Goal: Task Accomplishment & Management: Manage account settings

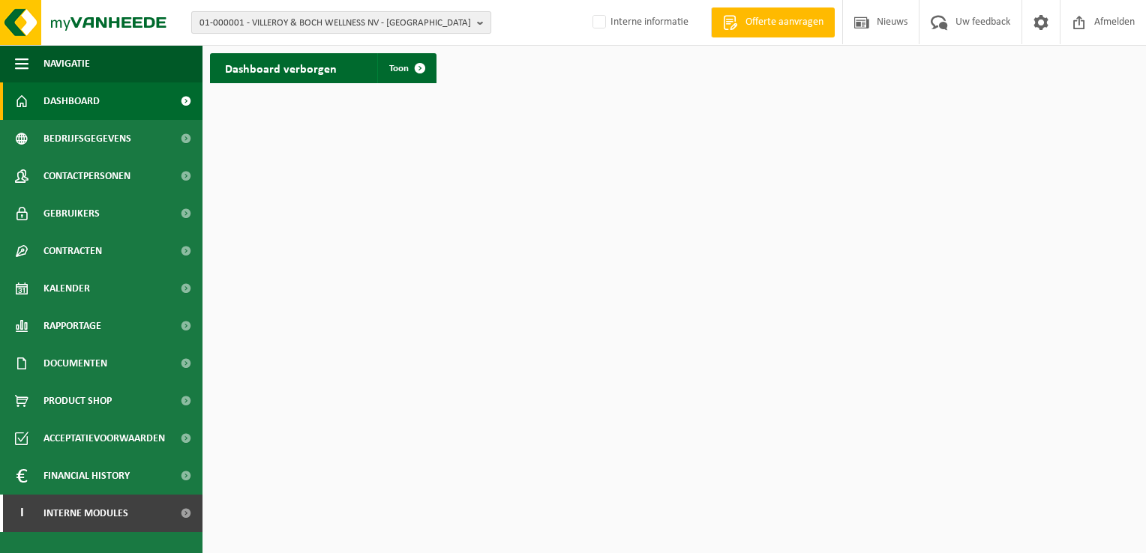
click at [400, 22] on span "01-000001 - VILLEROY & BOCH WELLNESS NV - ROESELARE" at bounding box center [334, 23] width 271 height 22
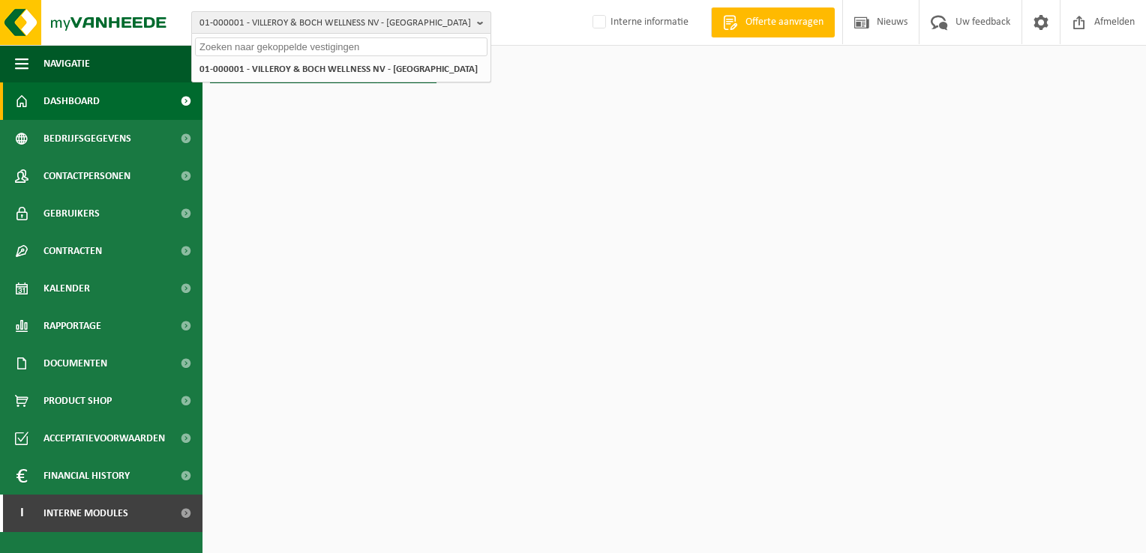
paste input "10-912927"
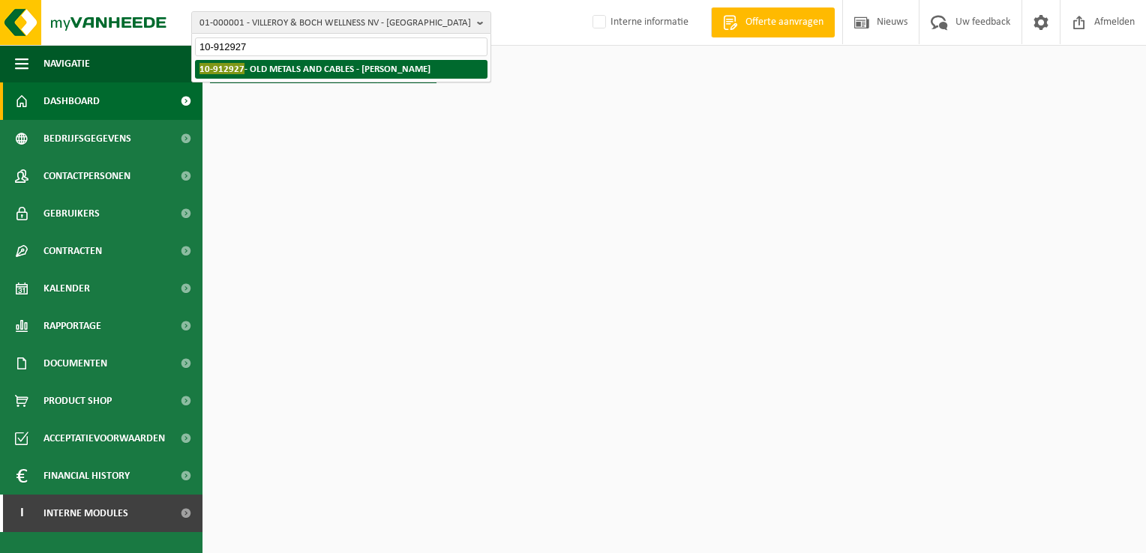
type input "10-912927"
click at [286, 70] on strong "10-912927 - OLD METALS AND CABLES - BRECHT" at bounding box center [314, 68] width 231 height 11
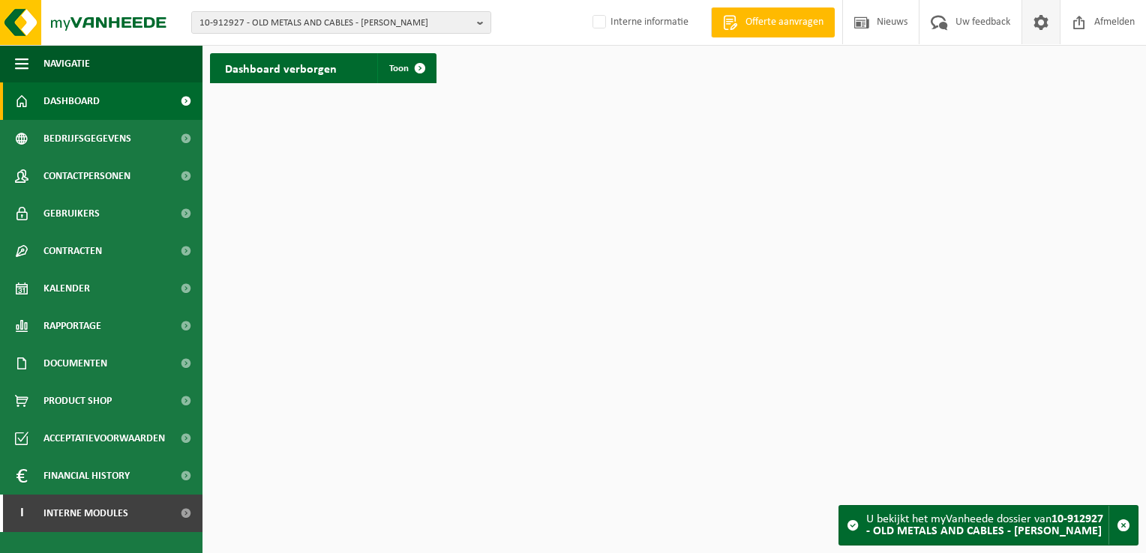
click at [1041, 25] on span at bounding box center [1041, 22] width 22 height 44
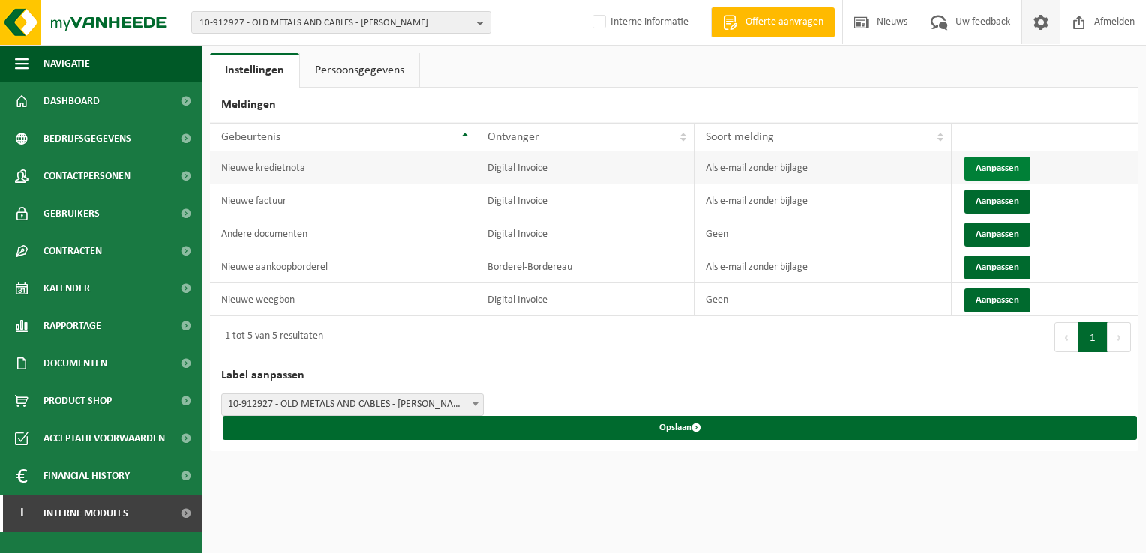
click at [987, 167] on button "Aanpassen" at bounding box center [997, 169] width 66 height 24
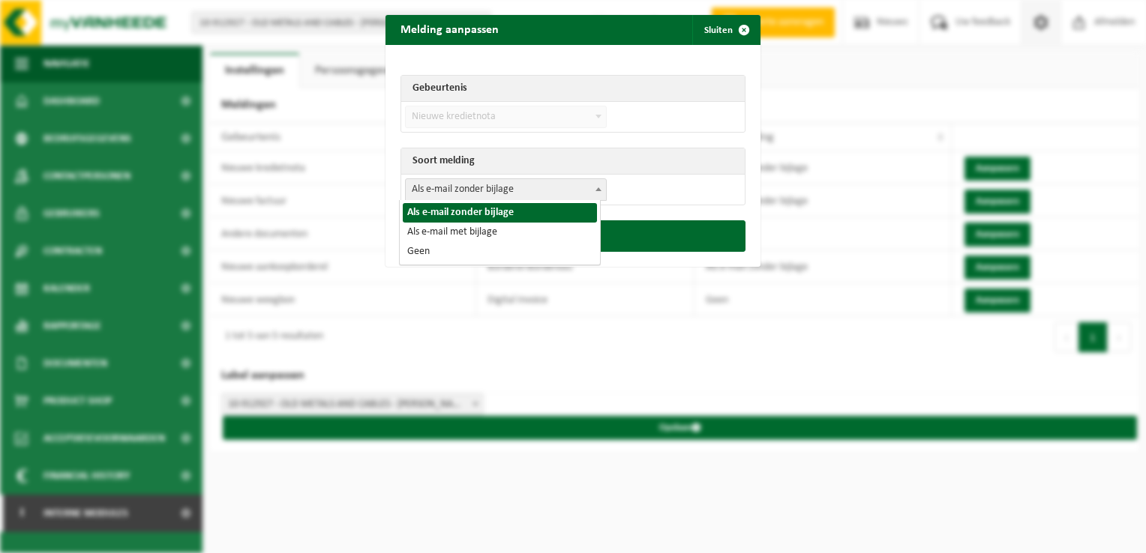
click at [570, 190] on span "Als e-mail zonder bijlage" at bounding box center [506, 189] width 200 height 21
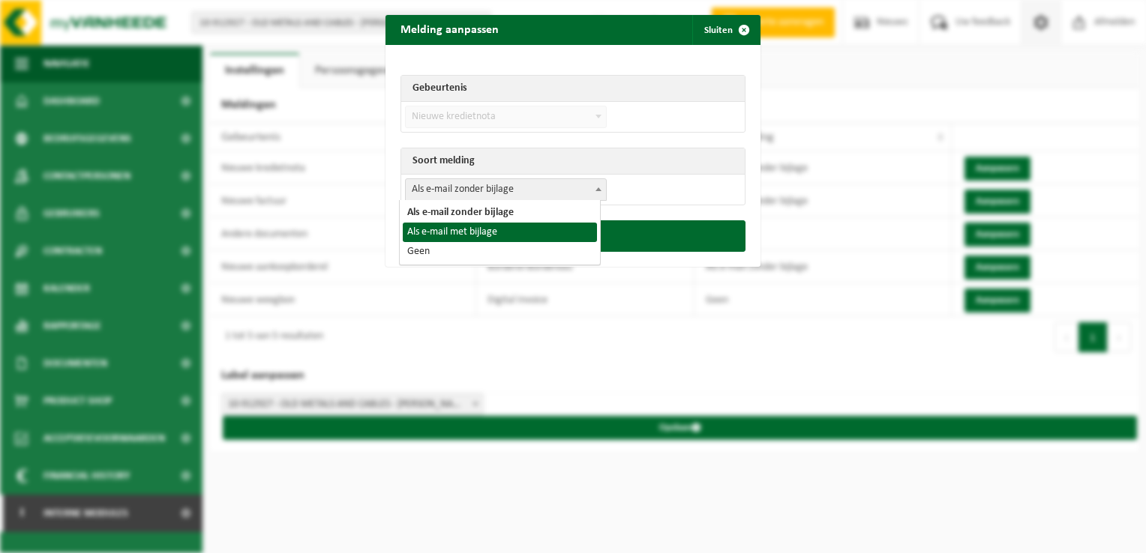
select select "3"
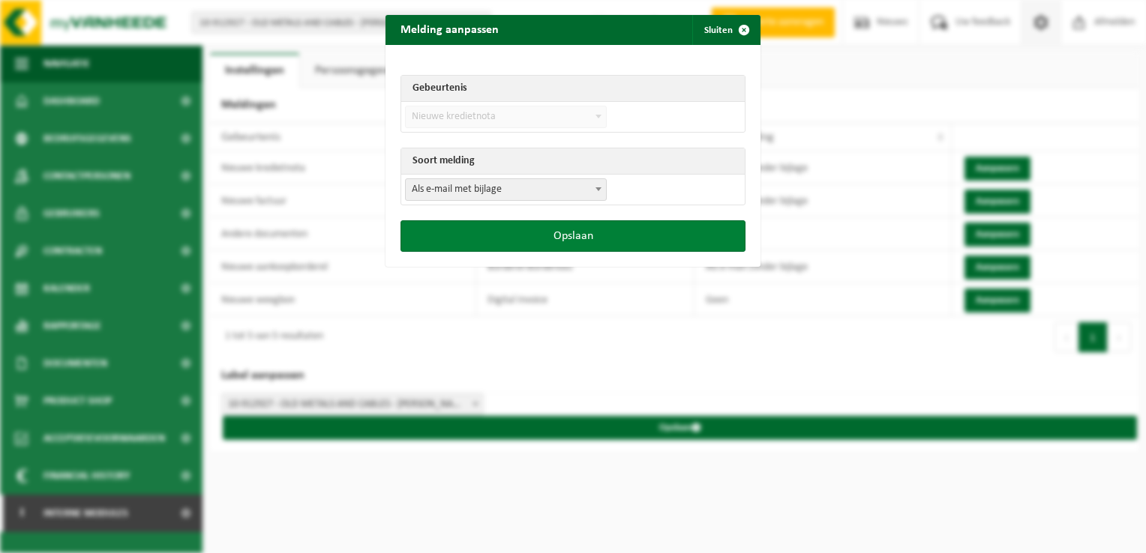
click at [568, 239] on button "Opslaan" at bounding box center [572, 235] width 345 height 31
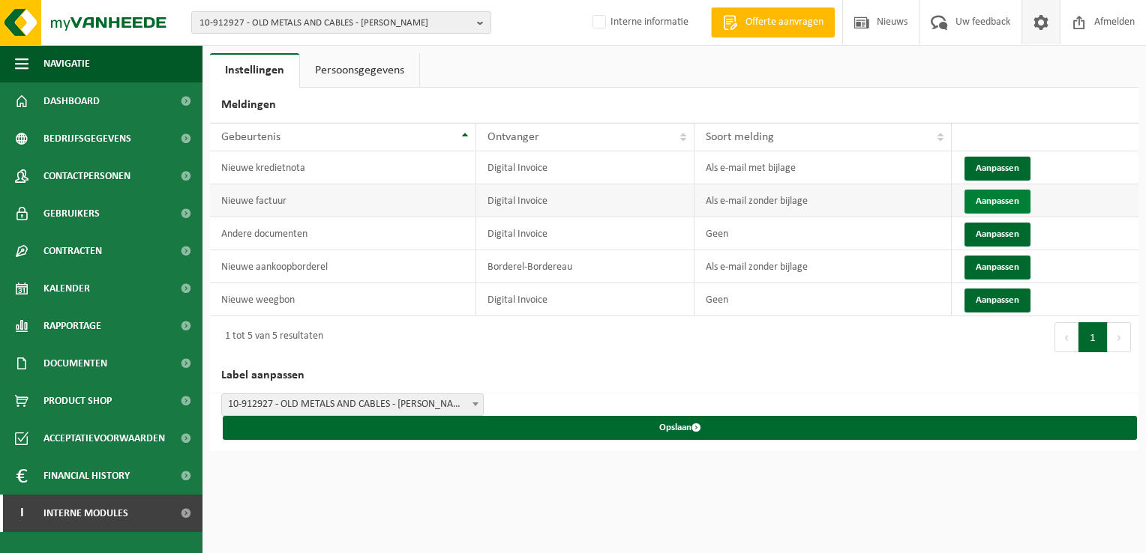
click at [1011, 196] on button "Aanpassen" at bounding box center [997, 202] width 66 height 24
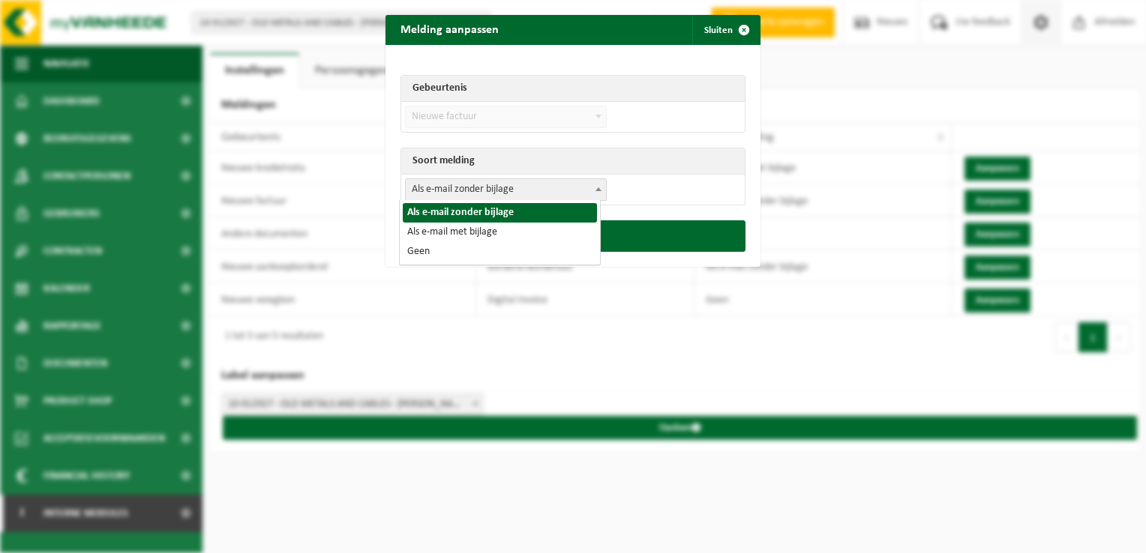
click at [503, 180] on span "Als e-mail zonder bijlage" at bounding box center [506, 189] width 200 height 21
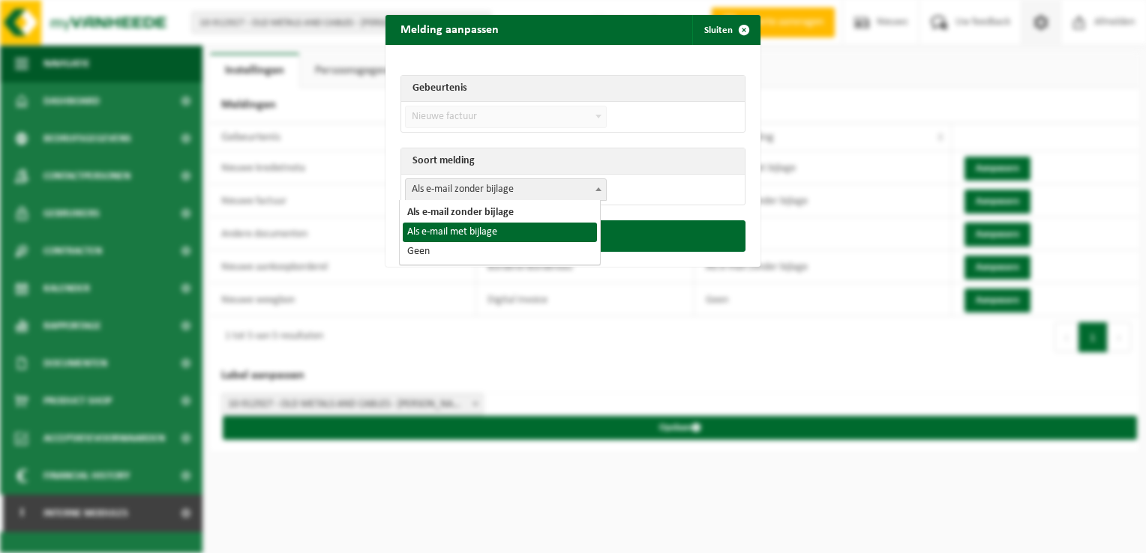
select select "3"
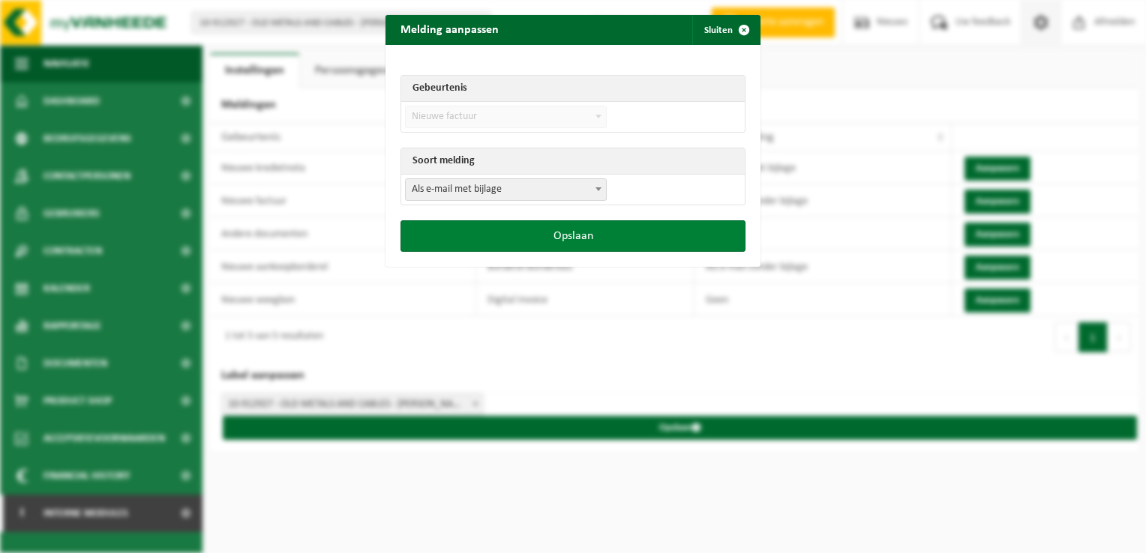
drag, startPoint x: 521, startPoint y: 236, endPoint x: 765, endPoint y: 253, distance: 244.3
click at [522, 236] on button "Opslaan" at bounding box center [572, 235] width 345 height 31
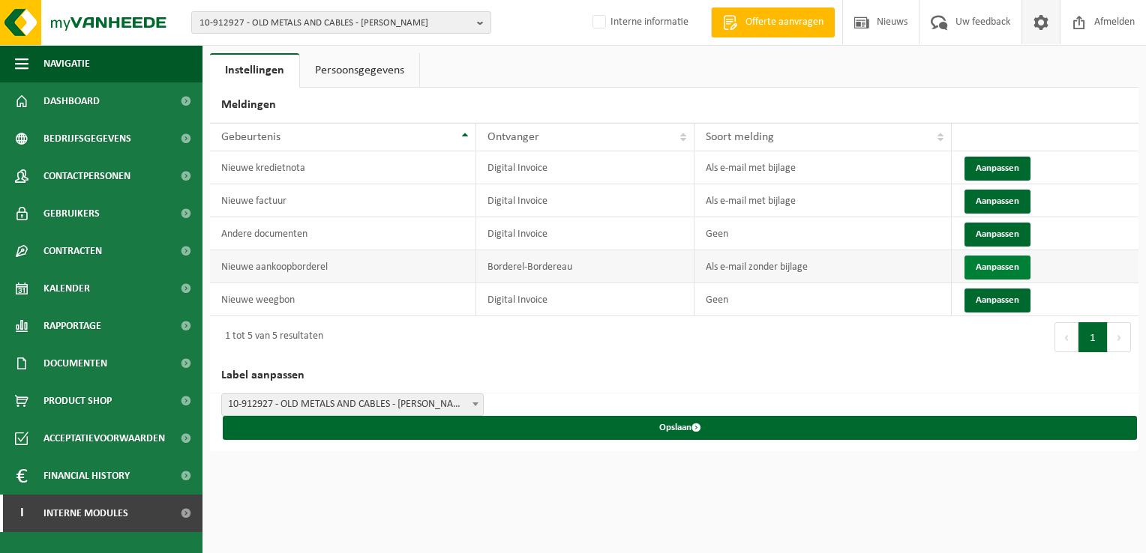
click at [981, 271] on button "Aanpassen" at bounding box center [997, 268] width 66 height 24
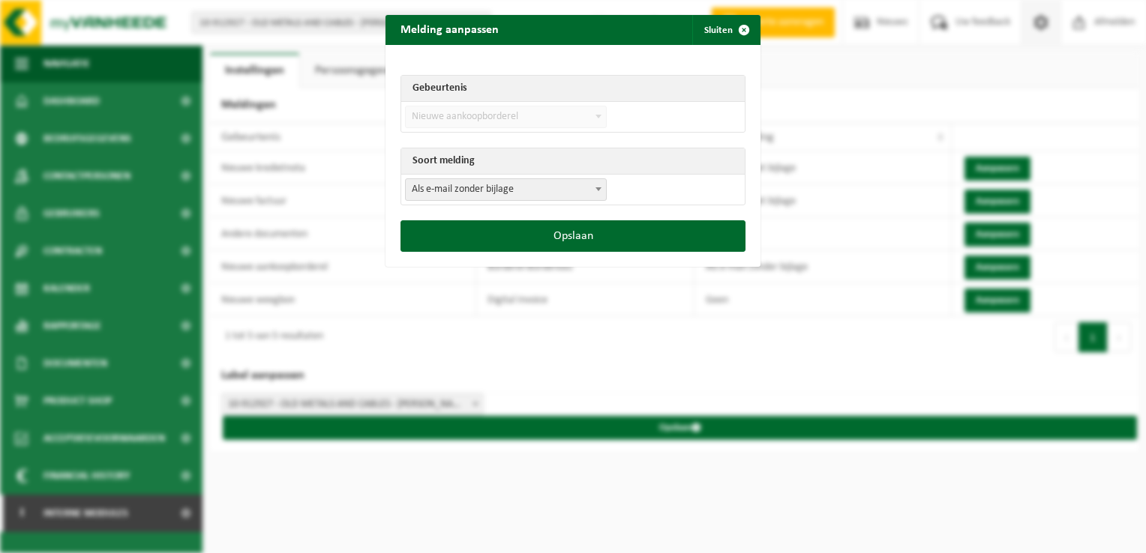
click at [440, 189] on span "Als e-mail zonder bijlage" at bounding box center [506, 189] width 200 height 21
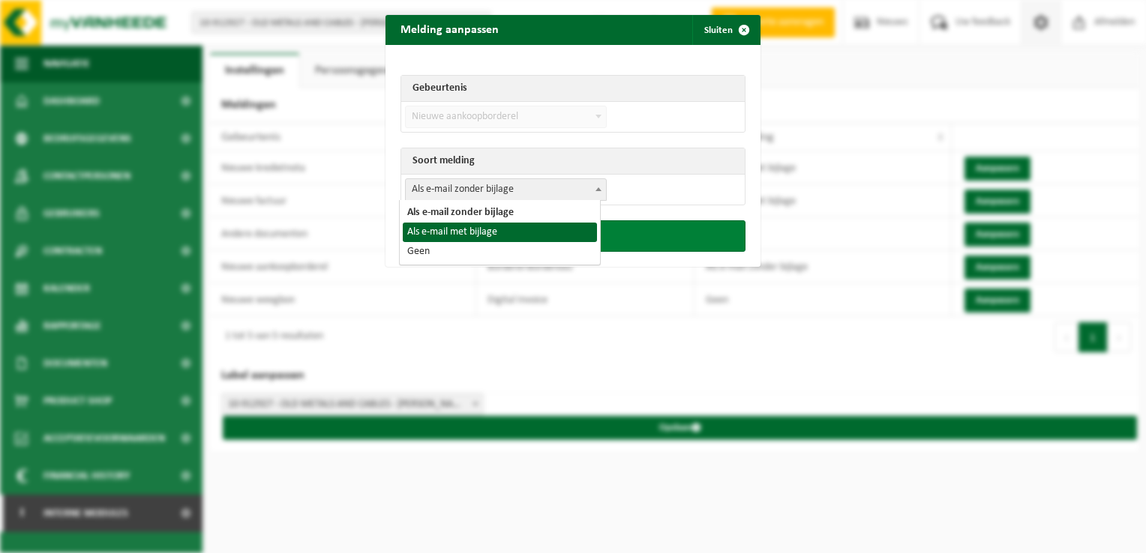
drag, startPoint x: 480, startPoint y: 236, endPoint x: 538, endPoint y: 247, distance: 58.7
select select "3"
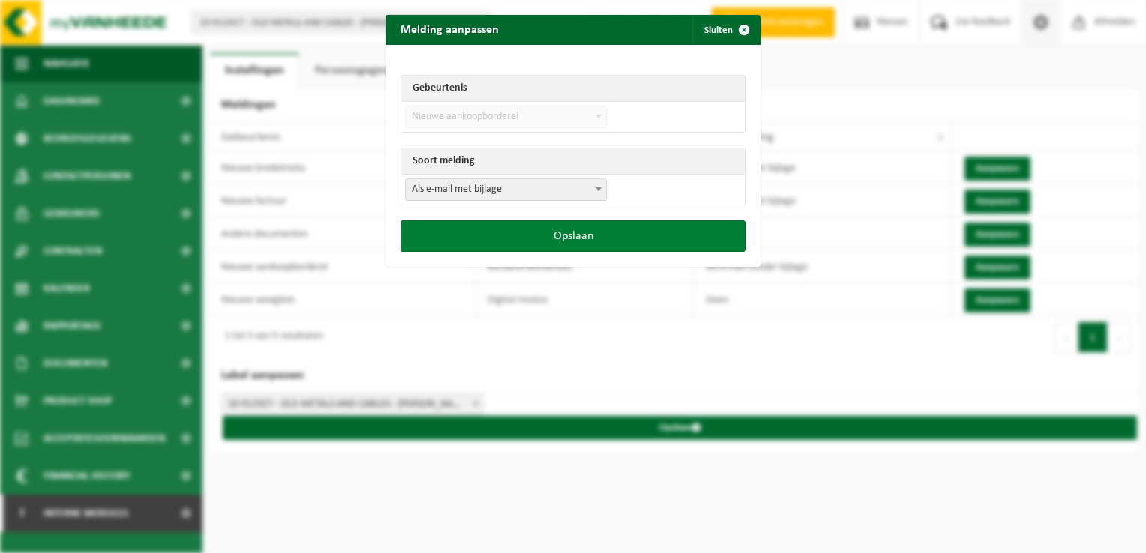
click at [543, 245] on button "Opslaan" at bounding box center [572, 235] width 345 height 31
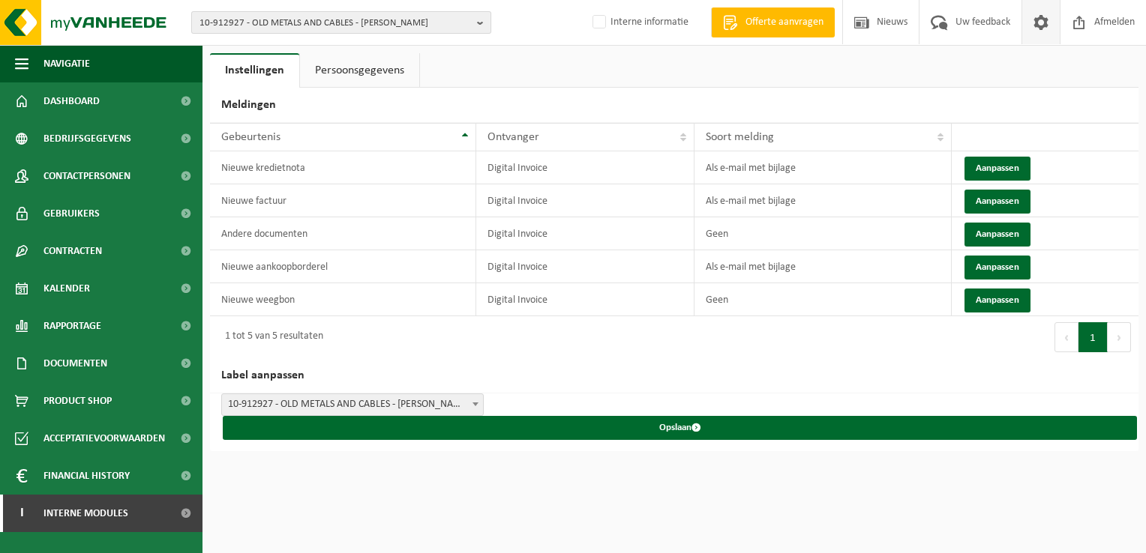
click at [292, 28] on span "10-912927 - OLD METALS AND CABLES - BRECHT" at bounding box center [334, 23] width 271 height 22
paste input "01-058571"
type input "01-058571"
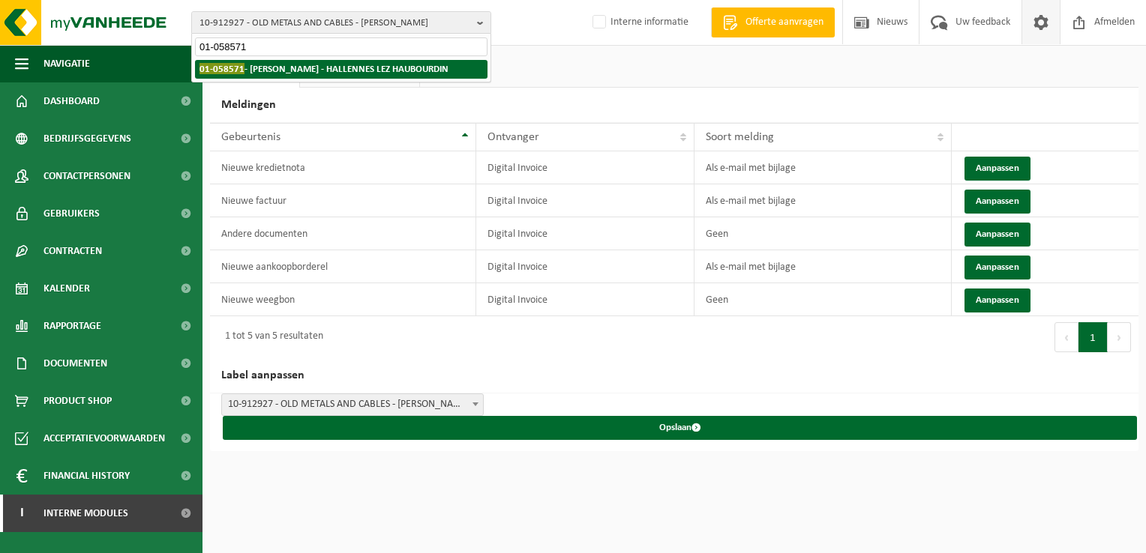
click at [295, 76] on li "01-058571 - LARIVIÈRE SA - HALLENNES LEZ HAUBOURDIN" at bounding box center [341, 69] width 292 height 19
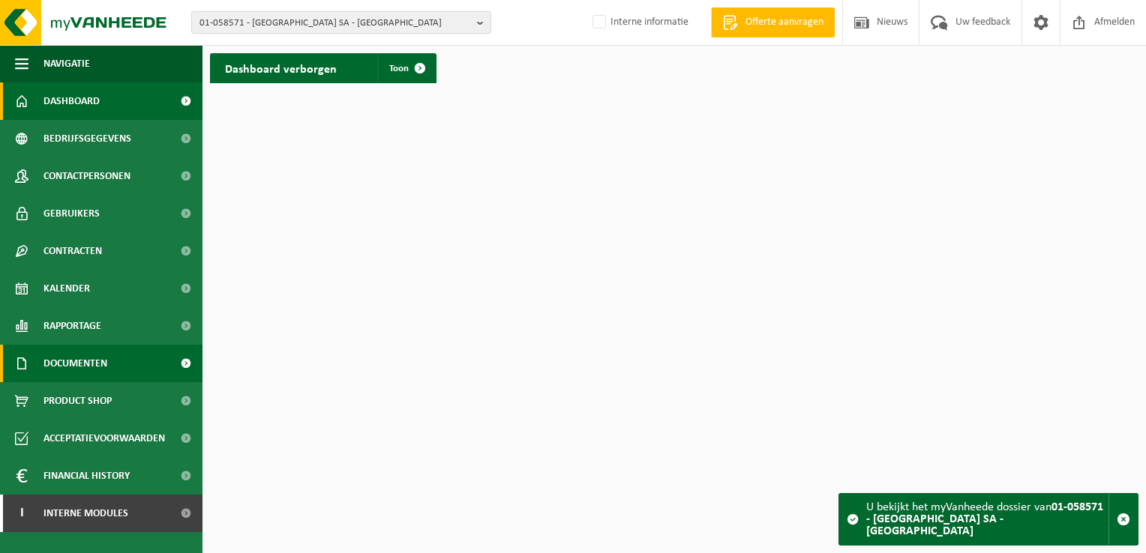
click at [82, 361] on span "Documenten" at bounding box center [75, 363] width 64 height 37
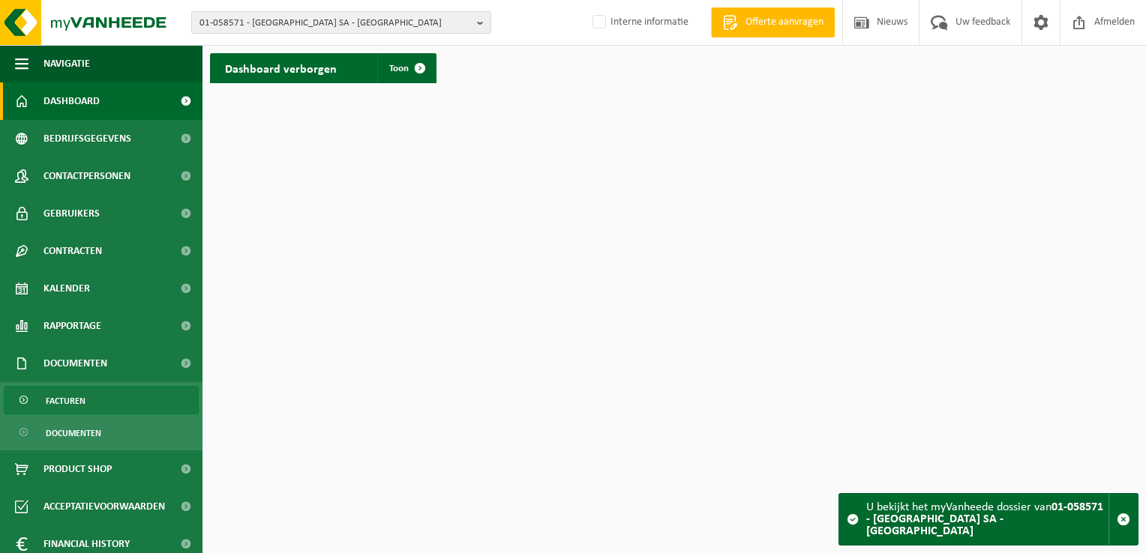
click at [79, 396] on span "Facturen" at bounding box center [66, 401] width 40 height 28
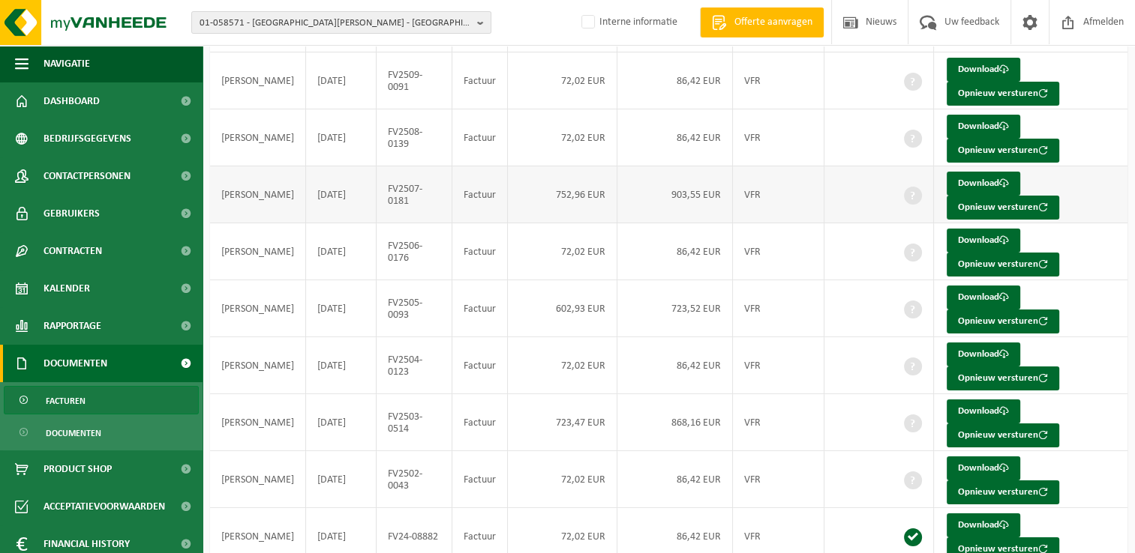
scroll to position [225, 0]
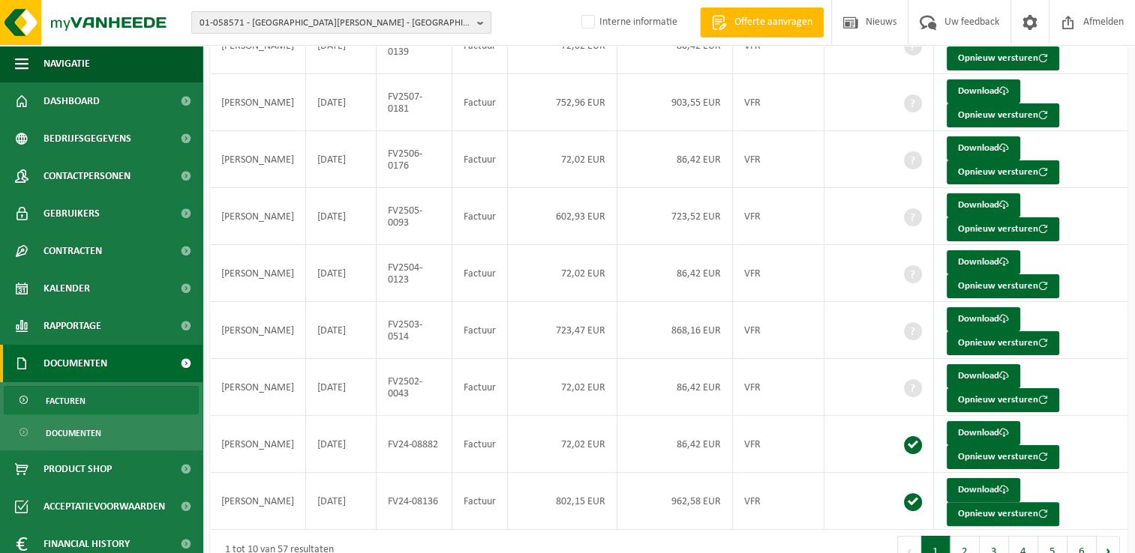
click at [356, 31] on span "01-058571 - LARIVIÈRE SA - HALLENNES LEZ HAUBOURDIN" at bounding box center [334, 23] width 271 height 22
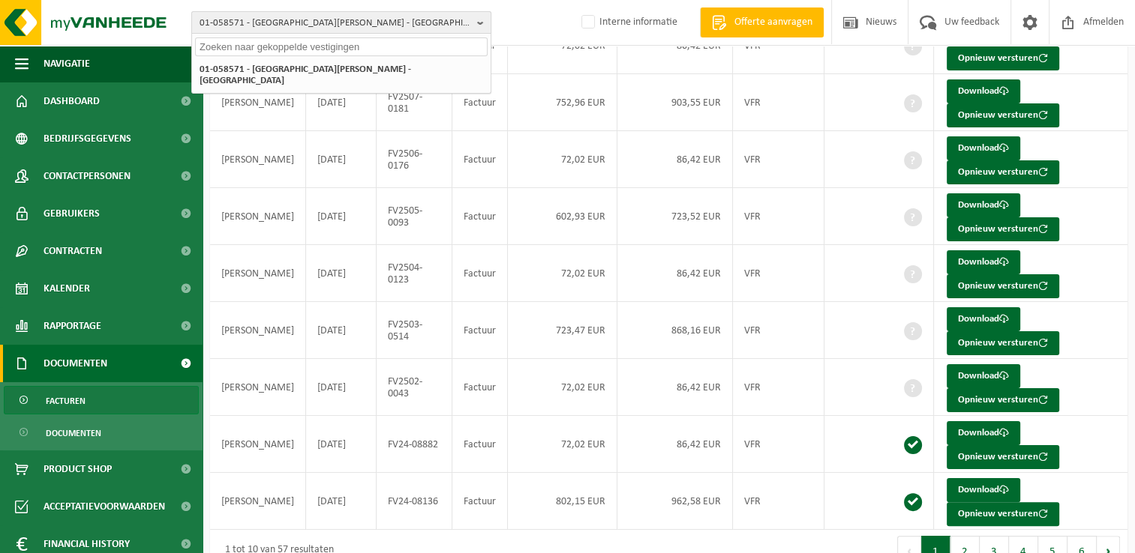
paste input "10-982863"
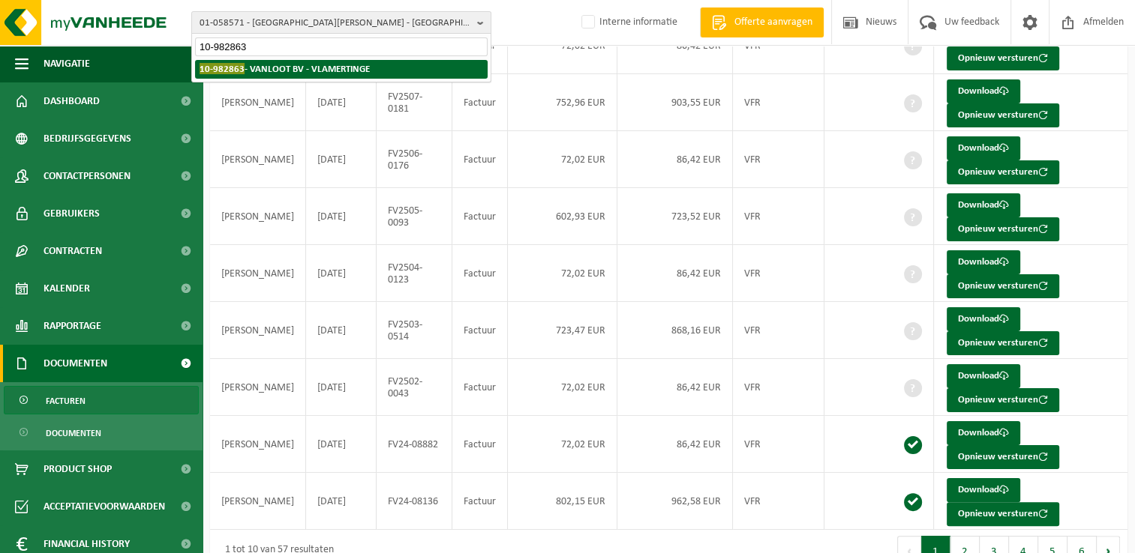
type input "10-982863"
click at [306, 67] on strong "10-982863 - VANLOOT BV - VLAMERTINGE" at bounding box center [284, 68] width 170 height 11
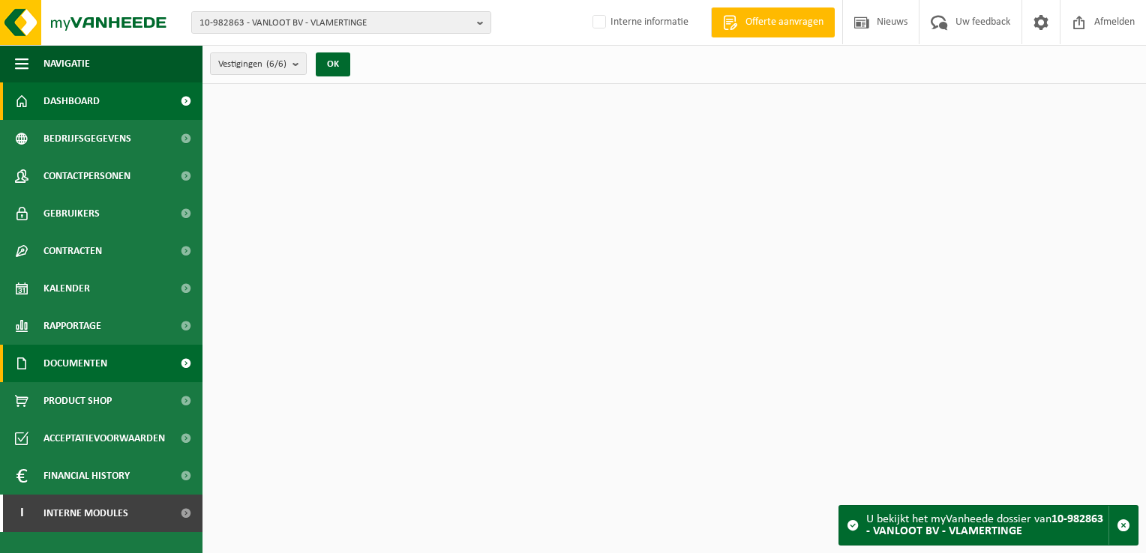
click at [118, 359] on link "Documenten" at bounding box center [101, 363] width 202 height 37
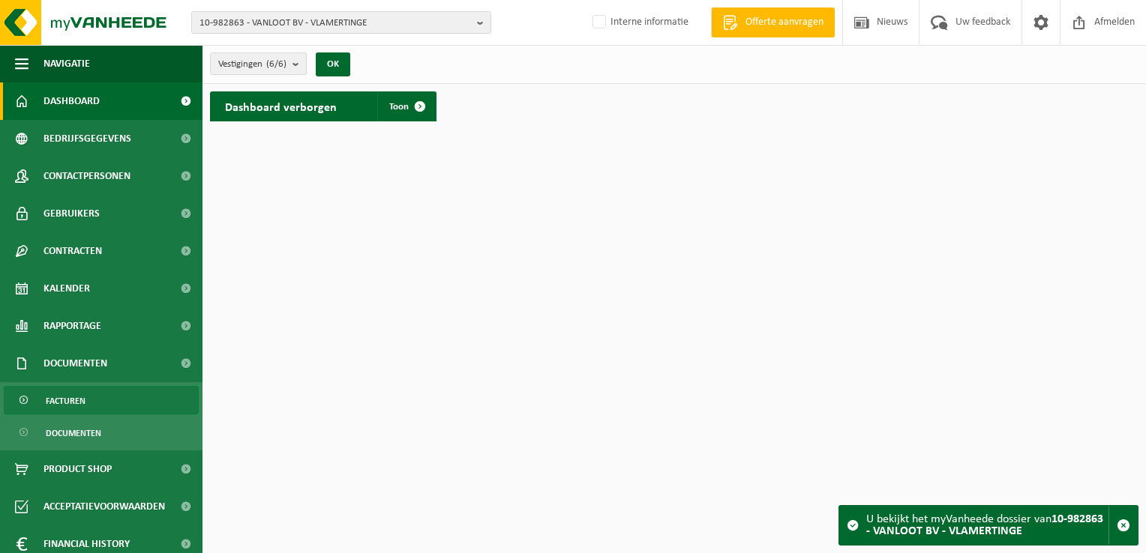
click at [111, 391] on link "Facturen" at bounding box center [101, 400] width 195 height 28
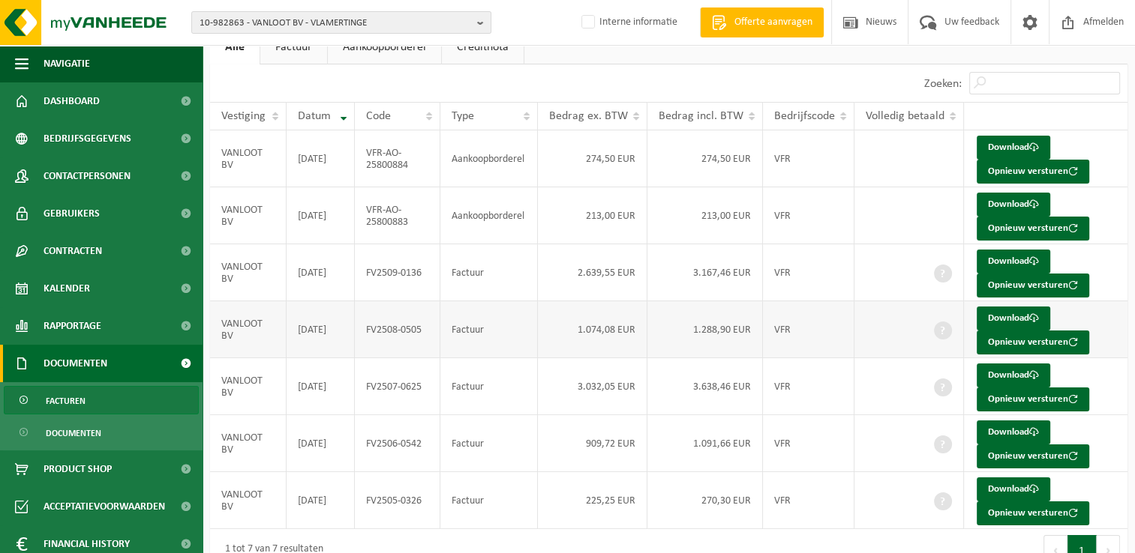
scroll to position [119, 0]
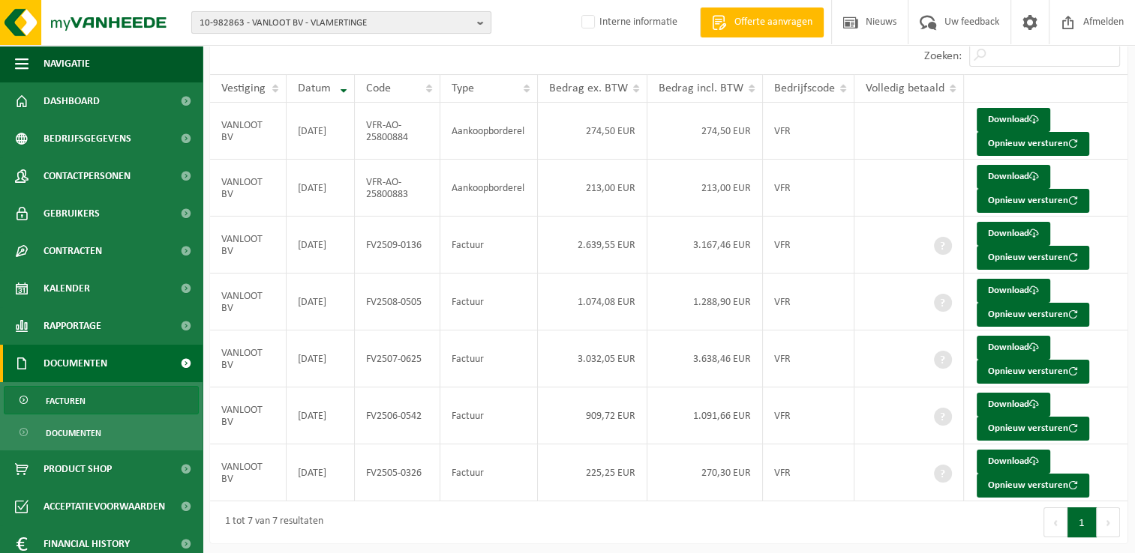
click at [305, 25] on span "10-982863 - VANLOOT BV - VLAMERTINGE" at bounding box center [334, 23] width 271 height 22
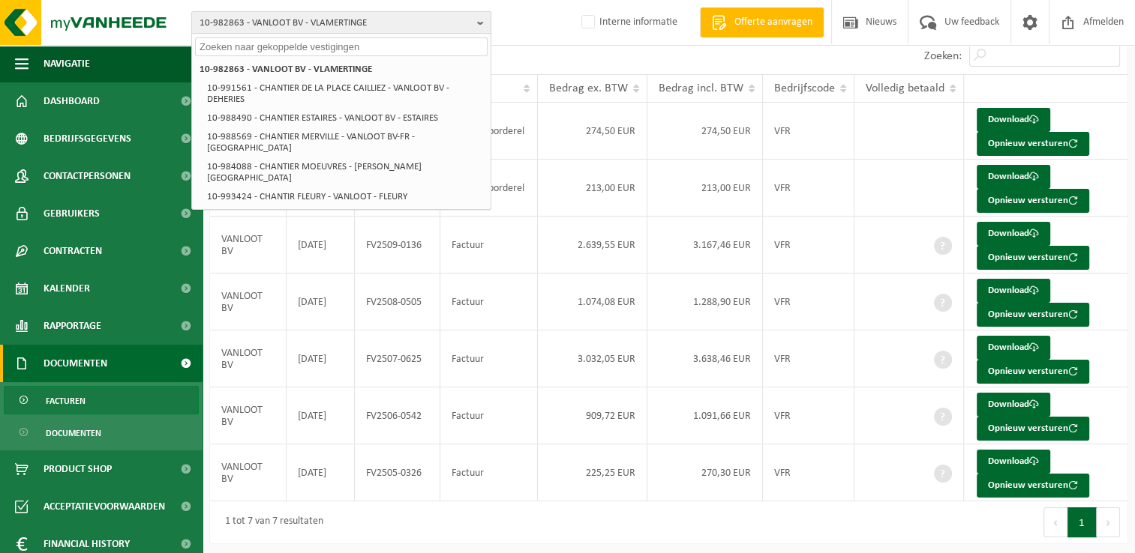
paste input "10-993004"
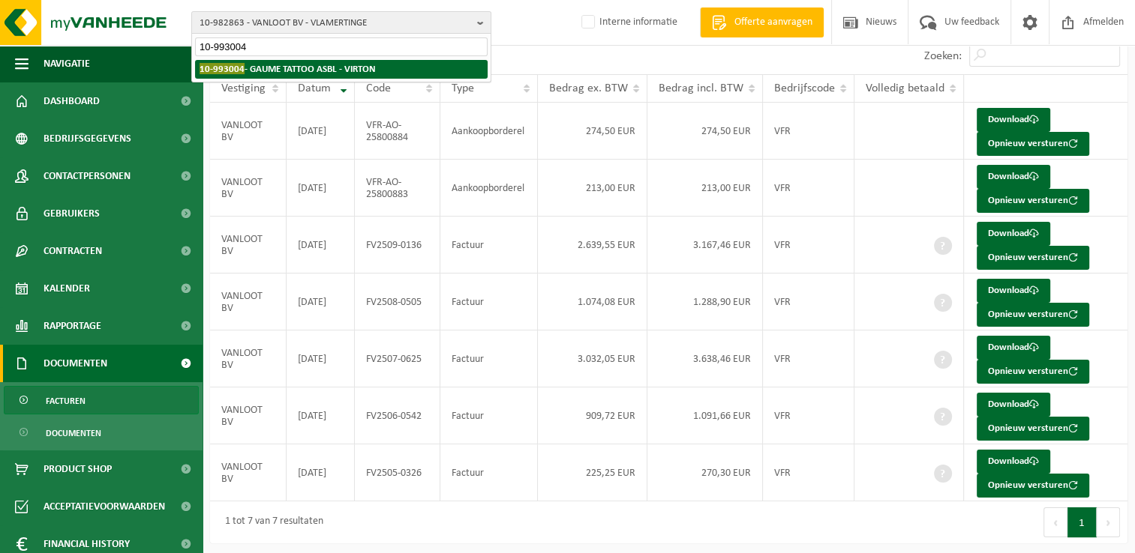
type input "10-993004"
click at [265, 67] on strong "10-993004 - GAUME TATTOO ASBL - VIRTON" at bounding box center [287, 68] width 176 height 11
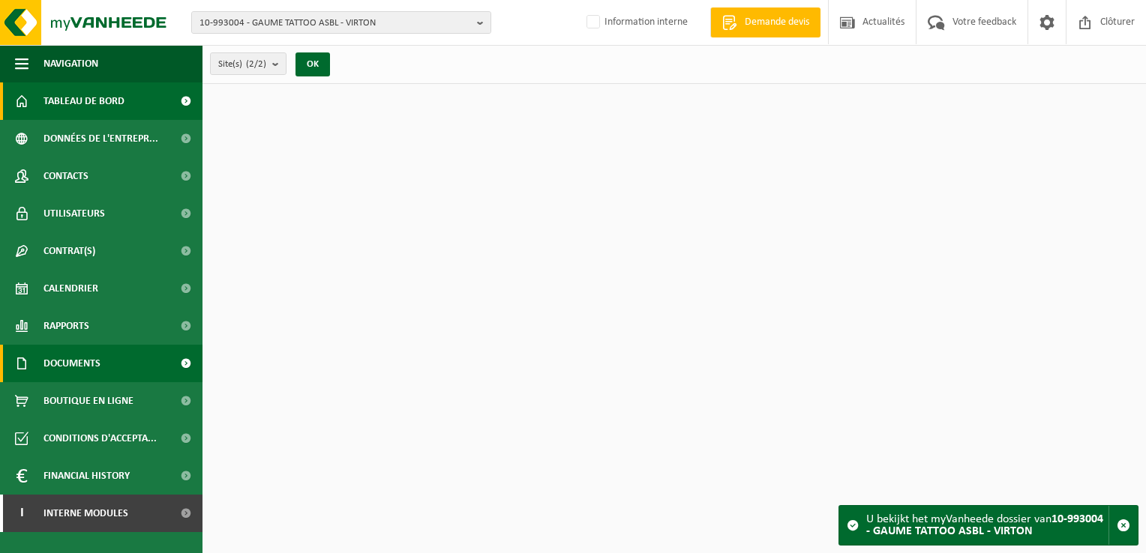
click at [126, 359] on link "Documents" at bounding box center [101, 363] width 202 height 37
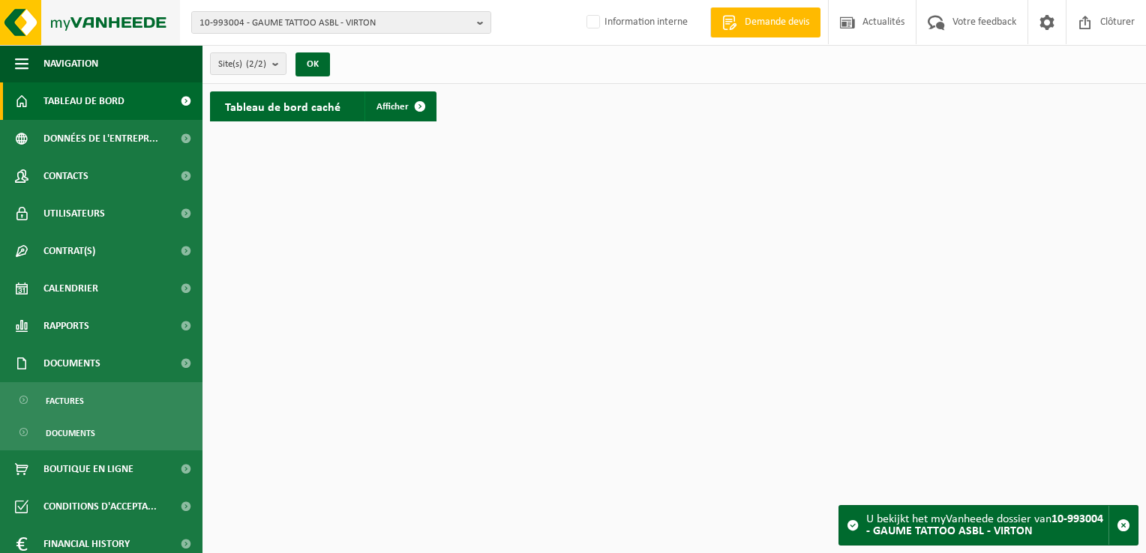
click at [28, 37] on img at bounding box center [90, 22] width 180 height 45
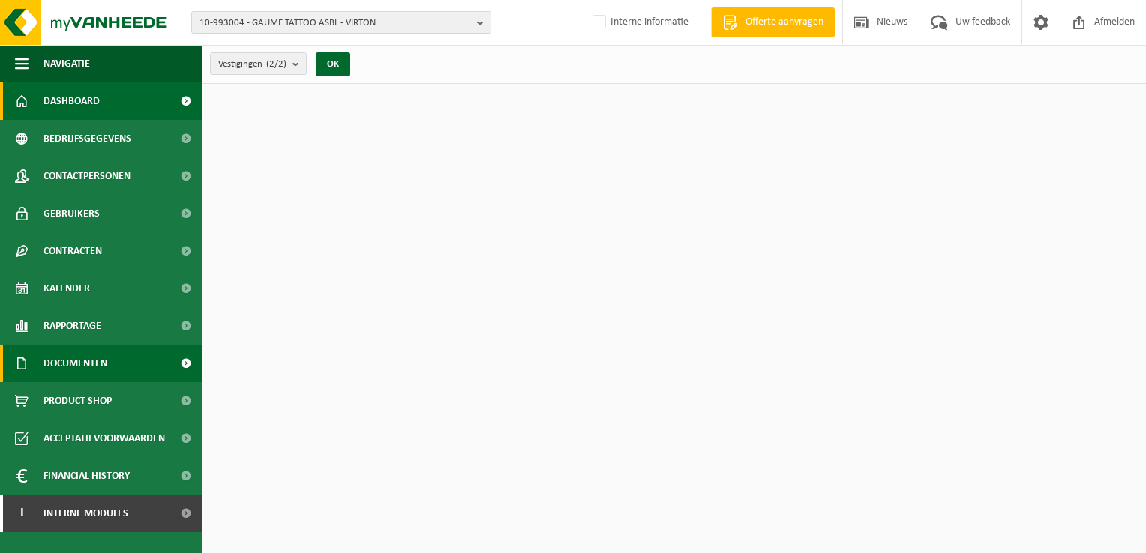
click at [73, 367] on span "Documenten" at bounding box center [75, 363] width 64 height 37
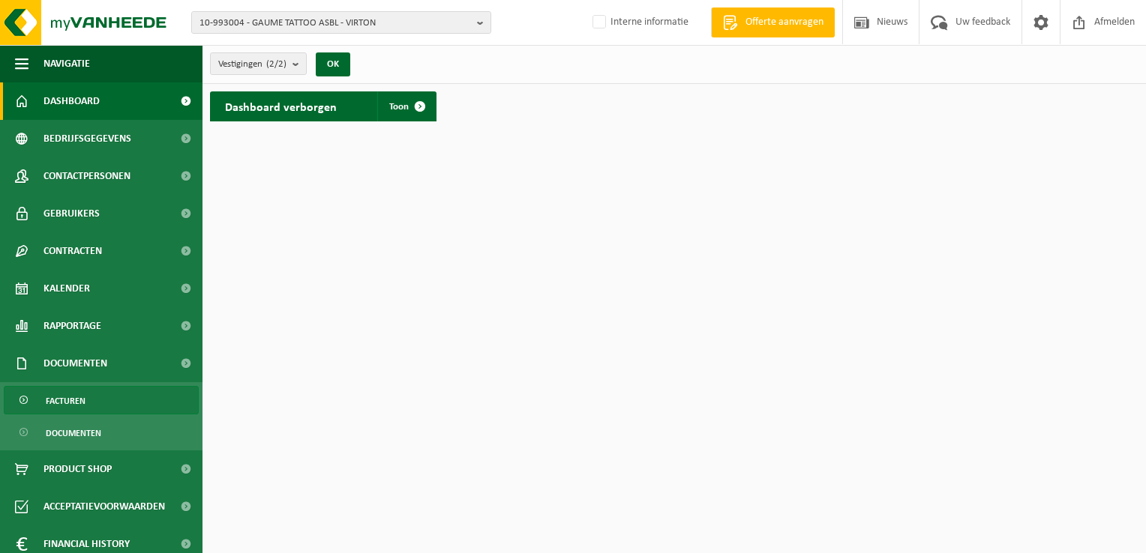
click at [74, 394] on span "Facturen" at bounding box center [66, 401] width 40 height 28
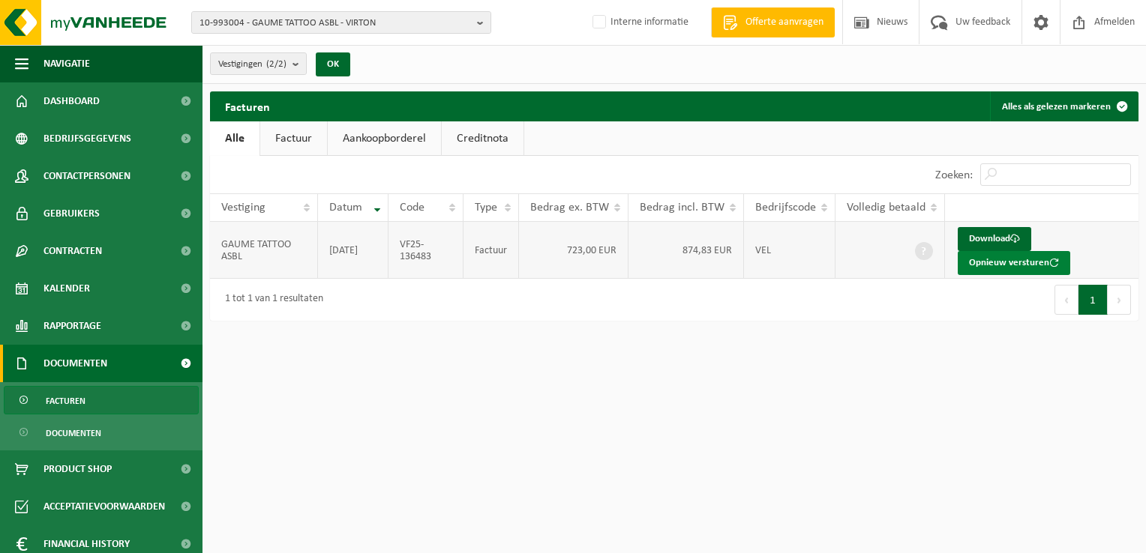
click at [983, 268] on button "Opnieuw versturen" at bounding box center [1014, 263] width 112 height 24
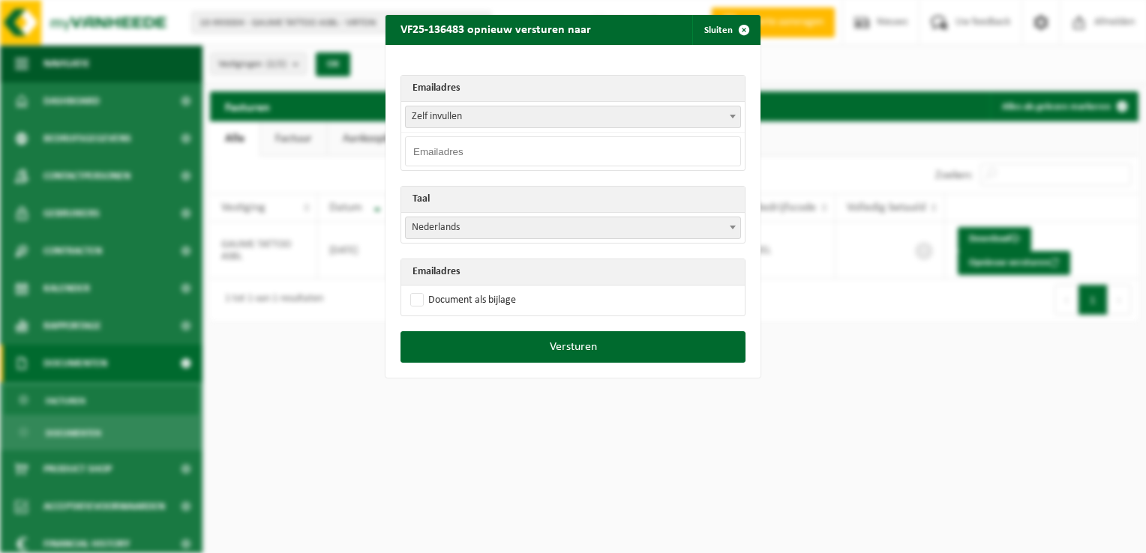
click at [448, 155] on input "email" at bounding box center [573, 151] width 336 height 30
paste input "gaume.tattoo.asbl@gmail.com"
type input "gaume.tattoo.asbl@gmail.com"
click at [444, 221] on span "Nederlands" at bounding box center [573, 227] width 334 height 21
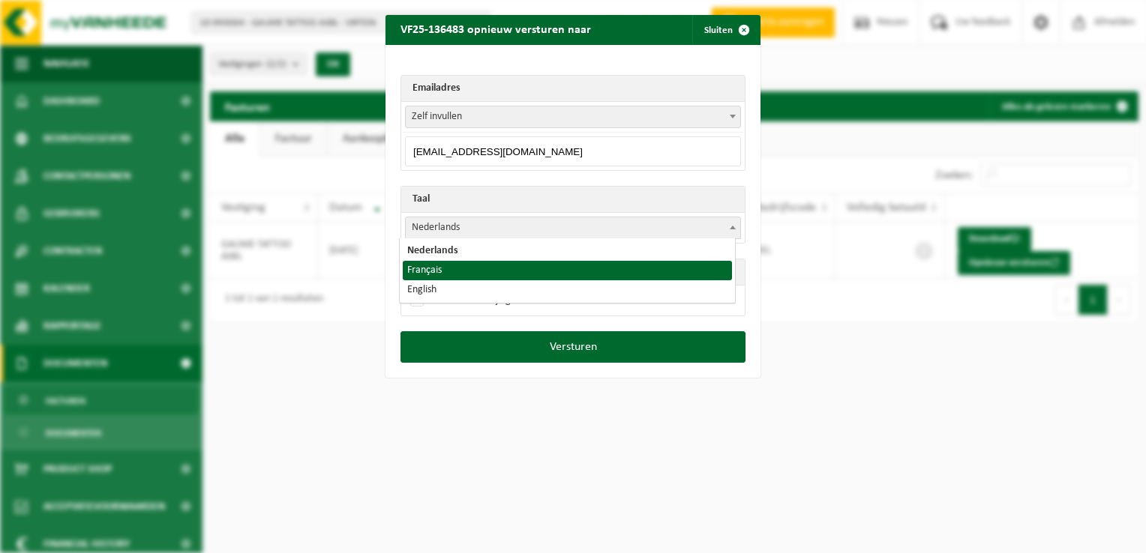
select select "fr"
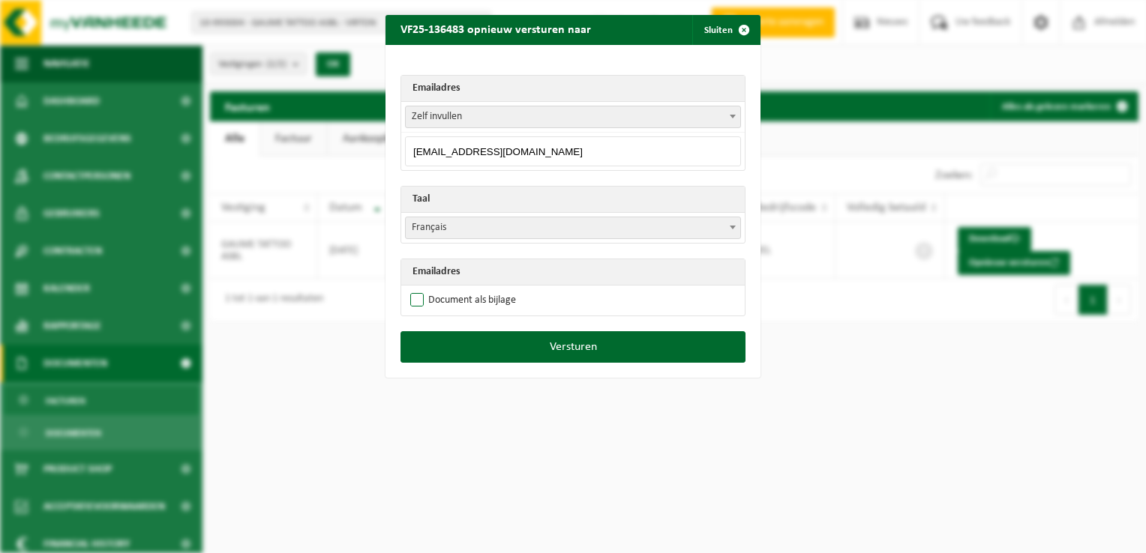
click at [412, 304] on label "Document als bijlage" at bounding box center [461, 300] width 109 height 22
click at [412, 289] on input "Document als bijlage" at bounding box center [591, 289] width 375 height 1
checkbox input "true"
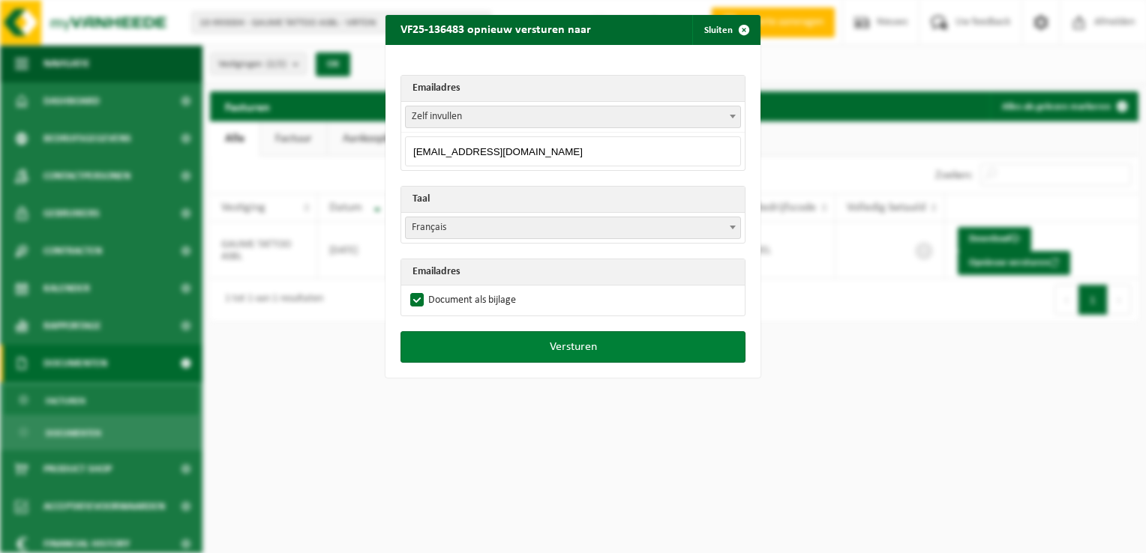
click at [526, 351] on button "Versturen" at bounding box center [572, 346] width 345 height 31
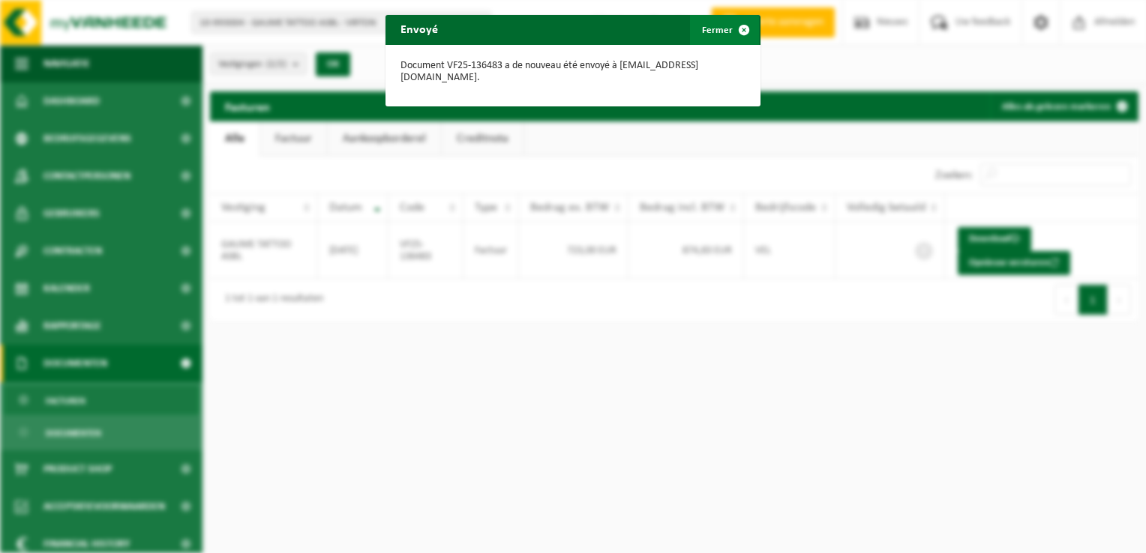
click at [735, 25] on span "button" at bounding box center [744, 30] width 30 height 30
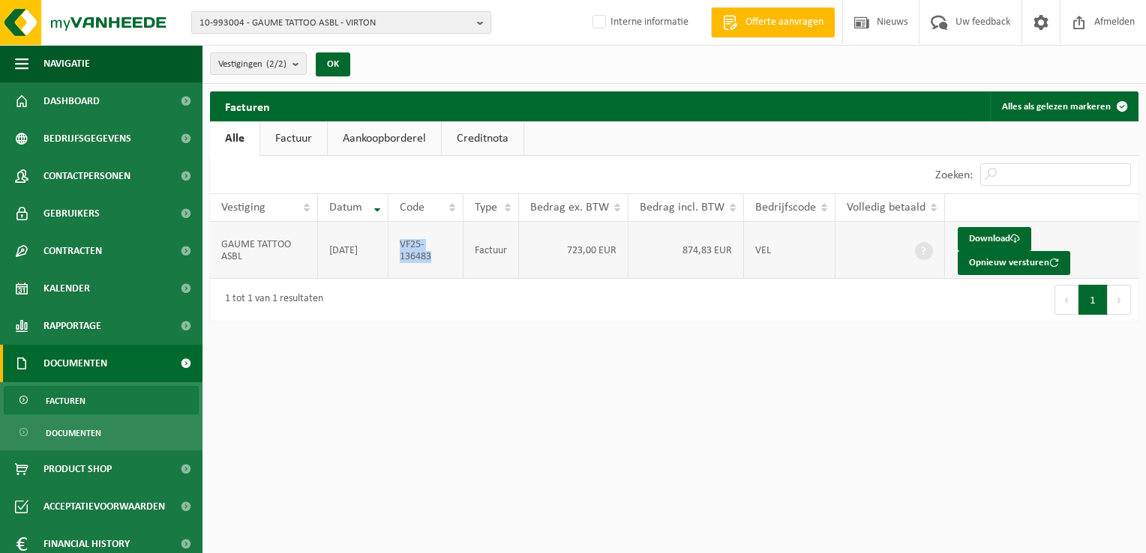
drag, startPoint x: 450, startPoint y: 258, endPoint x: 402, endPoint y: 241, distance: 50.8
click at [402, 241] on td "VF25-136483" at bounding box center [425, 250] width 75 height 57
copy td "VF25-136483"
click at [1039, 22] on span at bounding box center [1041, 22] width 22 height 44
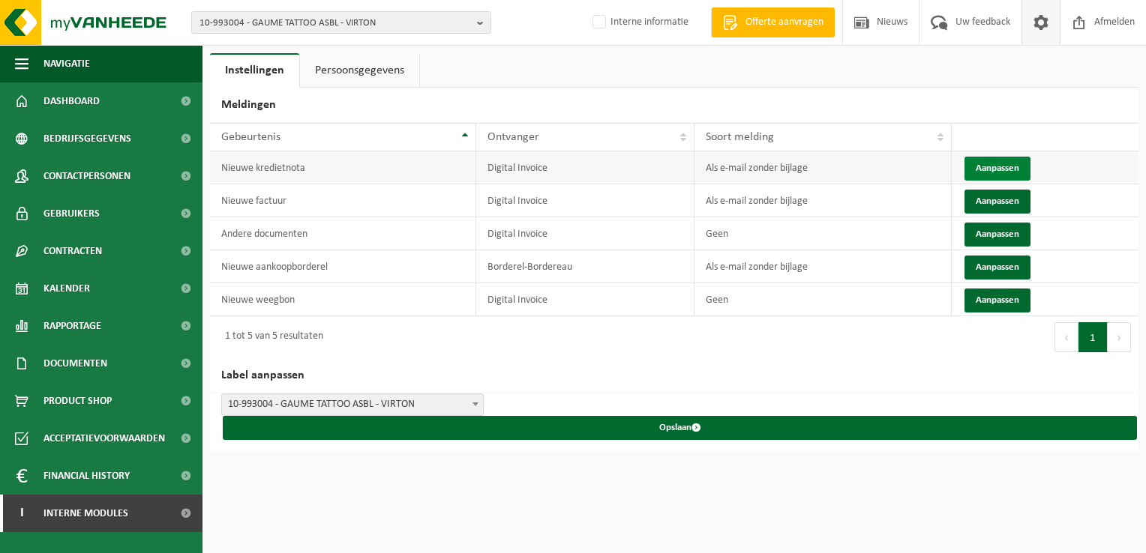
click at [984, 162] on button "Aanpassen" at bounding box center [997, 169] width 66 height 24
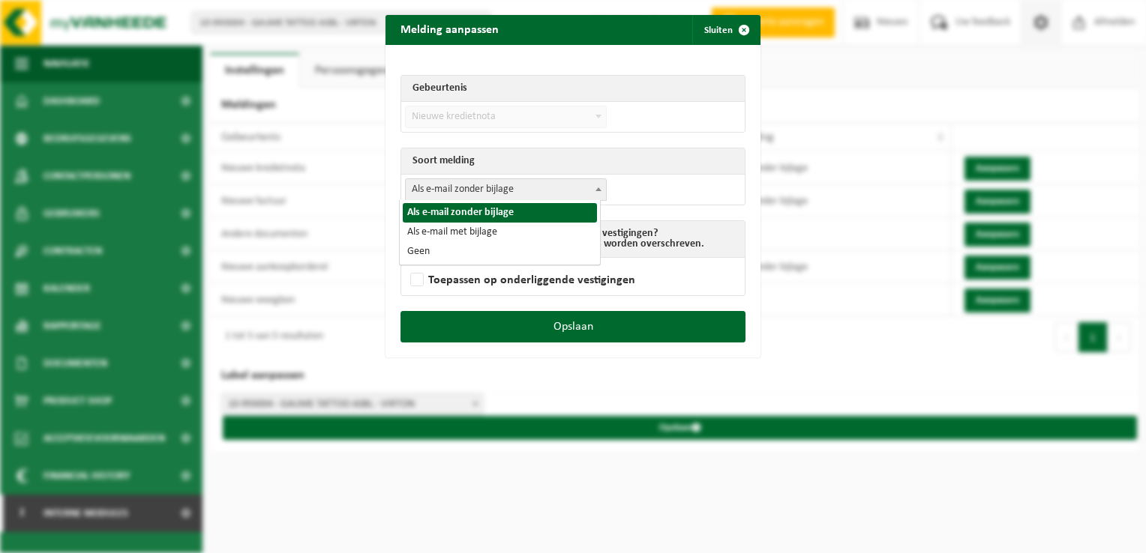
drag, startPoint x: 549, startPoint y: 190, endPoint x: 541, endPoint y: 196, distance: 10.2
click at [548, 190] on span "Als e-mail zonder bijlage" at bounding box center [506, 189] width 200 height 21
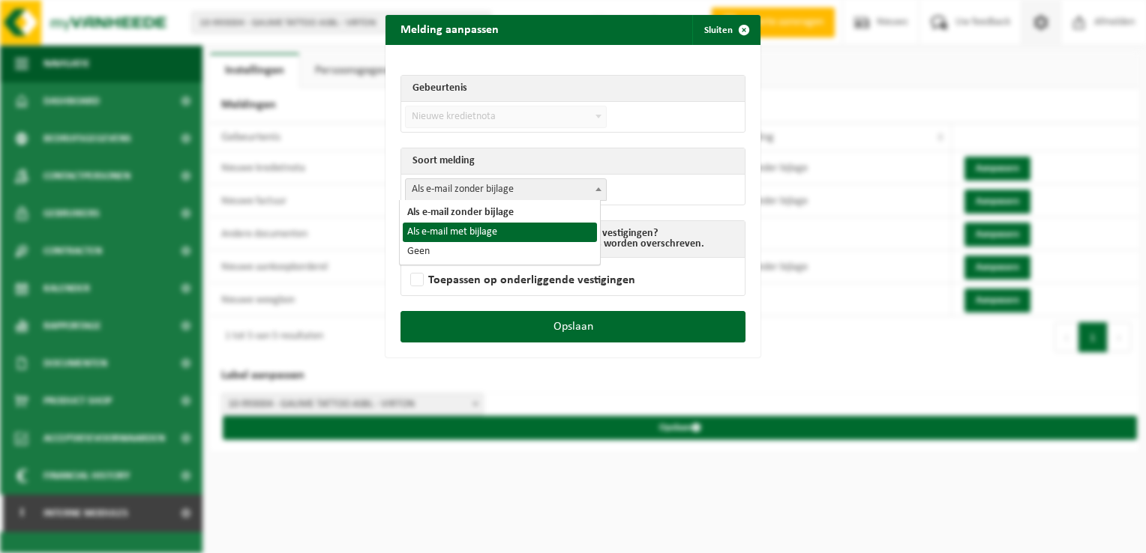
drag, startPoint x: 508, startPoint y: 226, endPoint x: 522, endPoint y: 238, distance: 18.6
select select "3"
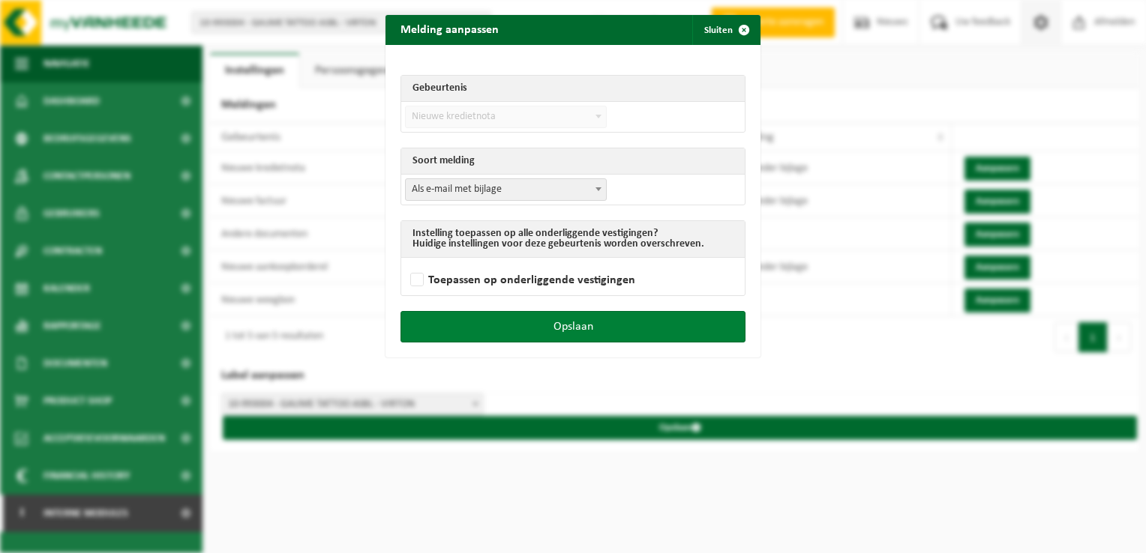
click at [656, 325] on button "Opslaan" at bounding box center [572, 326] width 345 height 31
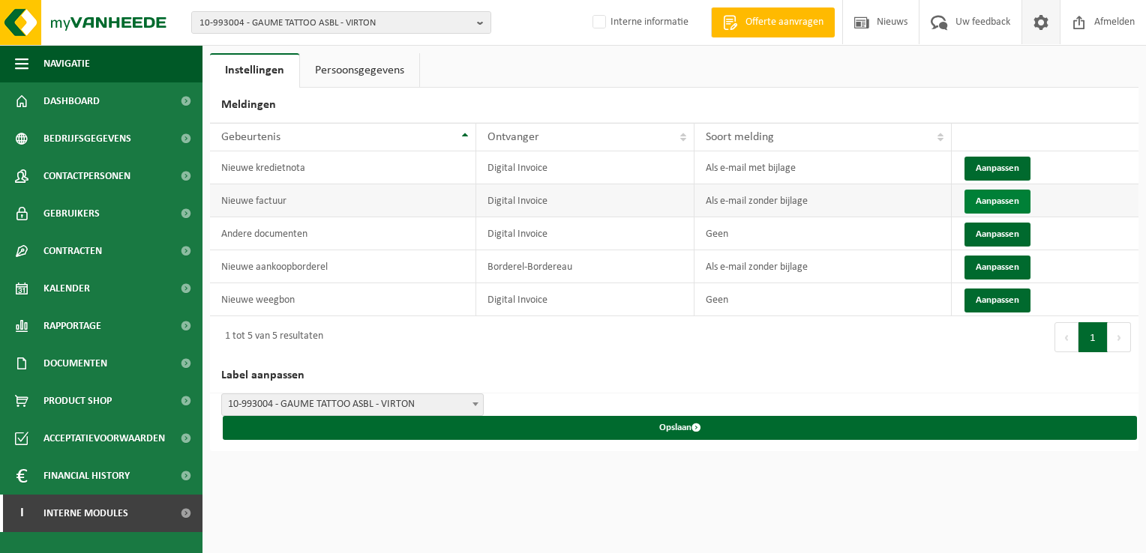
click at [1018, 196] on button "Aanpassen" at bounding box center [997, 202] width 66 height 24
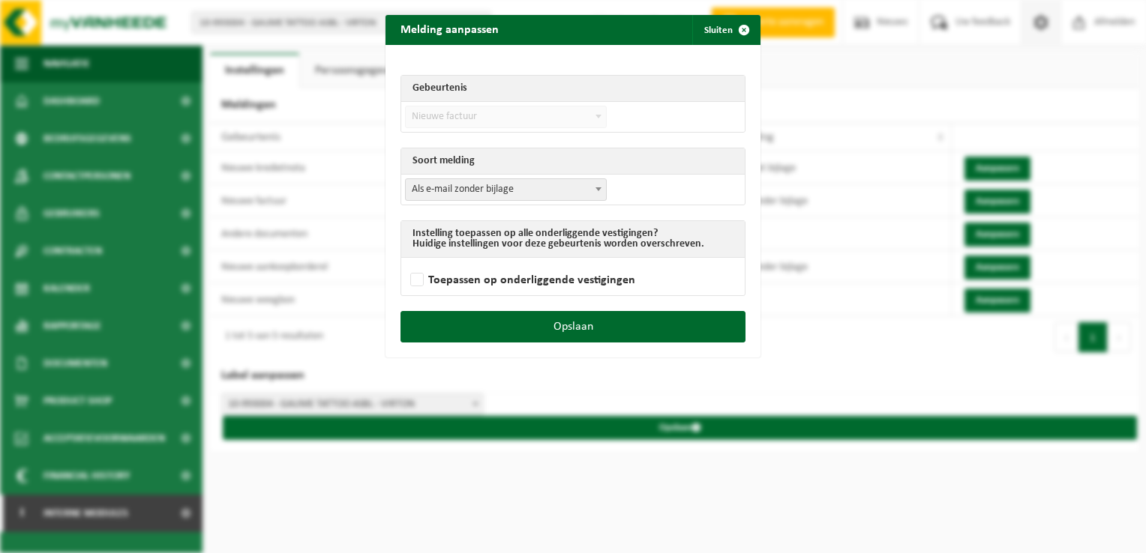
drag, startPoint x: 477, startPoint y: 183, endPoint x: 475, endPoint y: 190, distance: 7.6
click at [476, 186] on span "Als e-mail zonder bijlage" at bounding box center [506, 189] width 200 height 21
select select "3"
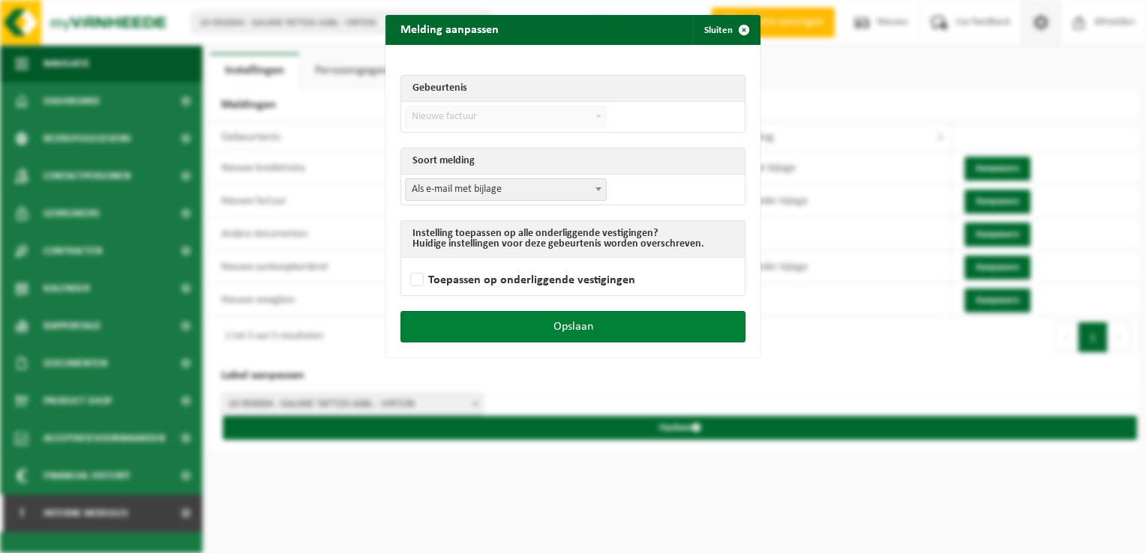
click at [655, 326] on button "Opslaan" at bounding box center [572, 326] width 345 height 31
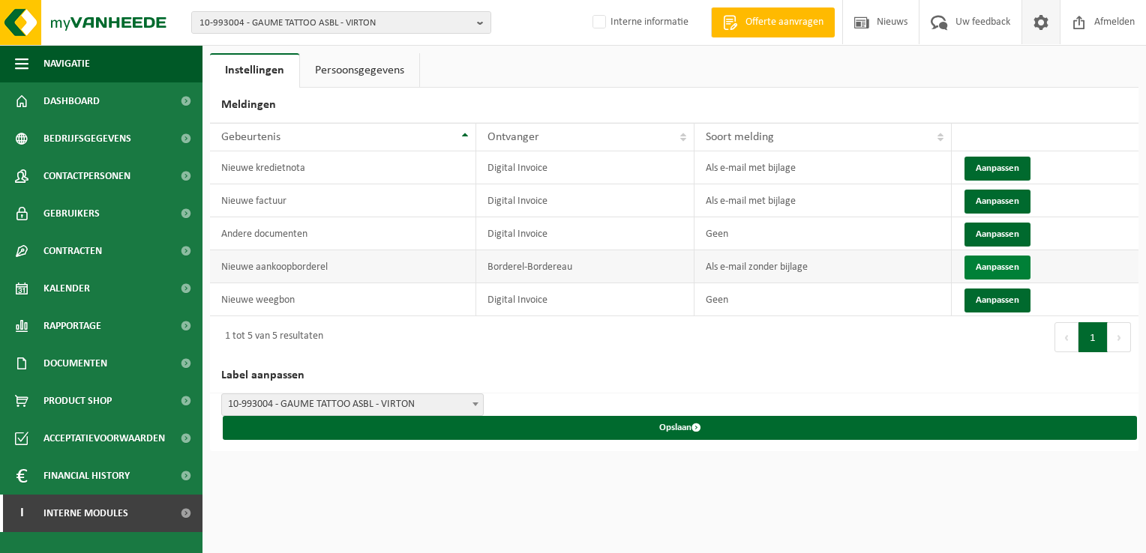
click at [984, 268] on button "Aanpassen" at bounding box center [997, 268] width 66 height 24
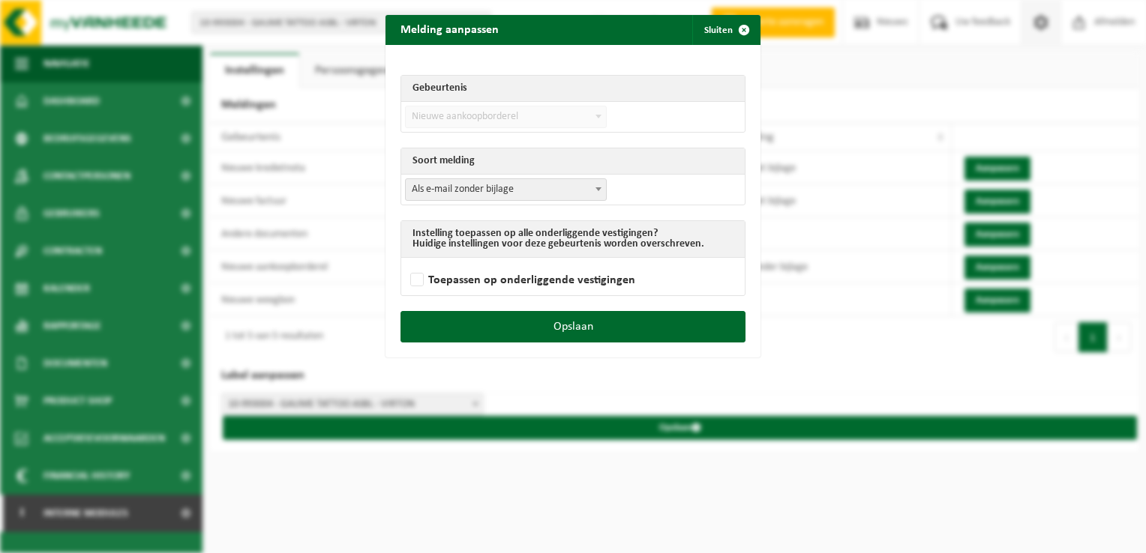
click at [432, 196] on span "Als e-mail zonder bijlage" at bounding box center [506, 189] width 200 height 21
select select "3"
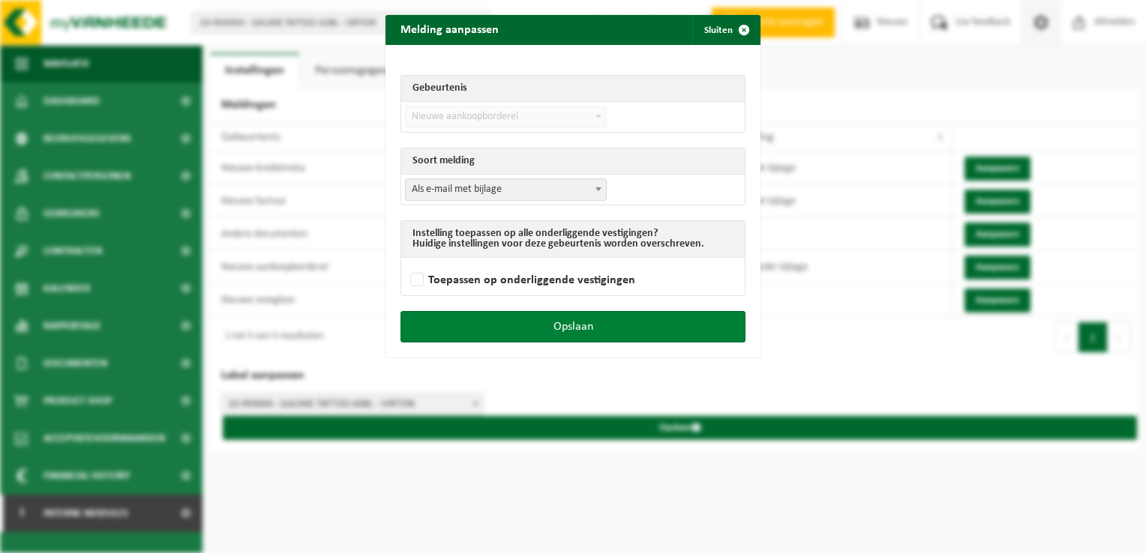
click at [638, 328] on button "Opslaan" at bounding box center [572, 326] width 345 height 31
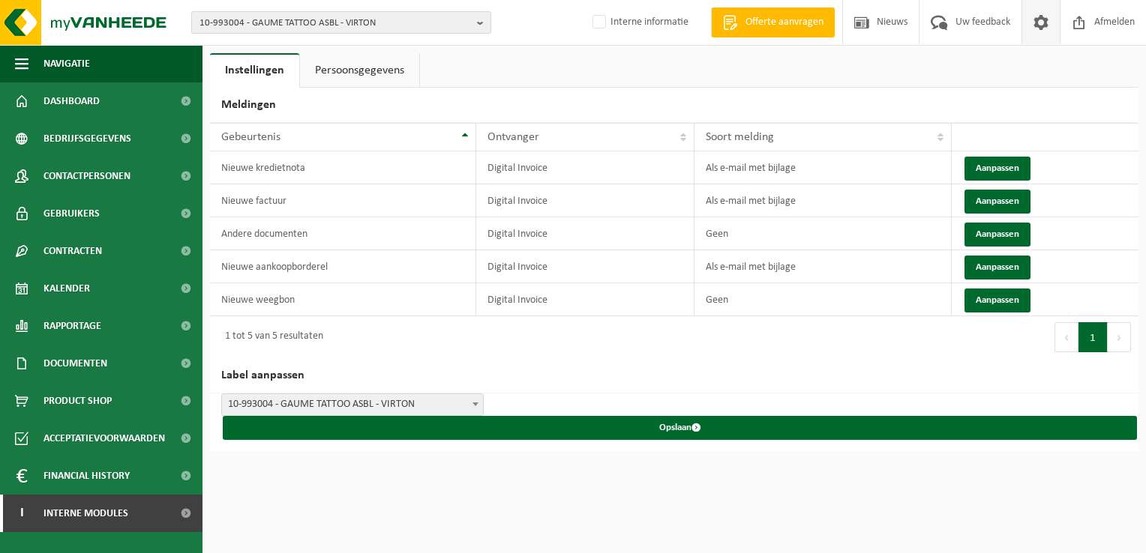
click at [338, 17] on span "10-993004 - GAUME TATTOO ASBL - VIRTON" at bounding box center [334, 23] width 271 height 22
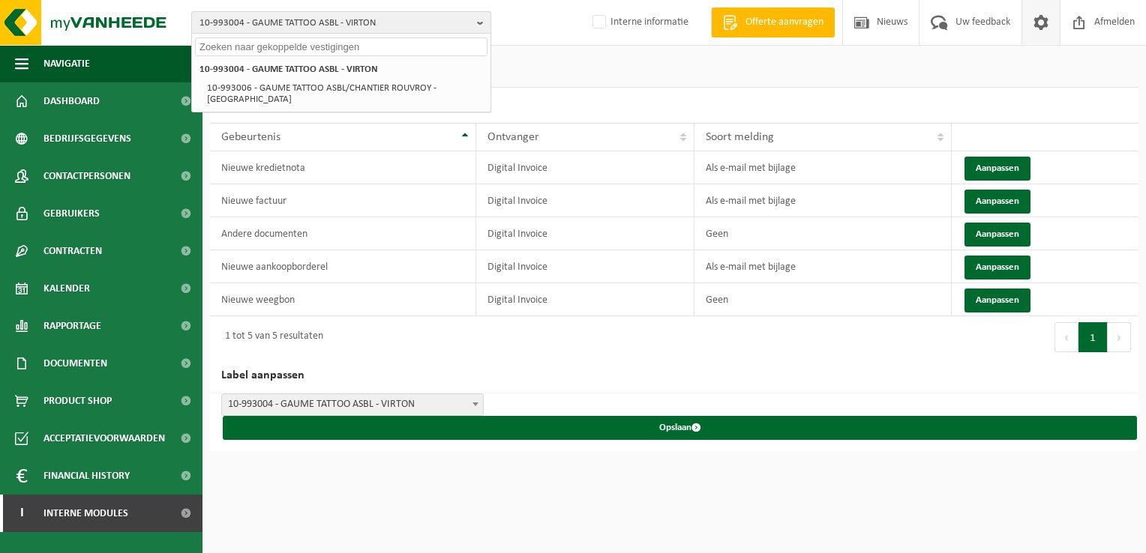
paste input "10-992806"
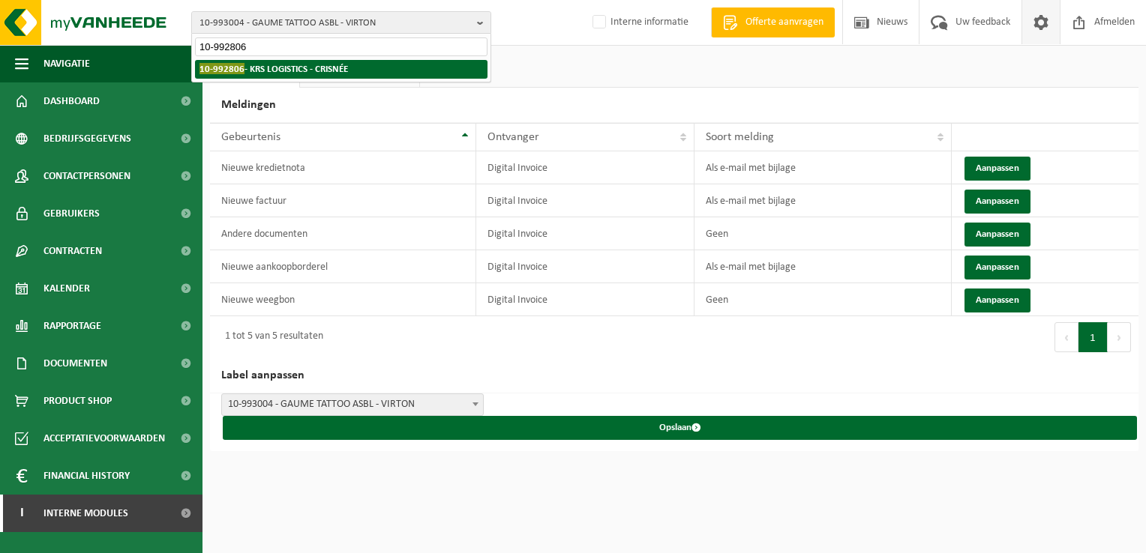
type input "10-992806"
click at [304, 70] on strong "10-992806 - KRS LOGISTICS - CRISNÉE" at bounding box center [273, 68] width 148 height 11
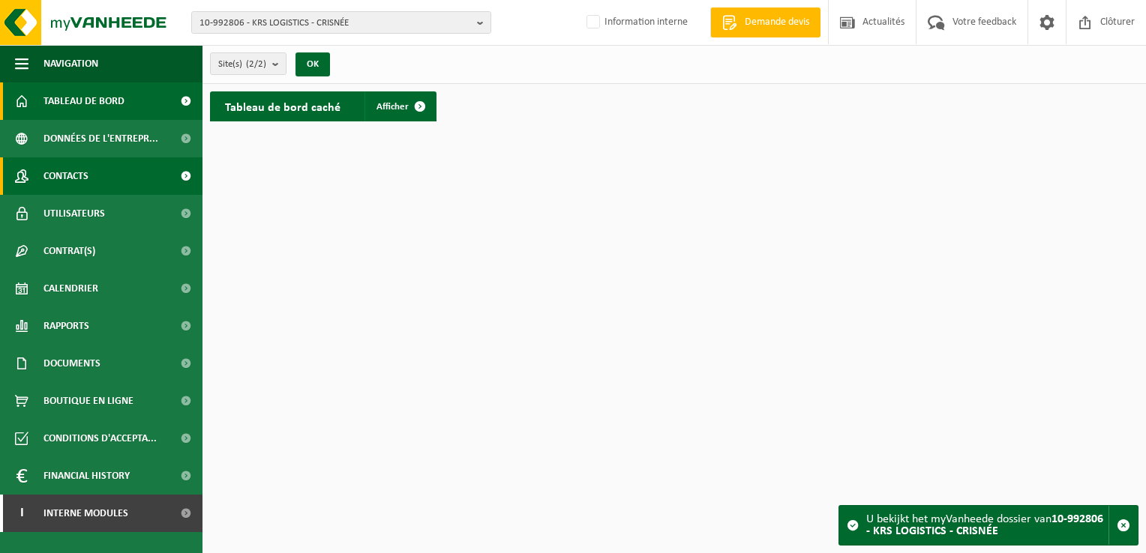
drag, startPoint x: 29, startPoint y: 10, endPoint x: 48, endPoint y: 174, distance: 164.6
click at [29, 12] on img at bounding box center [90, 22] width 180 height 45
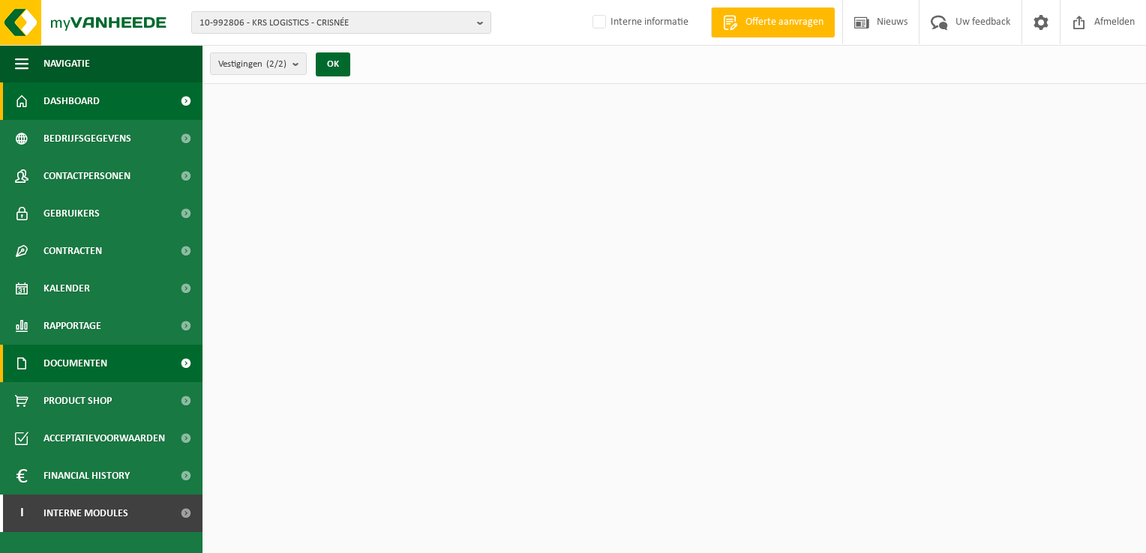
click at [103, 367] on span "Documenten" at bounding box center [75, 363] width 64 height 37
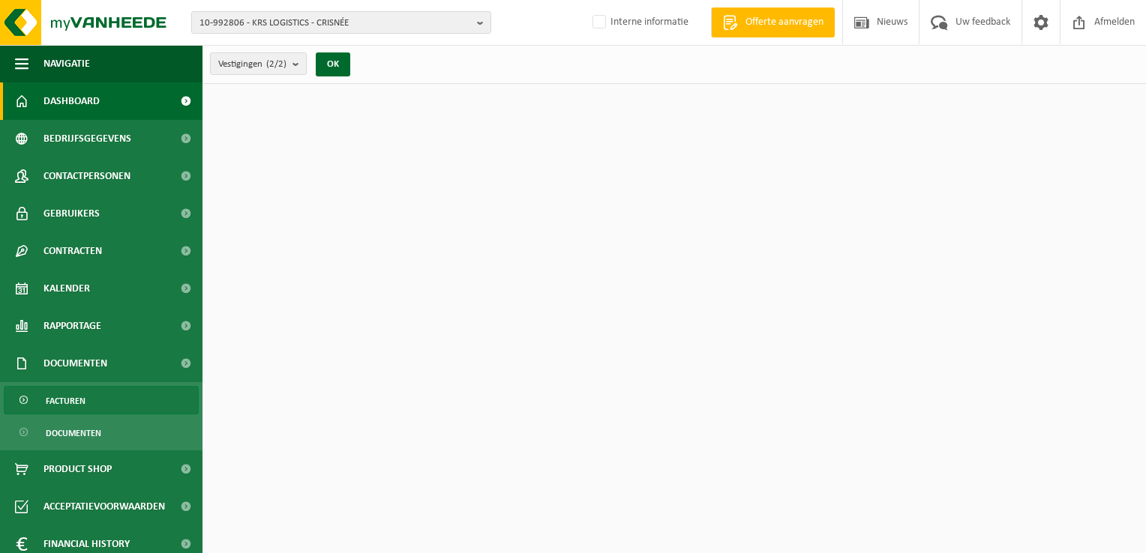
click at [111, 394] on link "Facturen" at bounding box center [101, 400] width 195 height 28
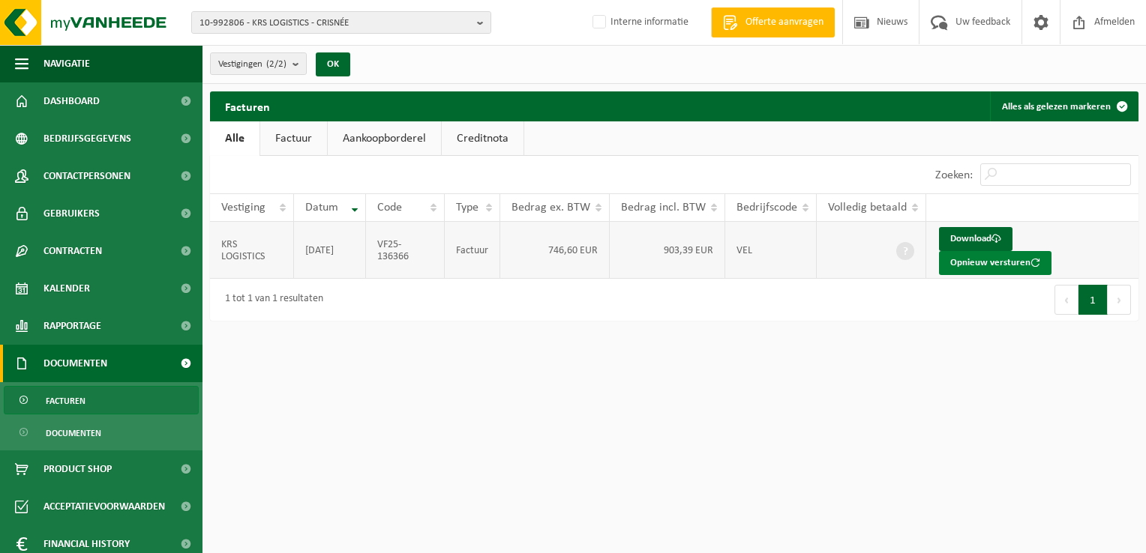
click at [1047, 251] on button "Opnieuw versturen" at bounding box center [995, 263] width 112 height 24
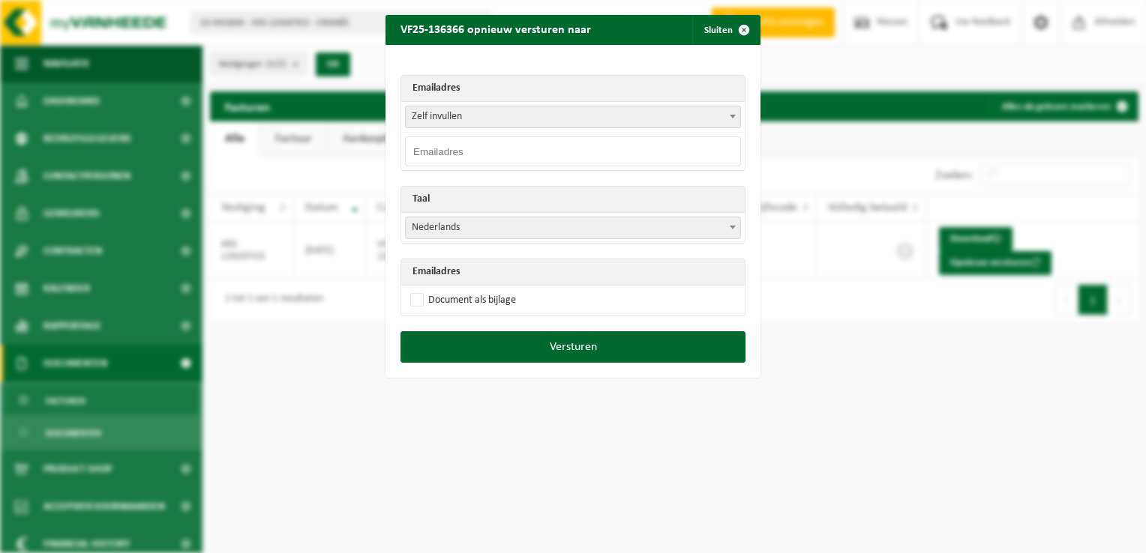
click at [411, 157] on input "email" at bounding box center [573, 151] width 336 height 30
paste input "[EMAIL_ADDRESS][DOMAIN_NAME]"
type input "info@krs-logistics.com"
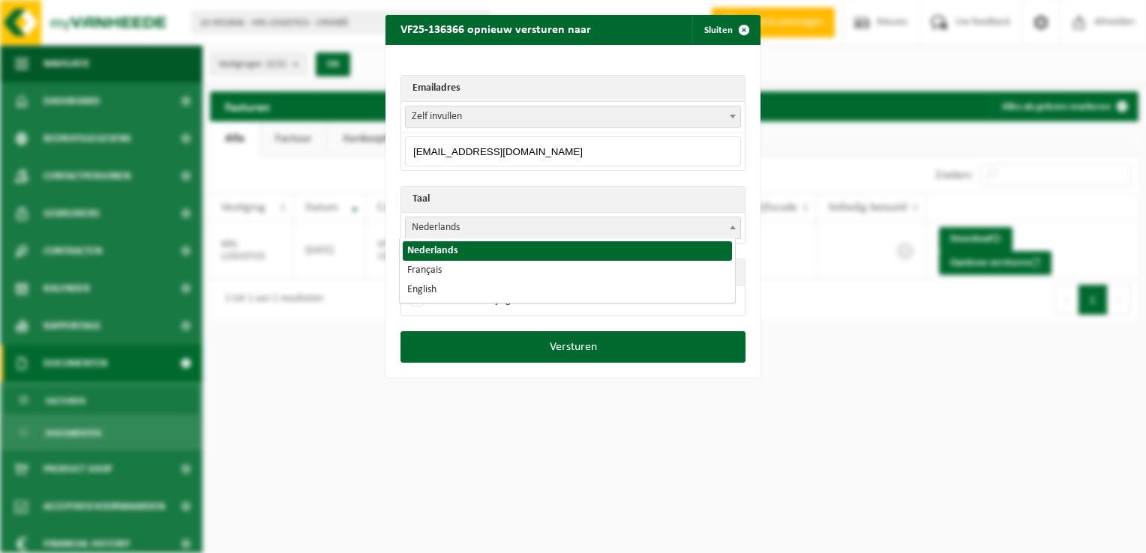
click at [442, 228] on span "Nederlands" at bounding box center [573, 227] width 334 height 21
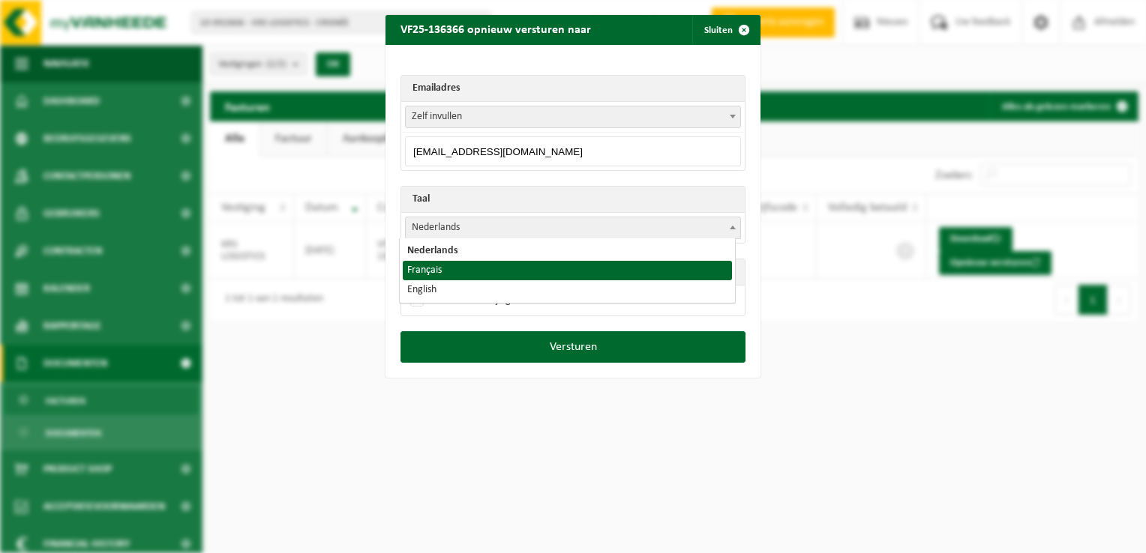
select select "fr"
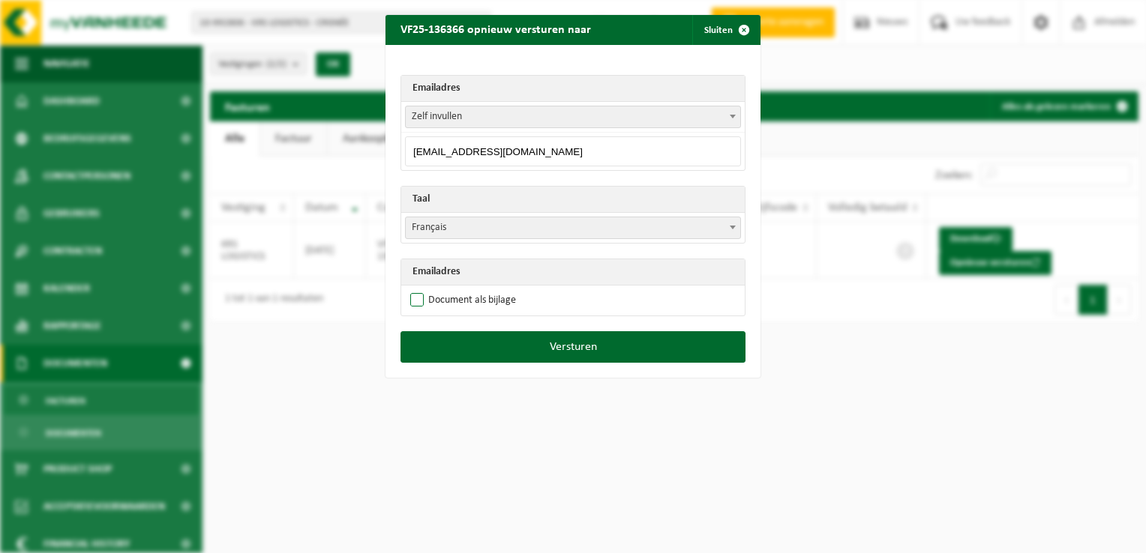
click at [412, 298] on label "Document als bijlage" at bounding box center [461, 300] width 109 height 22
click at [412, 289] on input "Document als bijlage" at bounding box center [591, 289] width 375 height 1
checkbox input "true"
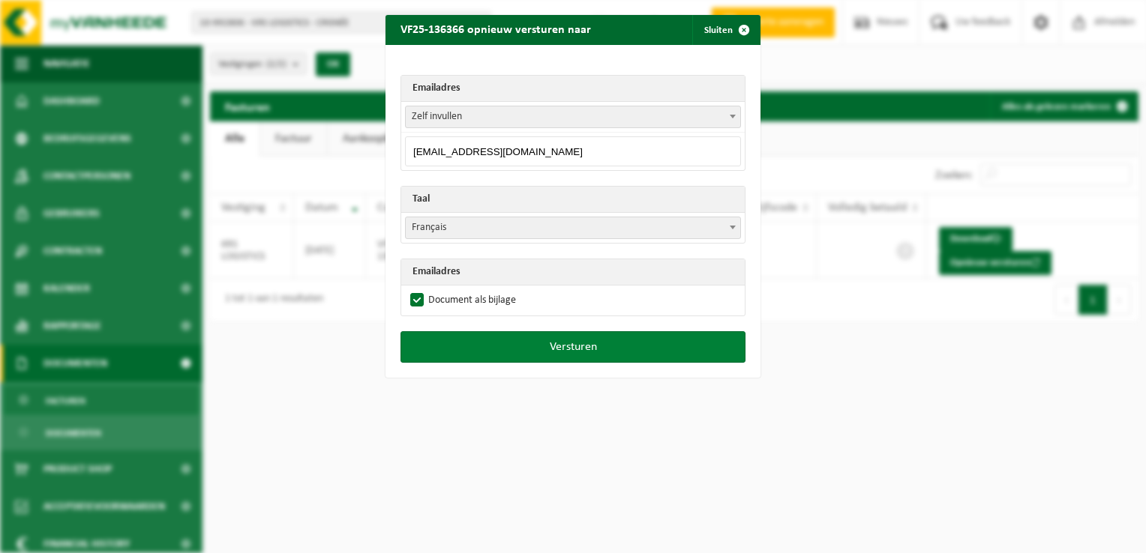
click at [559, 349] on button "Versturen" at bounding box center [572, 346] width 345 height 31
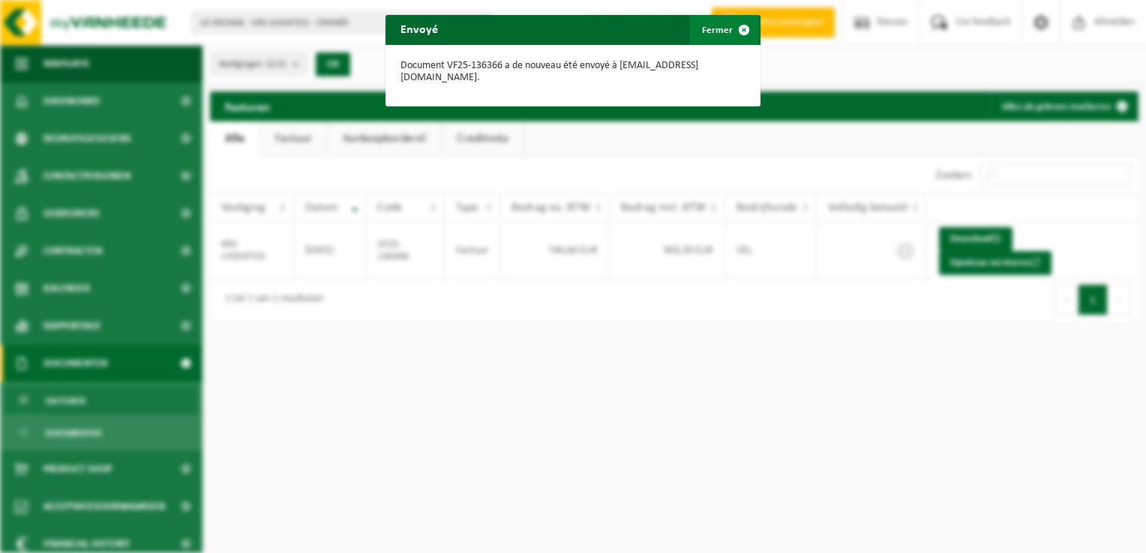
click at [735, 31] on span "button" at bounding box center [744, 30] width 30 height 30
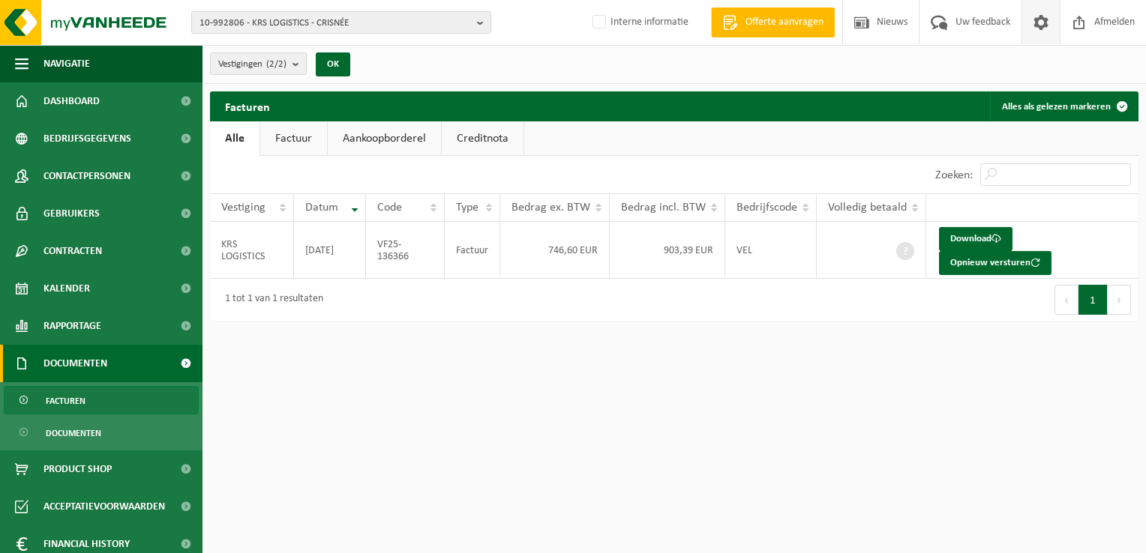
click at [1041, 32] on span at bounding box center [1041, 22] width 22 height 44
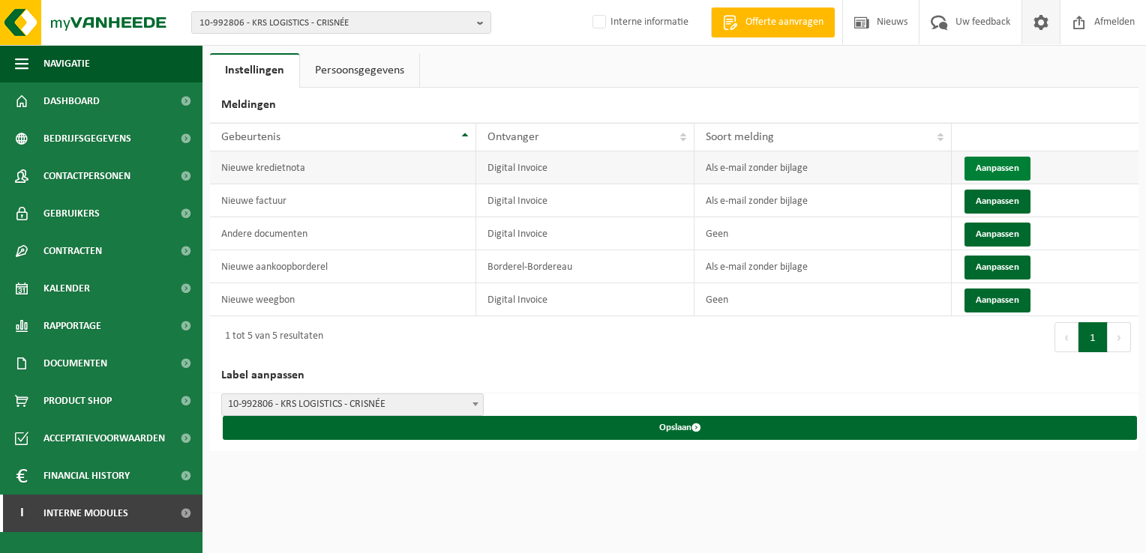
click at [988, 160] on button "Aanpassen" at bounding box center [997, 169] width 66 height 24
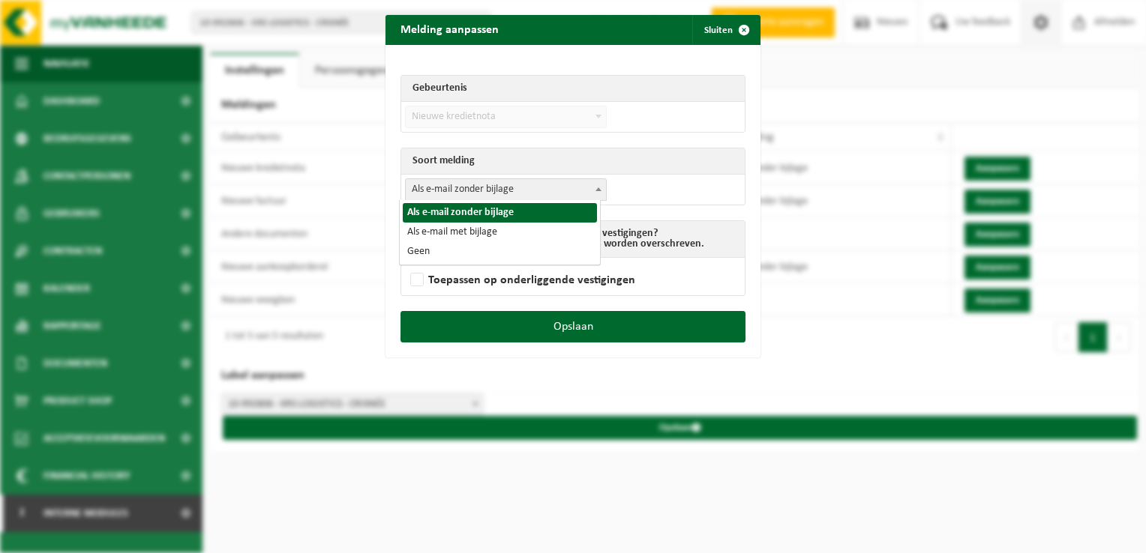
drag, startPoint x: 476, startPoint y: 181, endPoint x: 476, endPoint y: 208, distance: 26.2
click at [476, 183] on span "Als e-mail zonder bijlage" at bounding box center [506, 189] width 200 height 21
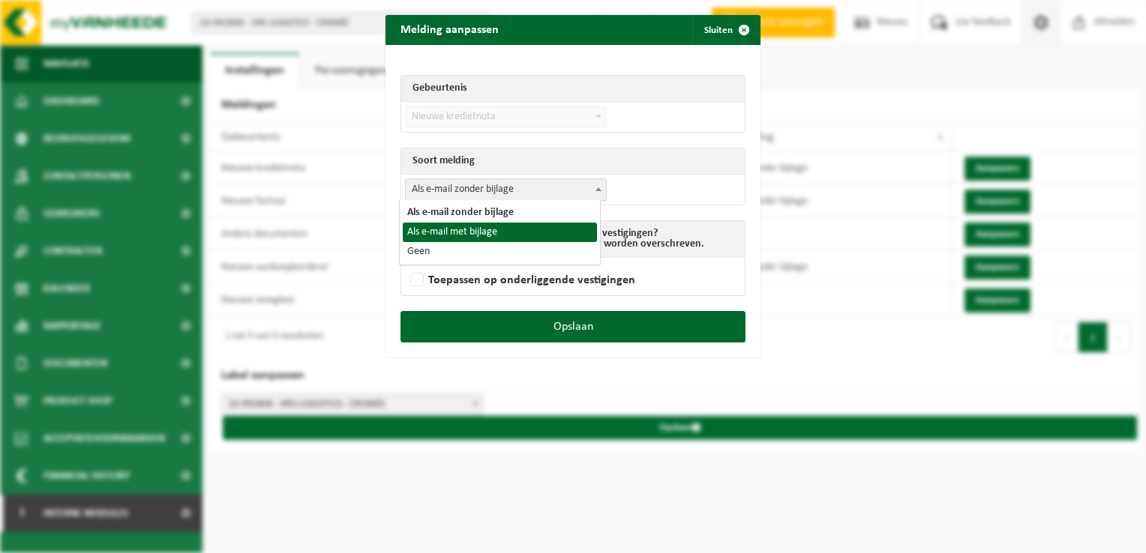
drag, startPoint x: 480, startPoint y: 232, endPoint x: 516, endPoint y: 262, distance: 46.9
select select "3"
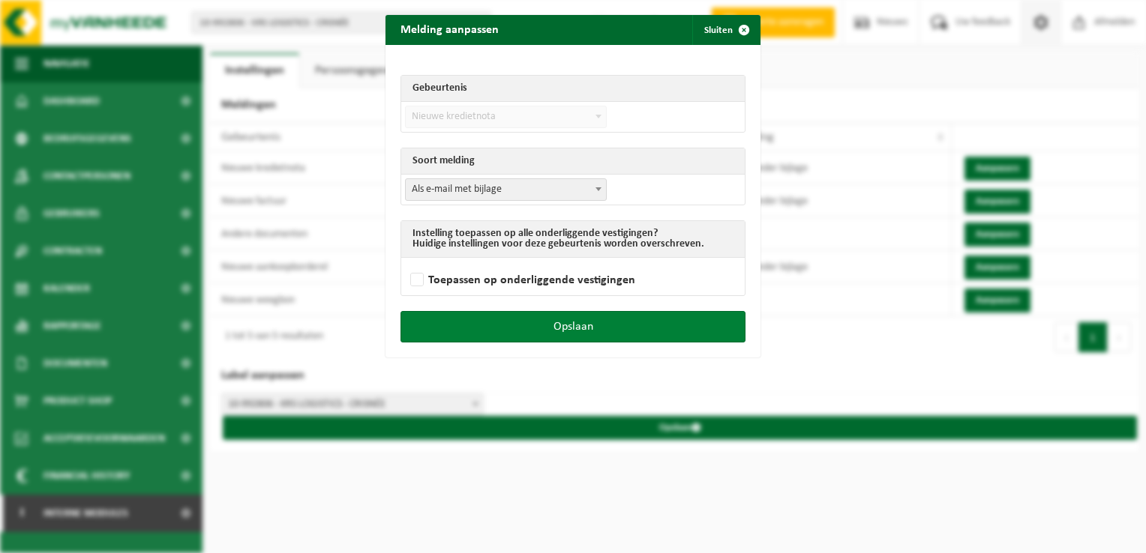
drag, startPoint x: 610, startPoint y: 325, endPoint x: 622, endPoint y: 322, distance: 11.6
click at [622, 322] on button "Opslaan" at bounding box center [572, 326] width 345 height 31
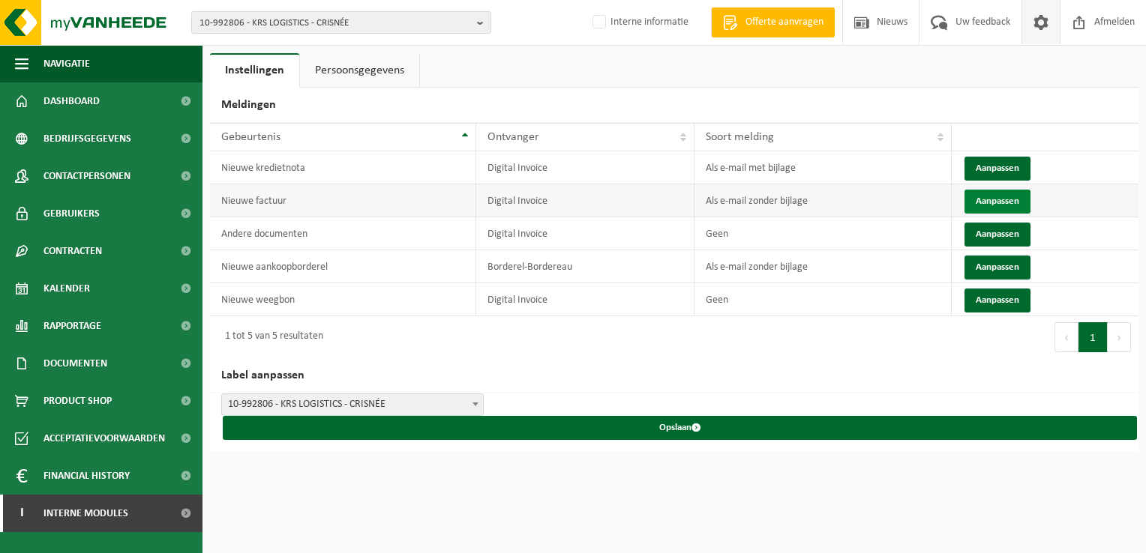
click at [993, 199] on button "Aanpassen" at bounding box center [997, 202] width 66 height 24
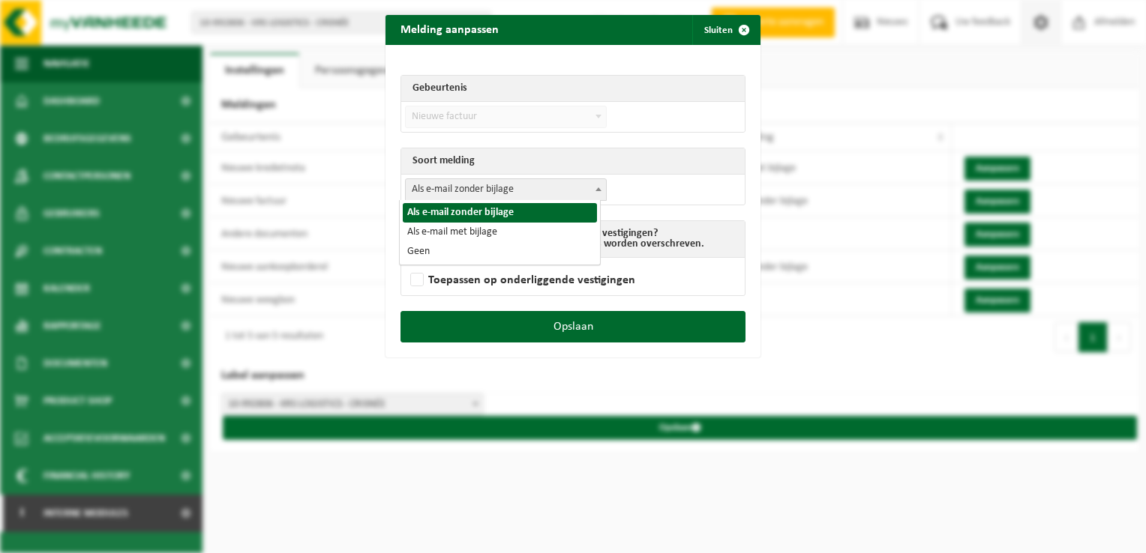
drag, startPoint x: 534, startPoint y: 194, endPoint x: 516, endPoint y: 223, distance: 33.7
click at [534, 195] on span "Als e-mail zonder bijlage" at bounding box center [506, 189] width 200 height 21
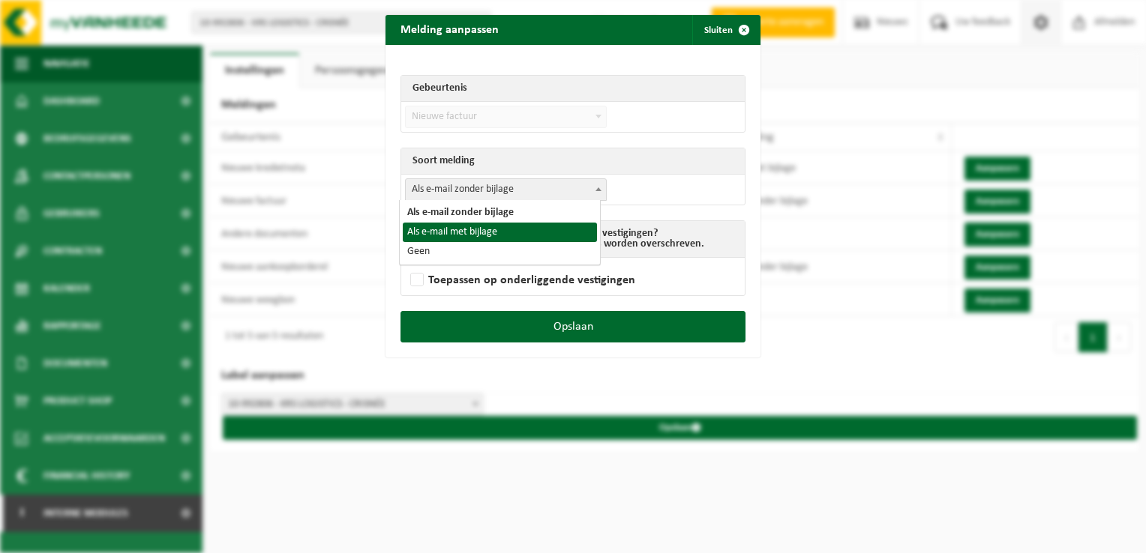
select select "3"
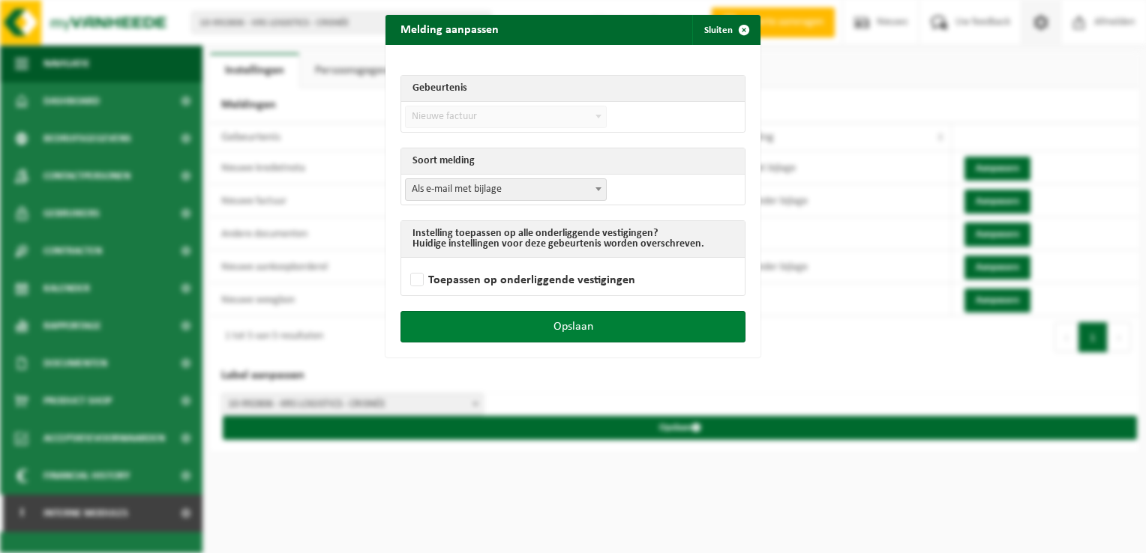
drag, startPoint x: 630, startPoint y: 331, endPoint x: 893, endPoint y: 262, distance: 272.3
click at [630, 331] on button "Opslaan" at bounding box center [572, 326] width 345 height 31
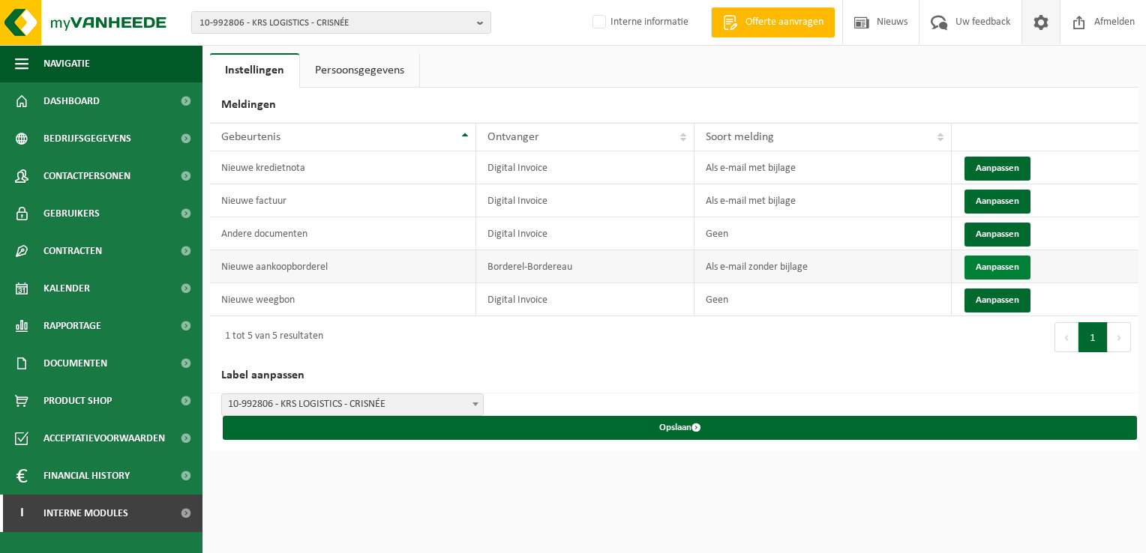
click at [1005, 269] on button "Aanpassen" at bounding box center [997, 268] width 66 height 24
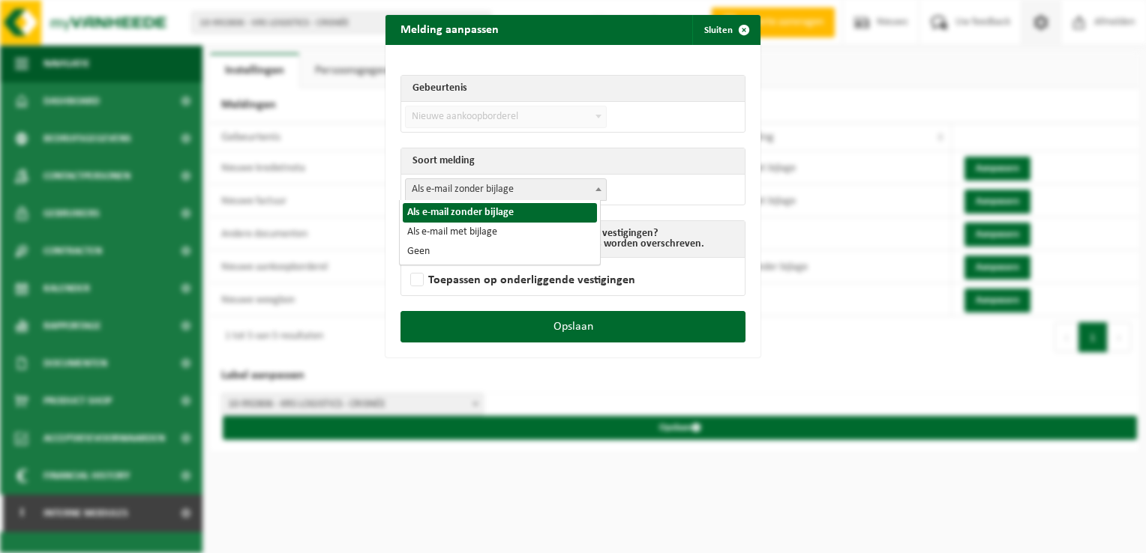
drag, startPoint x: 469, startPoint y: 188, endPoint x: 475, endPoint y: 208, distance: 21.3
click at [469, 190] on span "Als e-mail zonder bijlage" at bounding box center [506, 189] width 200 height 21
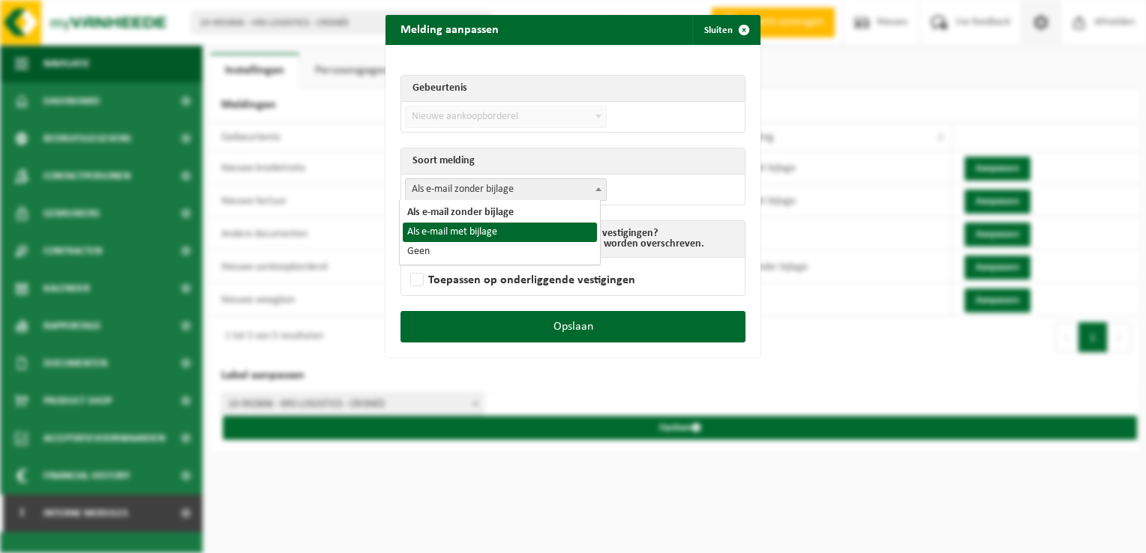
drag, startPoint x: 478, startPoint y: 229, endPoint x: 523, endPoint y: 277, distance: 65.8
select select "3"
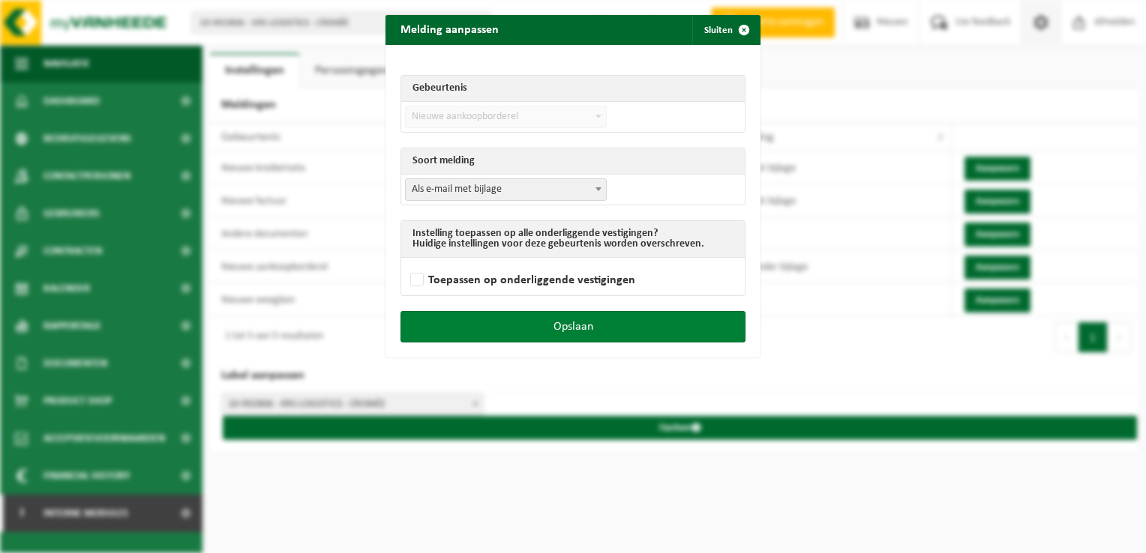
click at [583, 331] on button "Opslaan" at bounding box center [572, 326] width 345 height 31
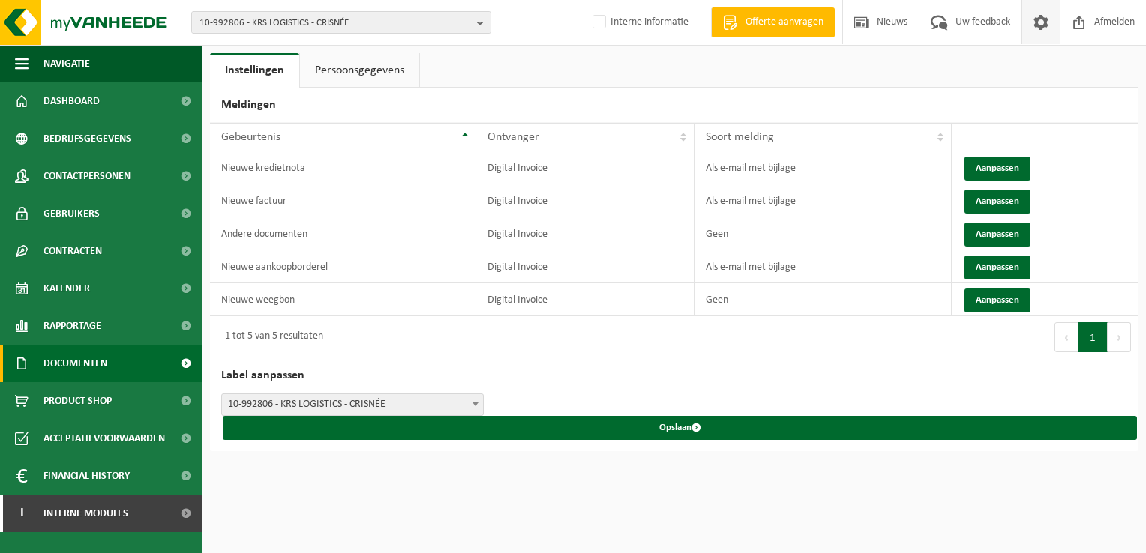
click at [43, 374] on span "Documenten" at bounding box center [75, 363] width 64 height 37
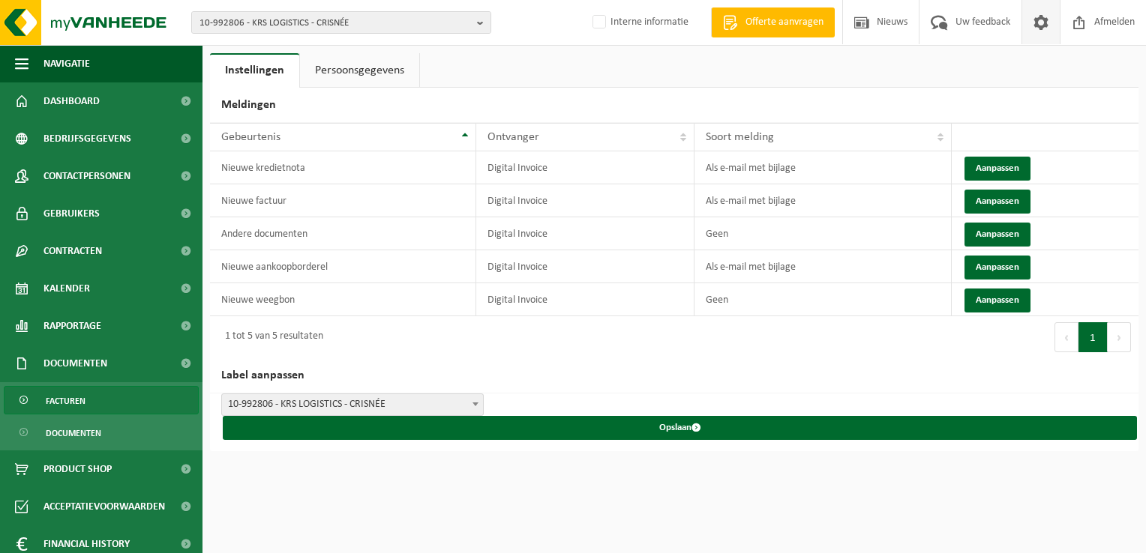
click at [73, 403] on span "Facturen" at bounding box center [66, 401] width 40 height 28
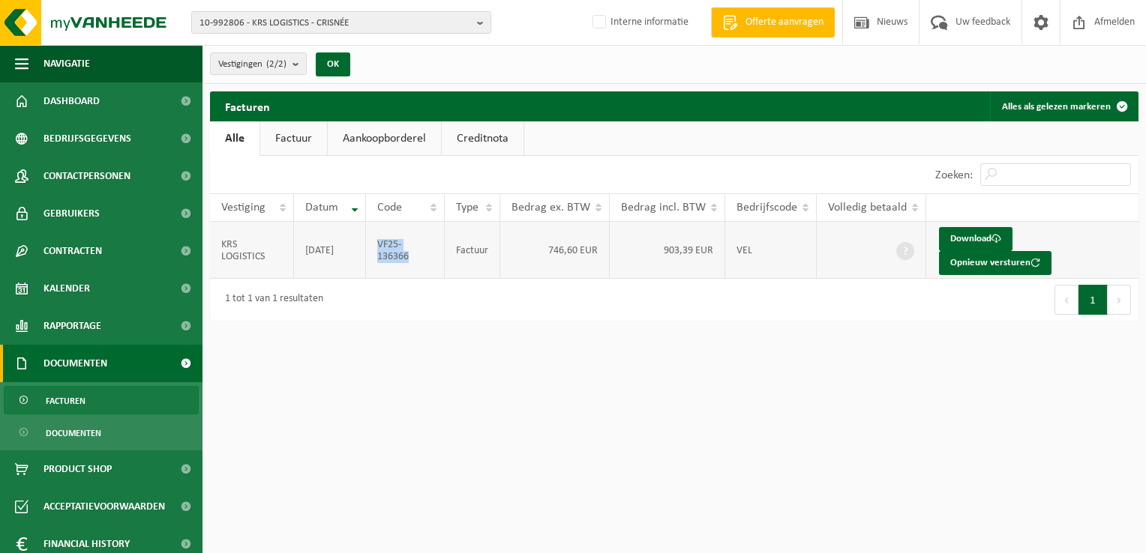
drag, startPoint x: 435, startPoint y: 240, endPoint x: 372, endPoint y: 242, distance: 63.0
click at [372, 242] on td "VF25-136366" at bounding box center [405, 250] width 79 height 57
copy td "VF25-136366"
click at [301, 24] on span "10-992806 - KRS LOGISTICS - CRISNÉE" at bounding box center [334, 23] width 271 height 22
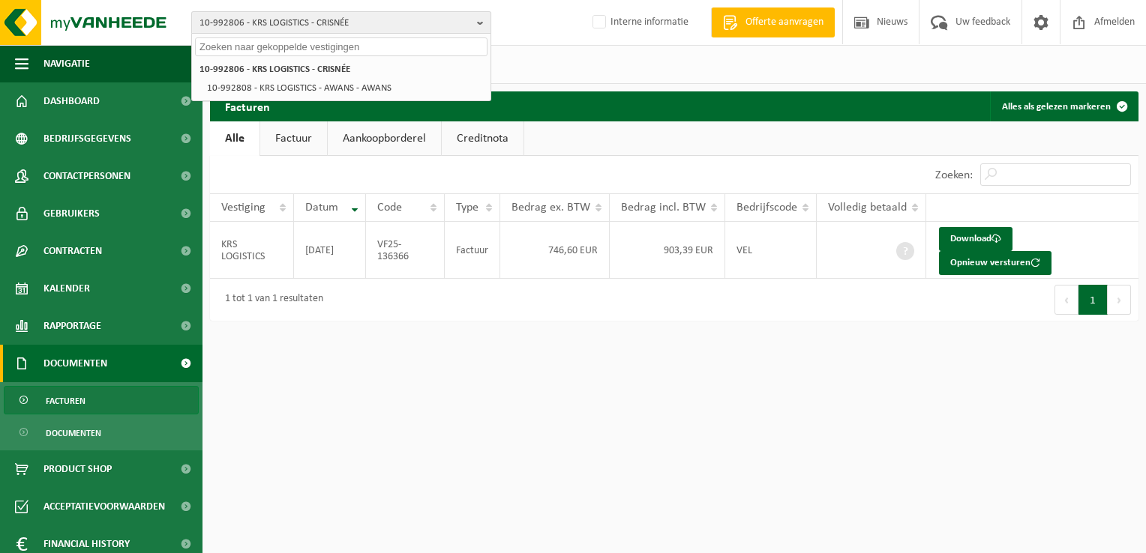
paste input "10-993271"
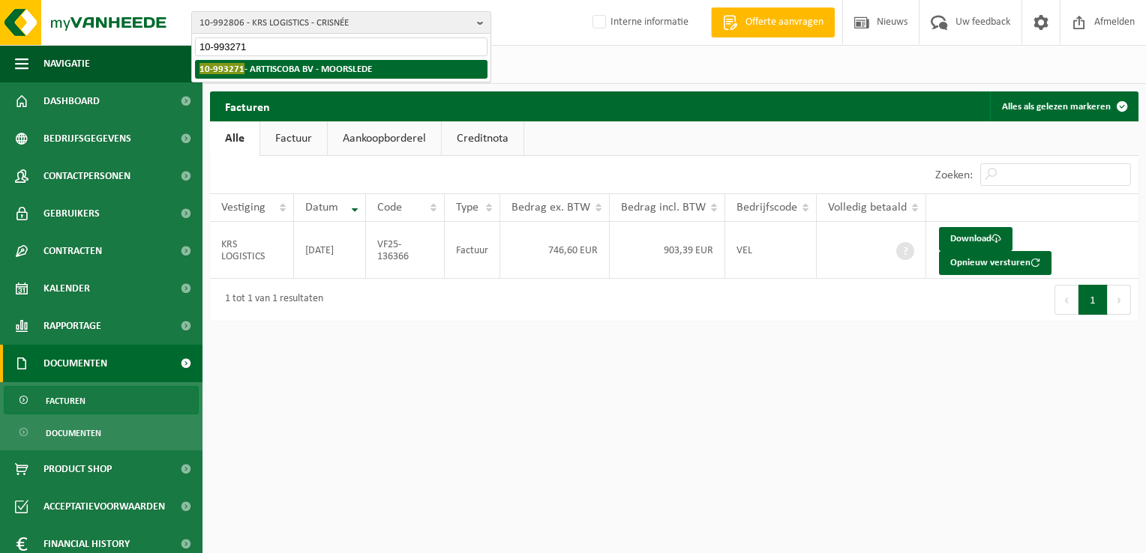
type input "10-993271"
click at [251, 67] on strong "10-993271 - ARTTISCOBA BV - MOORSLEDE" at bounding box center [285, 68] width 172 height 11
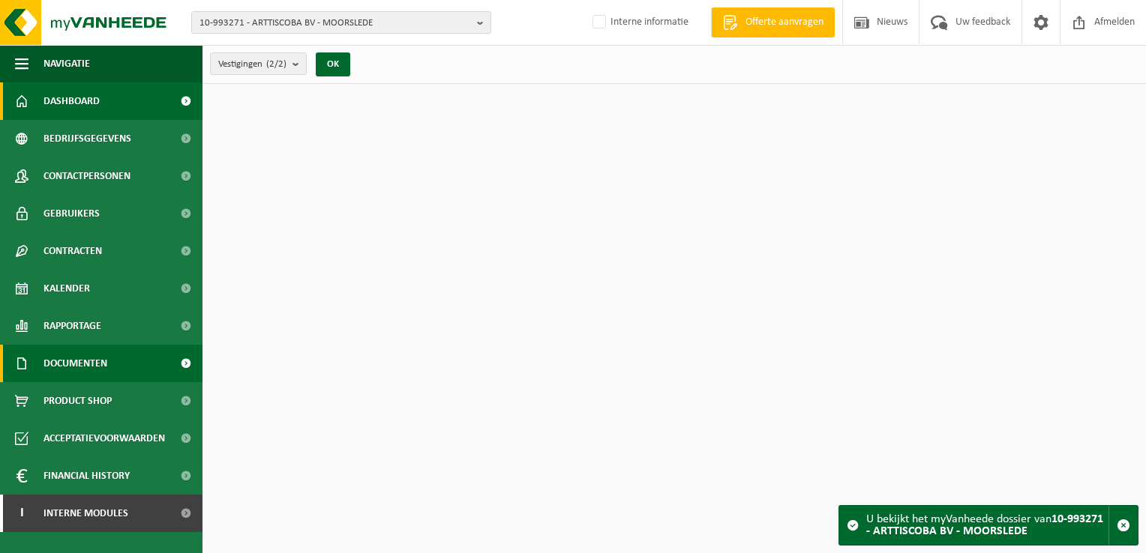
click at [129, 364] on link "Documenten" at bounding box center [101, 363] width 202 height 37
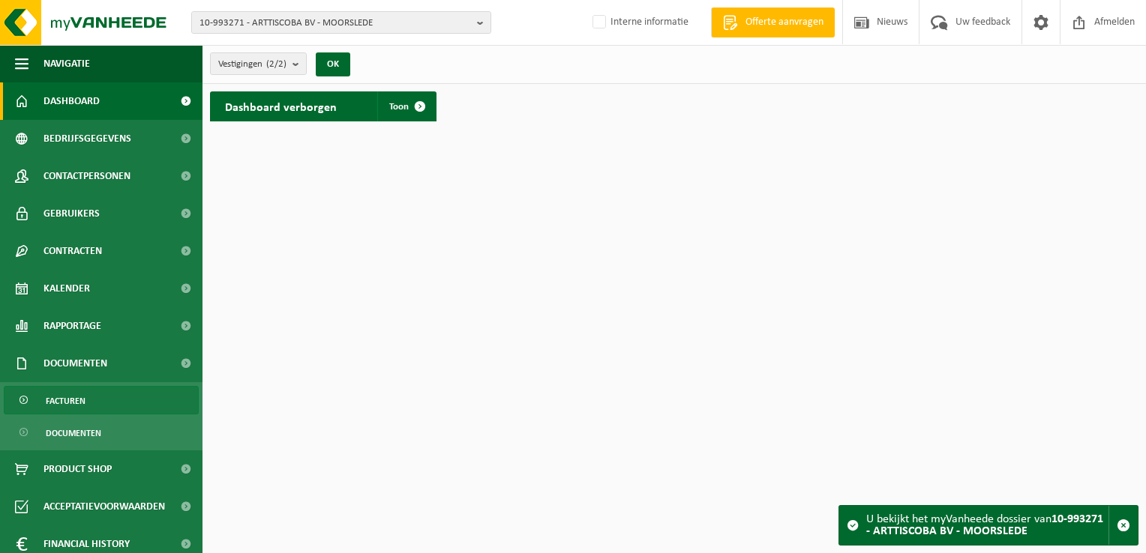
click at [106, 395] on link "Facturen" at bounding box center [101, 400] width 195 height 28
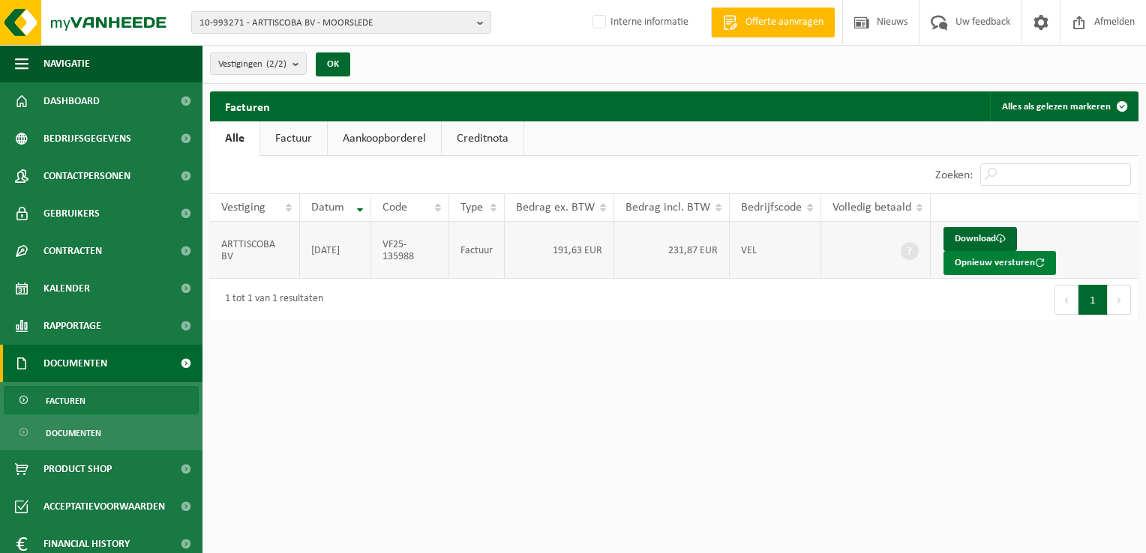
click at [995, 271] on button "Opnieuw versturen" at bounding box center [999, 263] width 112 height 24
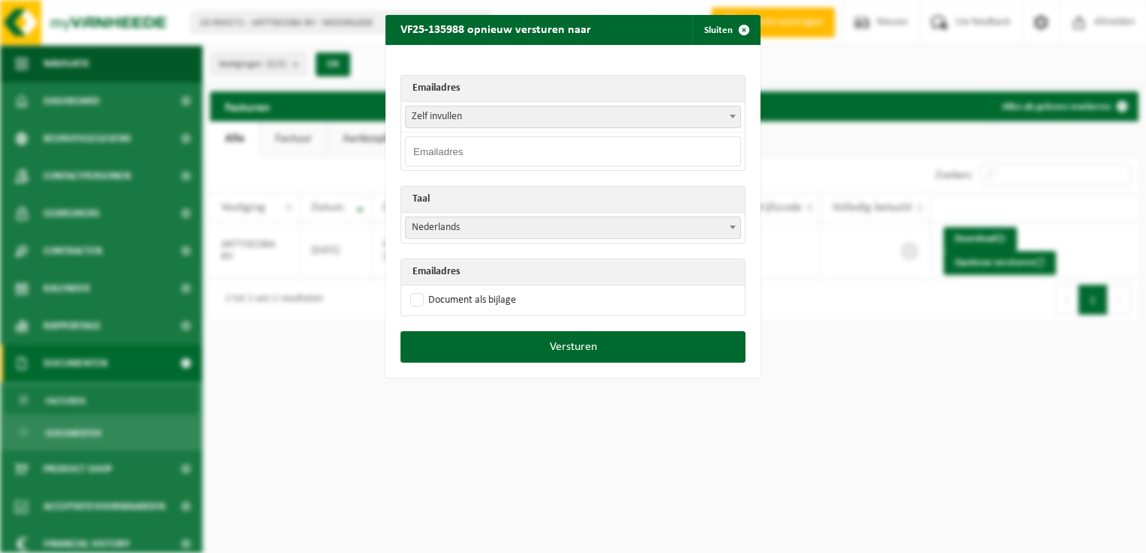
click at [469, 148] on input "email" at bounding box center [573, 151] width 336 height 30
paste input "info@arttiscoba.be"
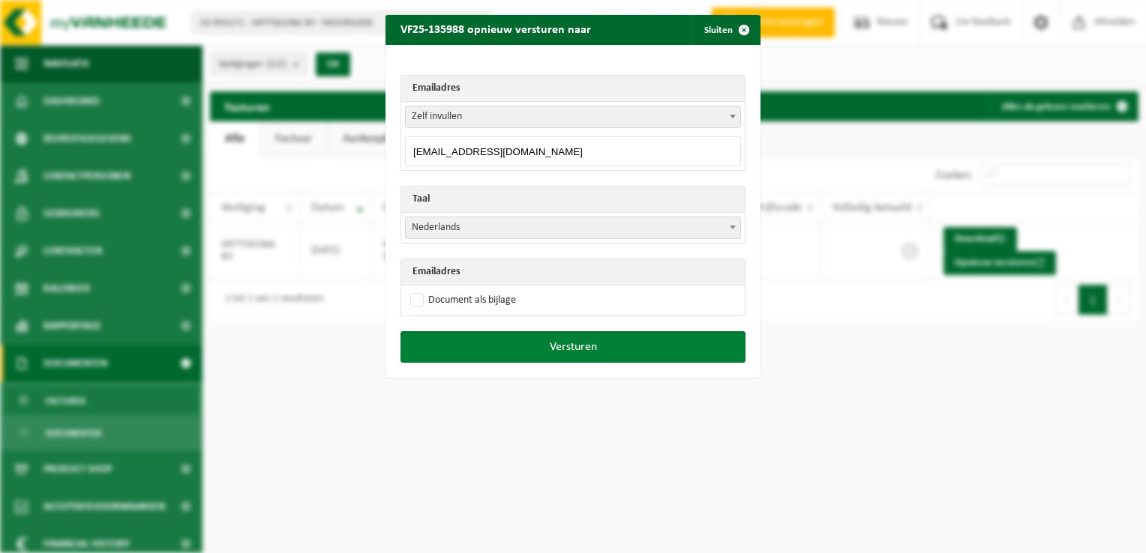
type input "info@arttiscoba.be"
click at [519, 348] on button "Versturen" at bounding box center [572, 346] width 345 height 31
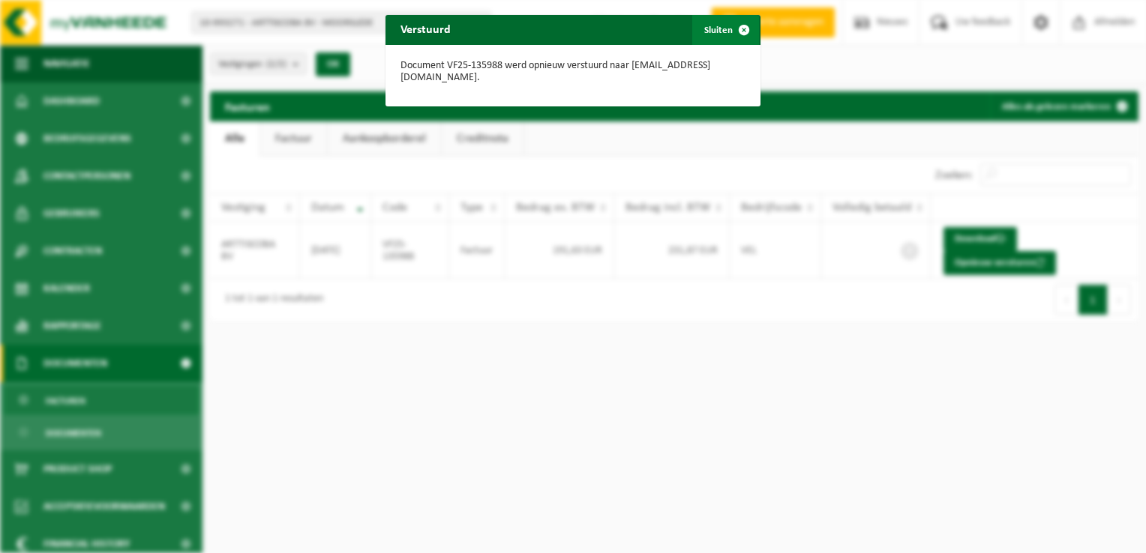
click at [738, 25] on span "button" at bounding box center [744, 30] width 30 height 30
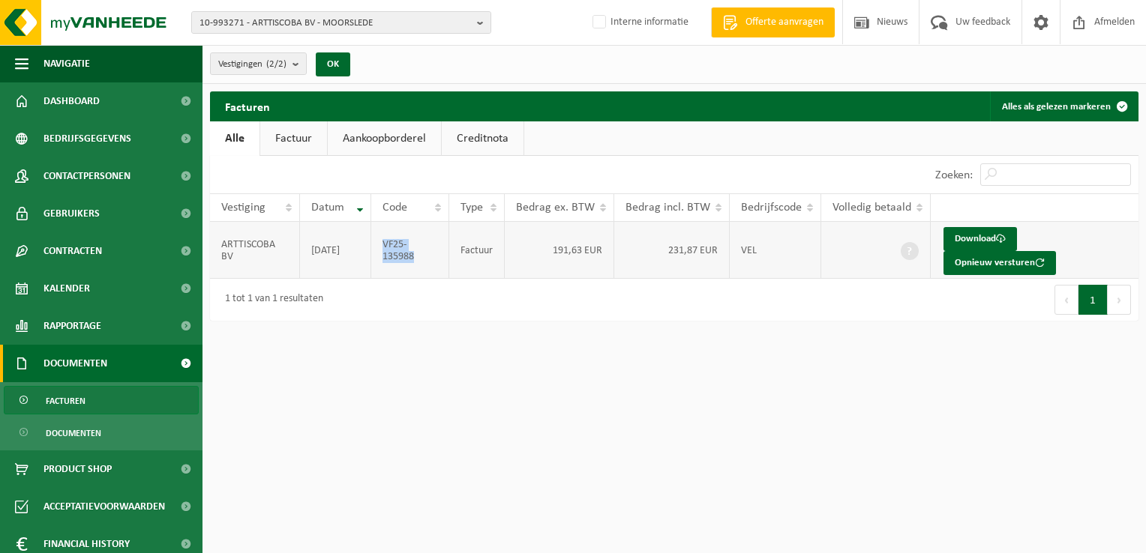
drag, startPoint x: 426, startPoint y: 265, endPoint x: 380, endPoint y: 241, distance: 51.7
click at [380, 241] on td "VF25-135988" at bounding box center [410, 250] width 78 height 57
copy td "VF25-135988"
click at [280, 27] on span "10-993271 - ARTTISCOBA BV - MOORSLEDE" at bounding box center [334, 23] width 271 height 22
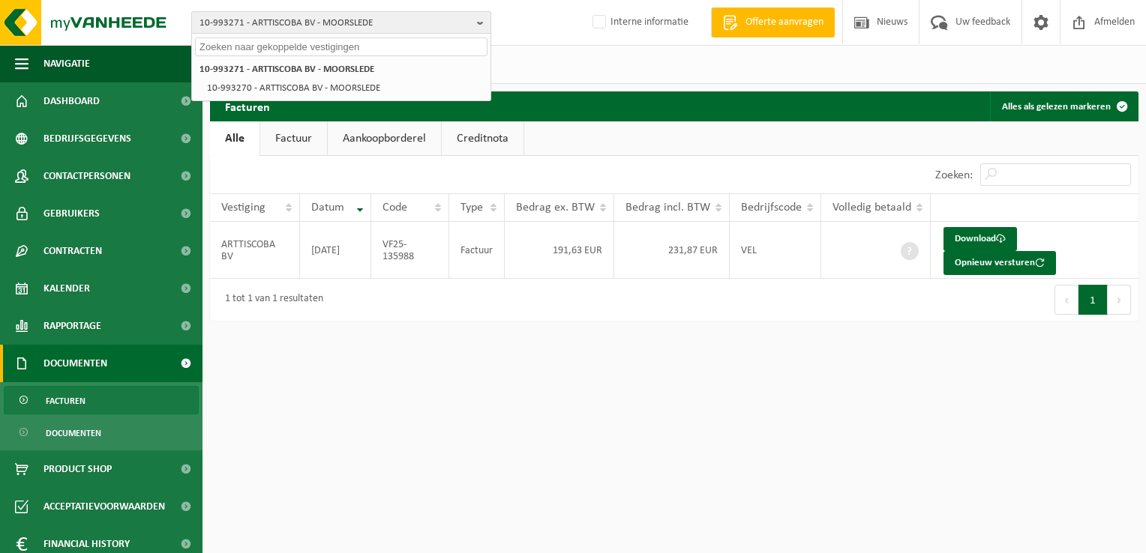
paste input "10-973535"
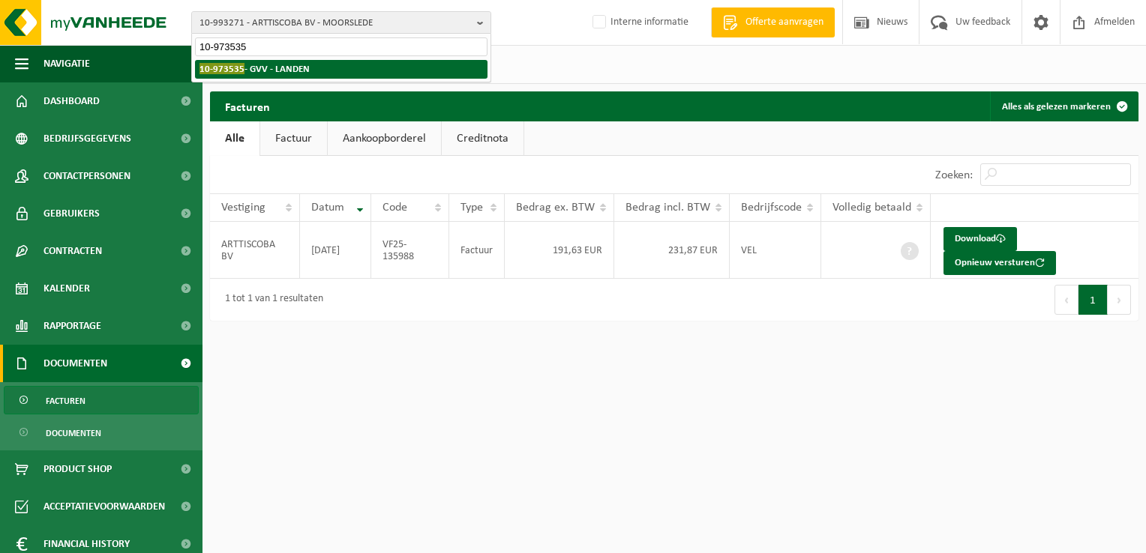
type input "10-973535"
click at [294, 72] on strong "10-973535 - GVV - LANDEN" at bounding box center [254, 68] width 110 height 11
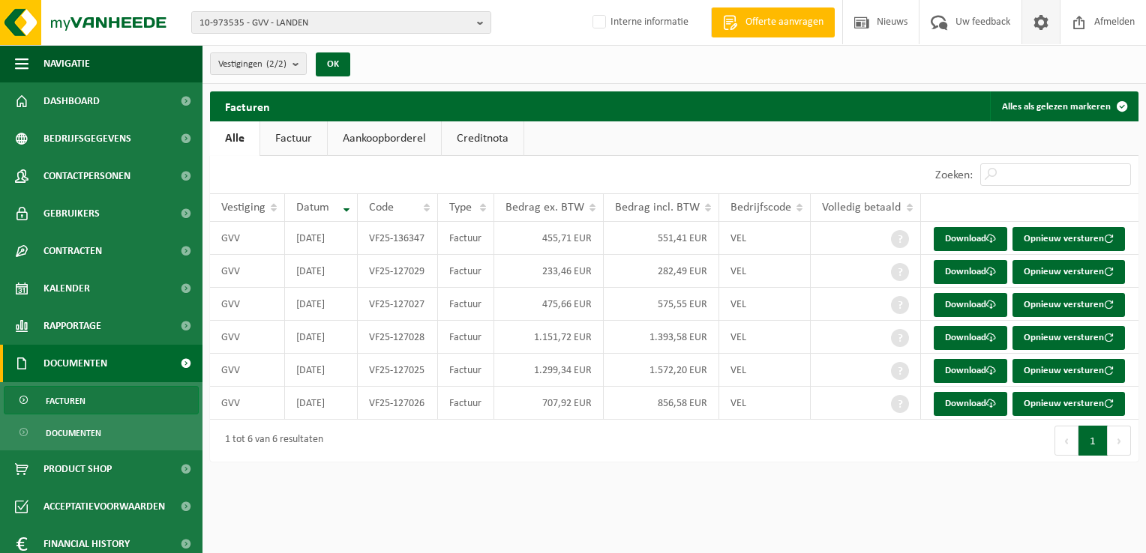
click at [1040, 25] on span at bounding box center [1041, 22] width 22 height 44
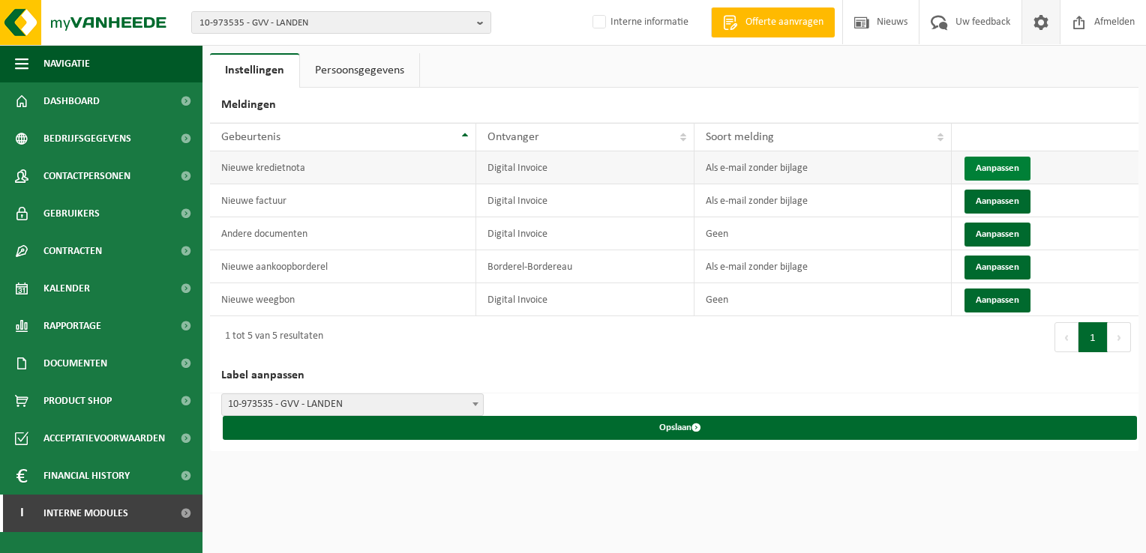
click at [973, 177] on button "Aanpassen" at bounding box center [997, 169] width 66 height 24
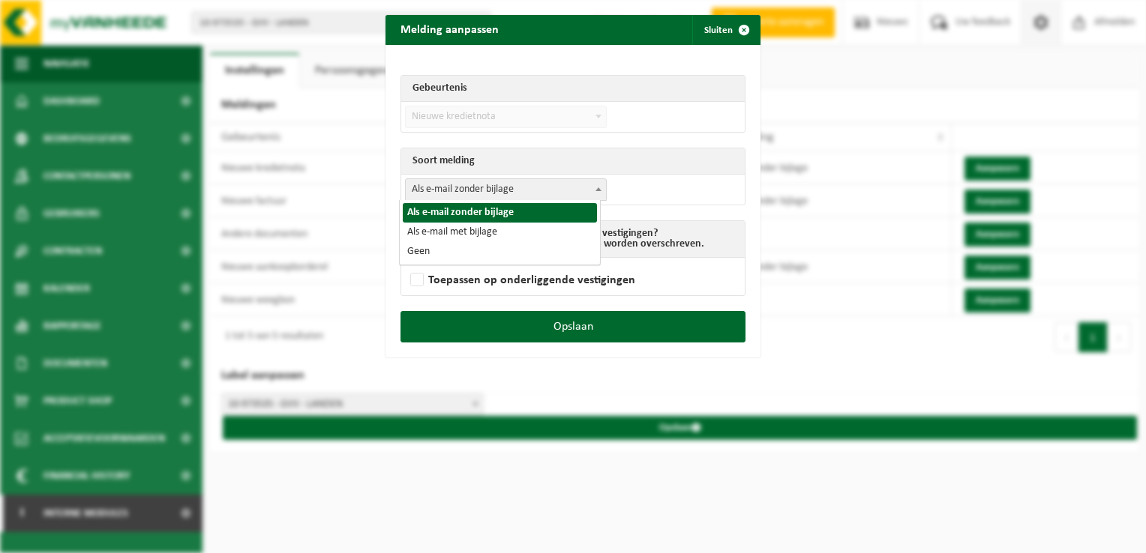
click at [470, 187] on span "Als e-mail zonder bijlage" at bounding box center [506, 189] width 200 height 21
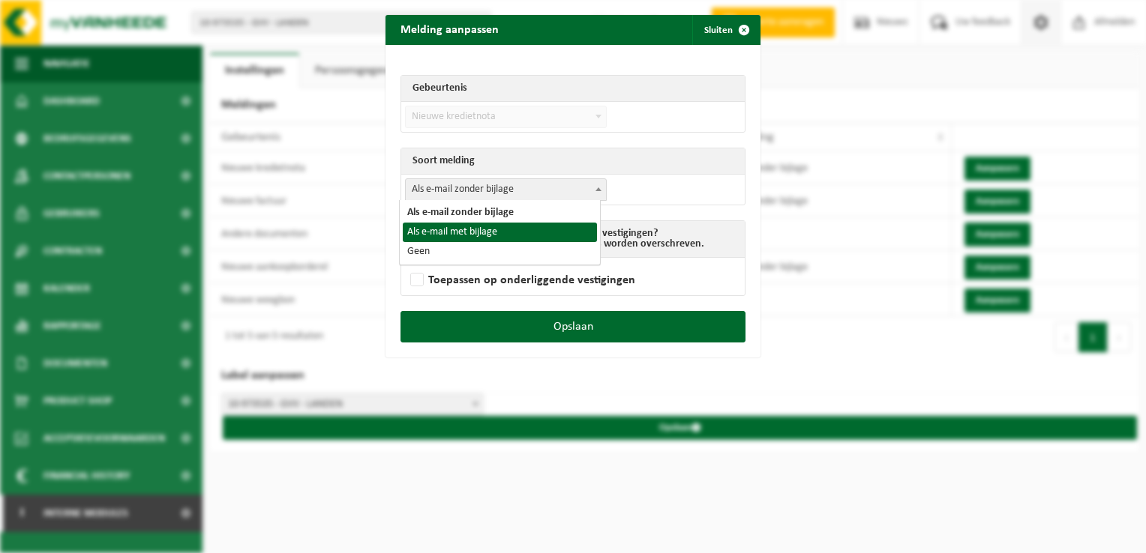
select select "3"
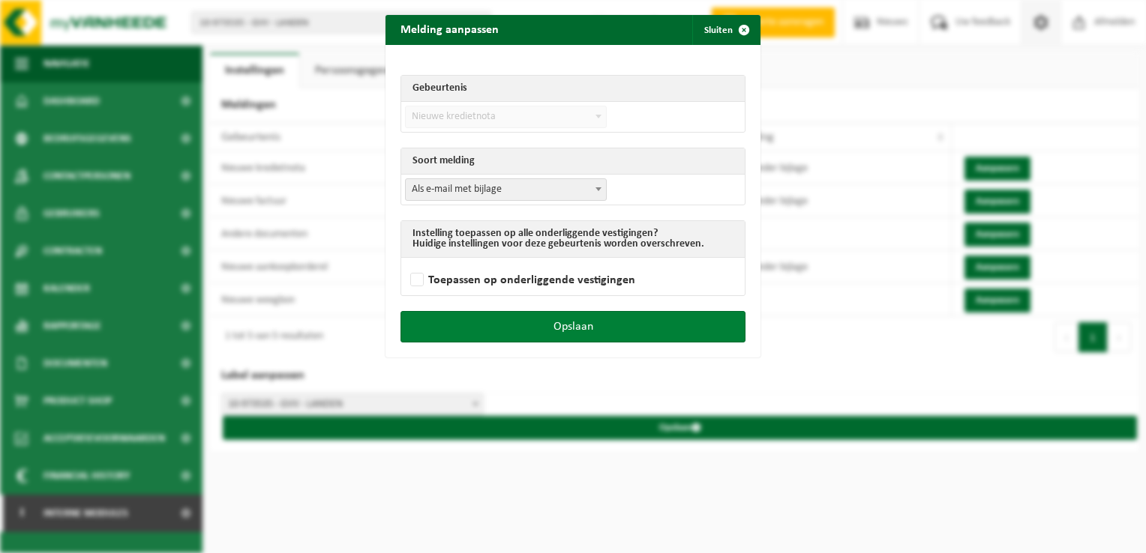
click at [608, 326] on button "Opslaan" at bounding box center [572, 326] width 345 height 31
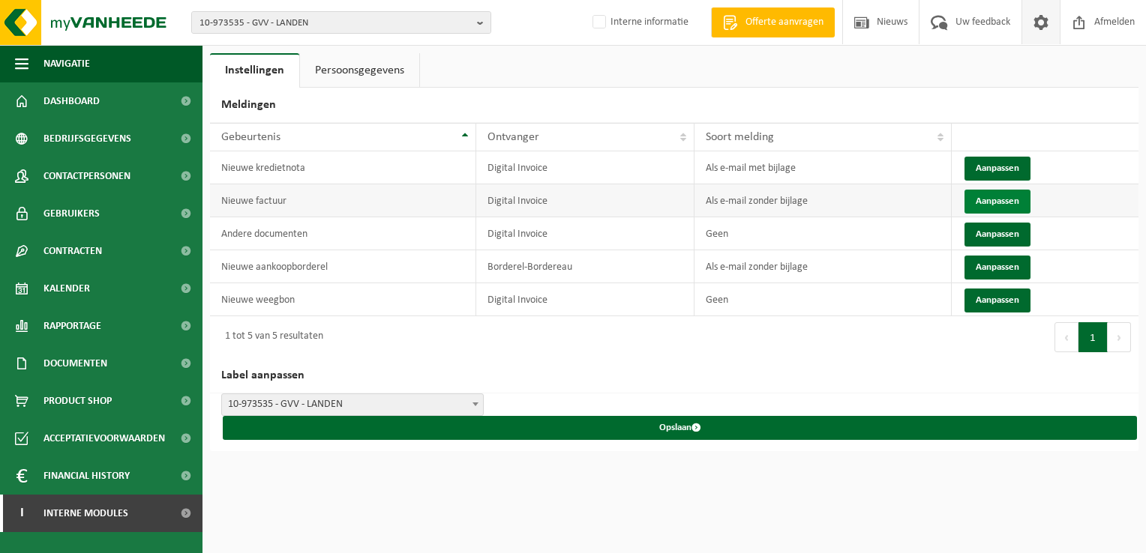
click at [994, 201] on button "Aanpassen" at bounding box center [997, 202] width 66 height 24
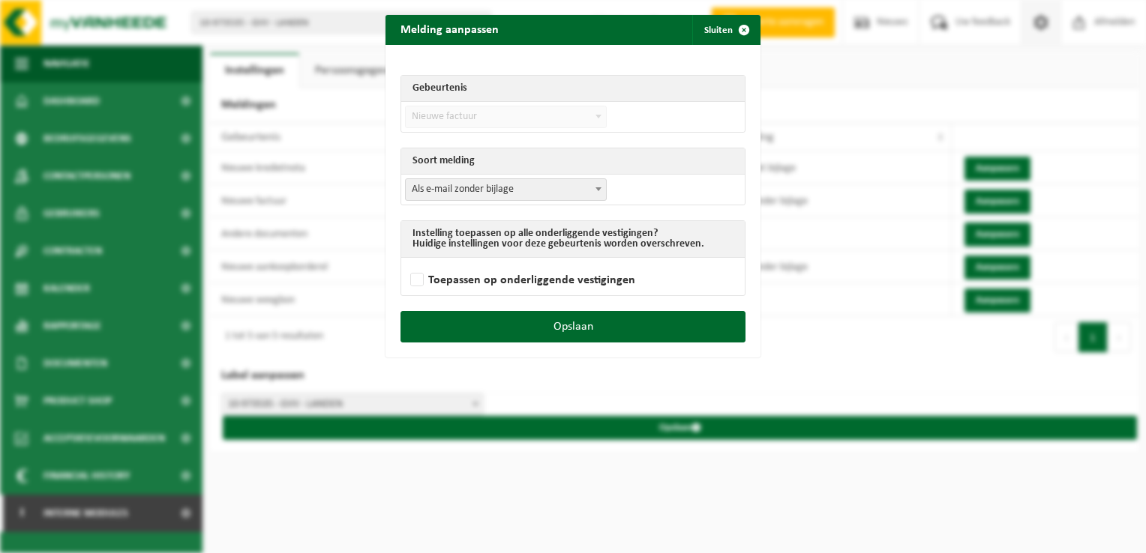
click at [486, 187] on span "Als e-mail zonder bijlage" at bounding box center [506, 189] width 200 height 21
select select "3"
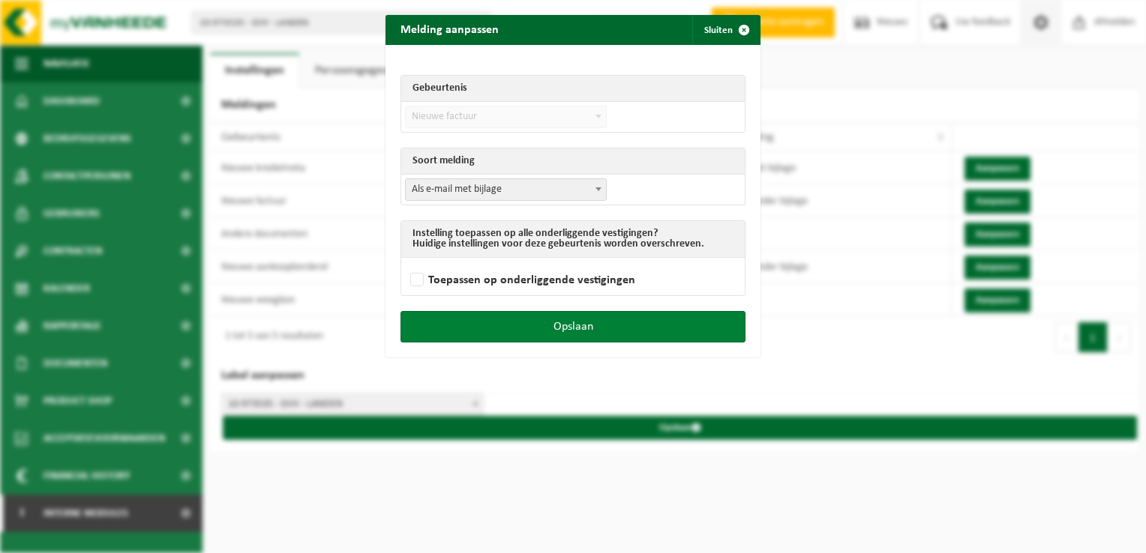
click at [595, 328] on button "Opslaan" at bounding box center [572, 326] width 345 height 31
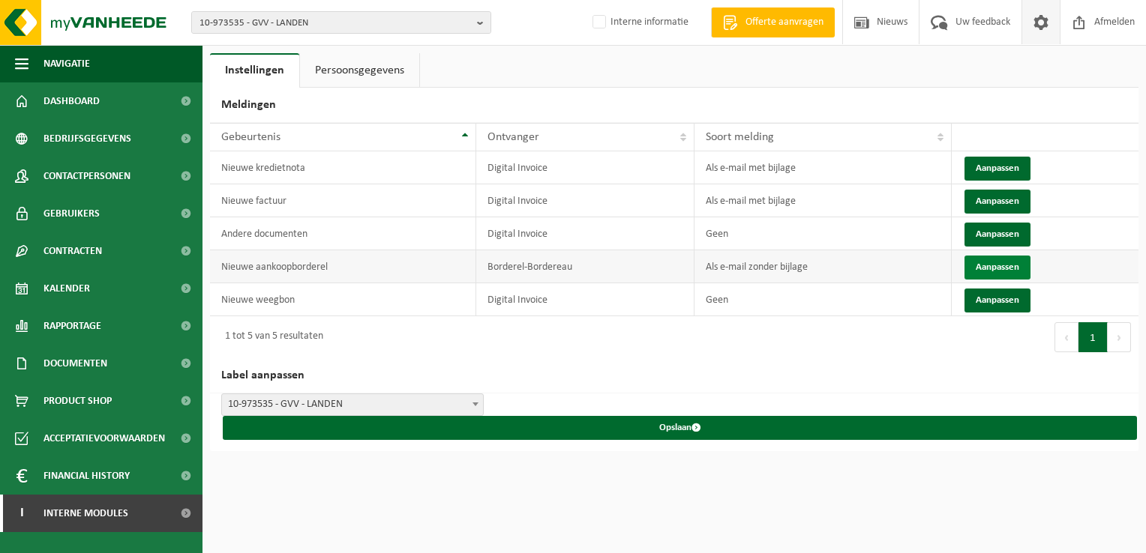
click at [987, 268] on button "Aanpassen" at bounding box center [997, 268] width 66 height 24
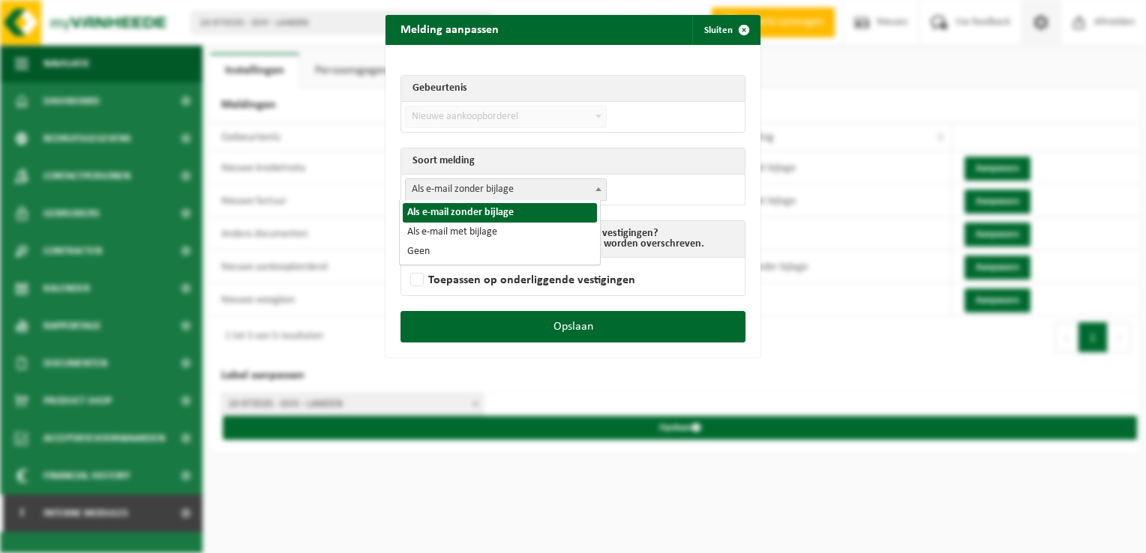
click at [465, 192] on span "Als e-mail zonder bijlage" at bounding box center [506, 189] width 200 height 21
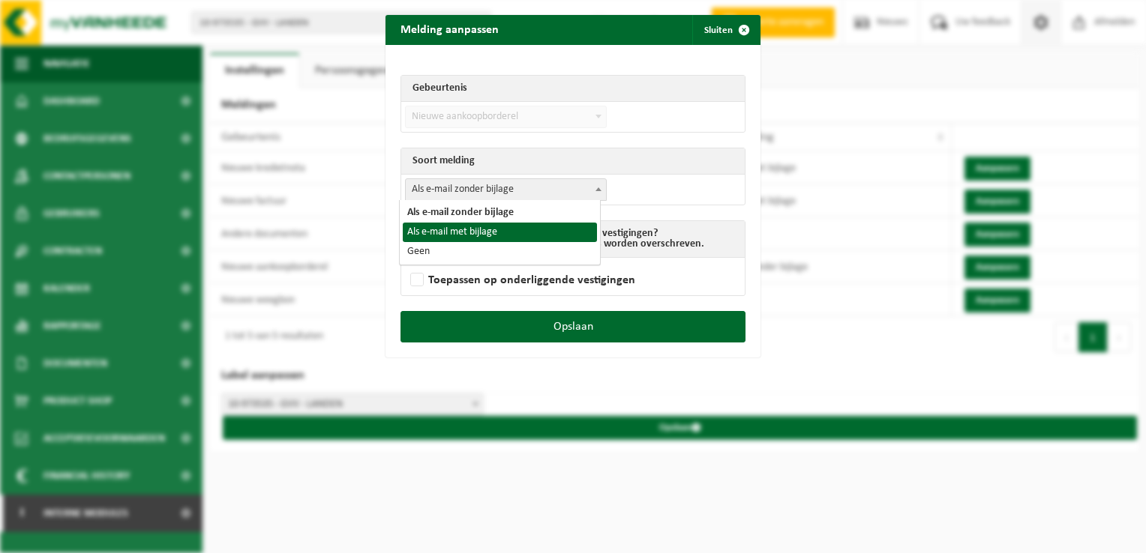
select select "3"
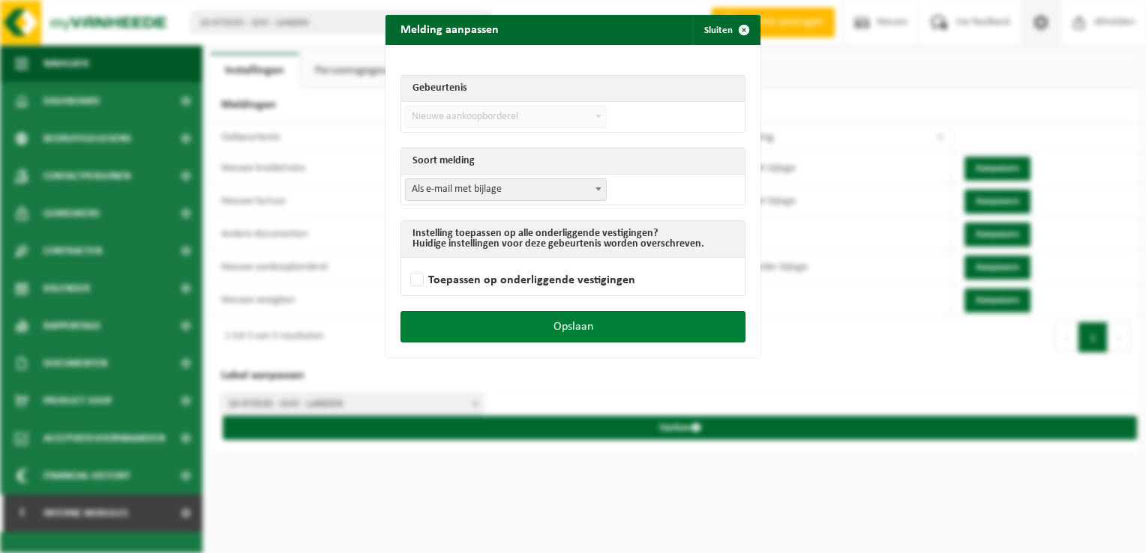
click at [584, 325] on button "Opslaan" at bounding box center [572, 326] width 345 height 31
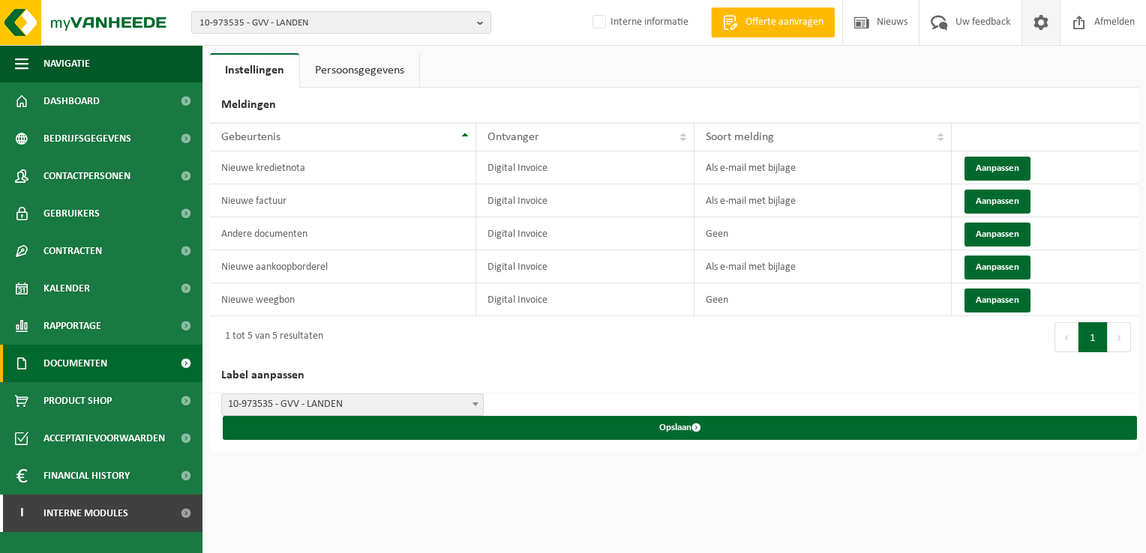
click at [105, 352] on span "Documenten" at bounding box center [75, 363] width 64 height 37
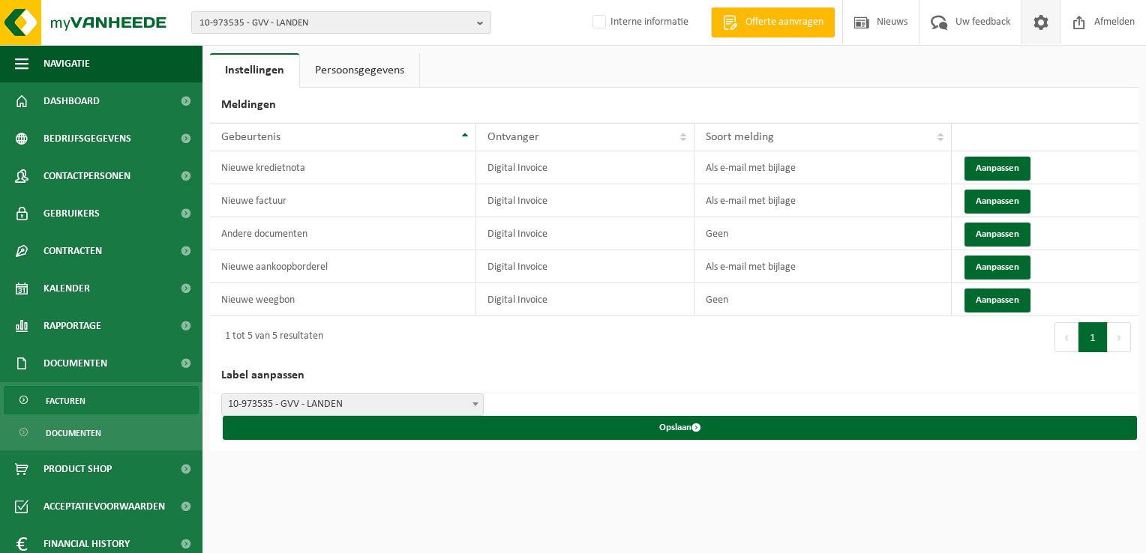
click at [112, 396] on link "Facturen" at bounding box center [101, 400] width 195 height 28
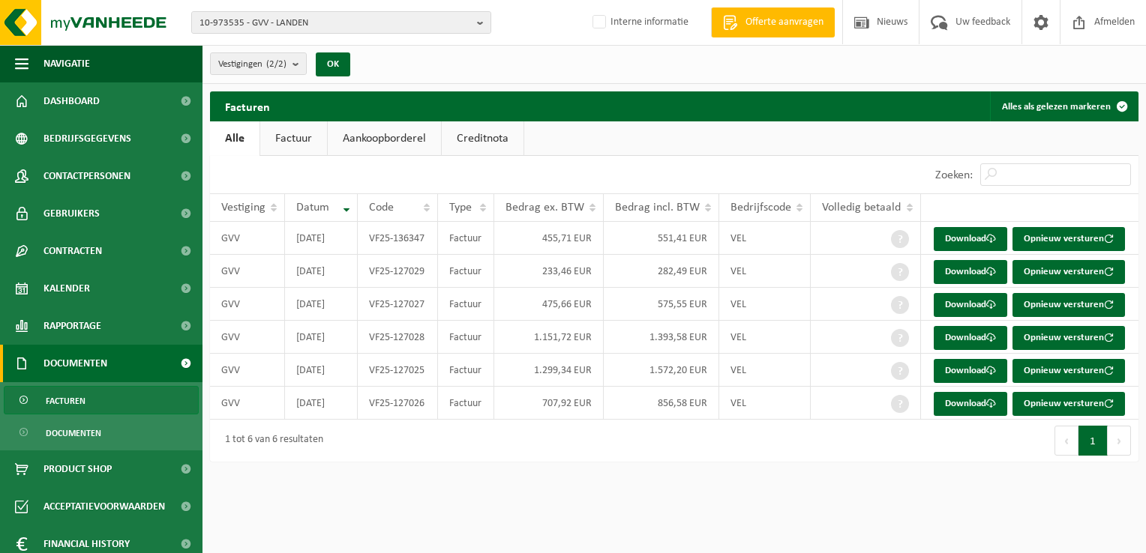
click at [111, 412] on link "Facturen" at bounding box center [101, 400] width 195 height 28
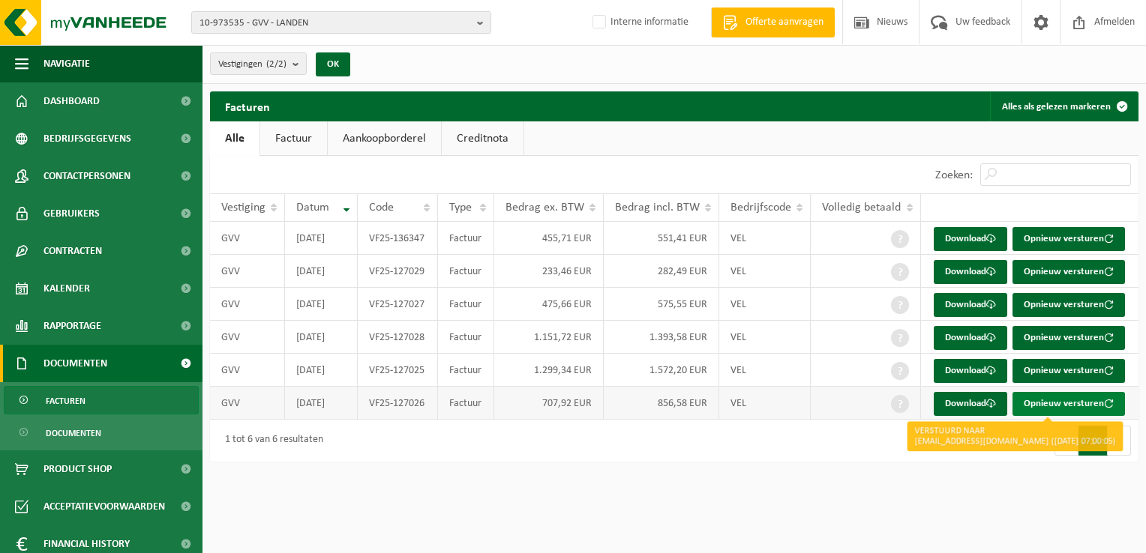
click at [1047, 409] on button "Opnieuw versturen" at bounding box center [1068, 404] width 112 height 24
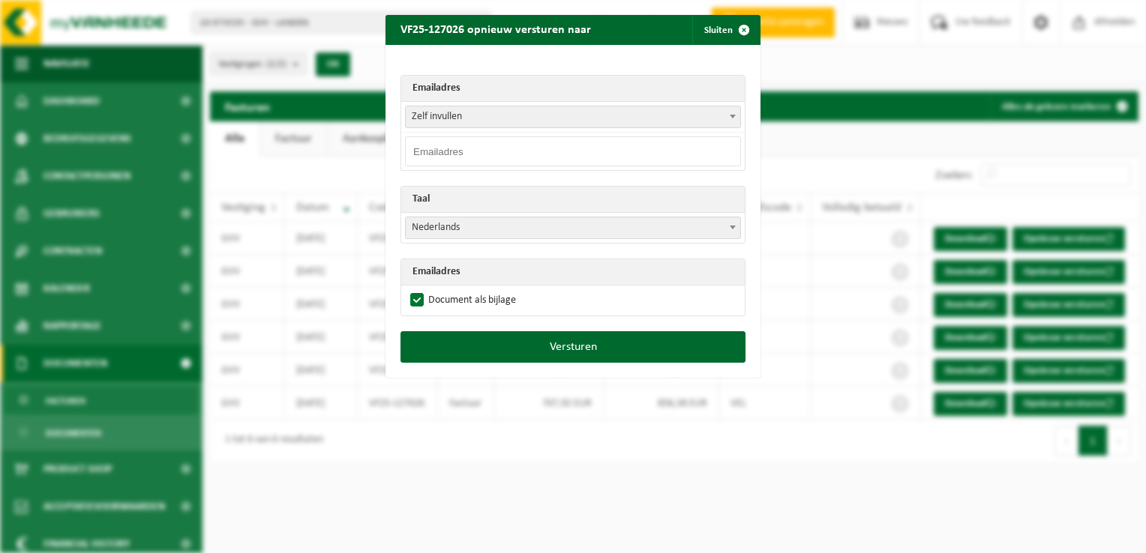
click at [418, 118] on span "Zelf invullen" at bounding box center [573, 116] width 334 height 21
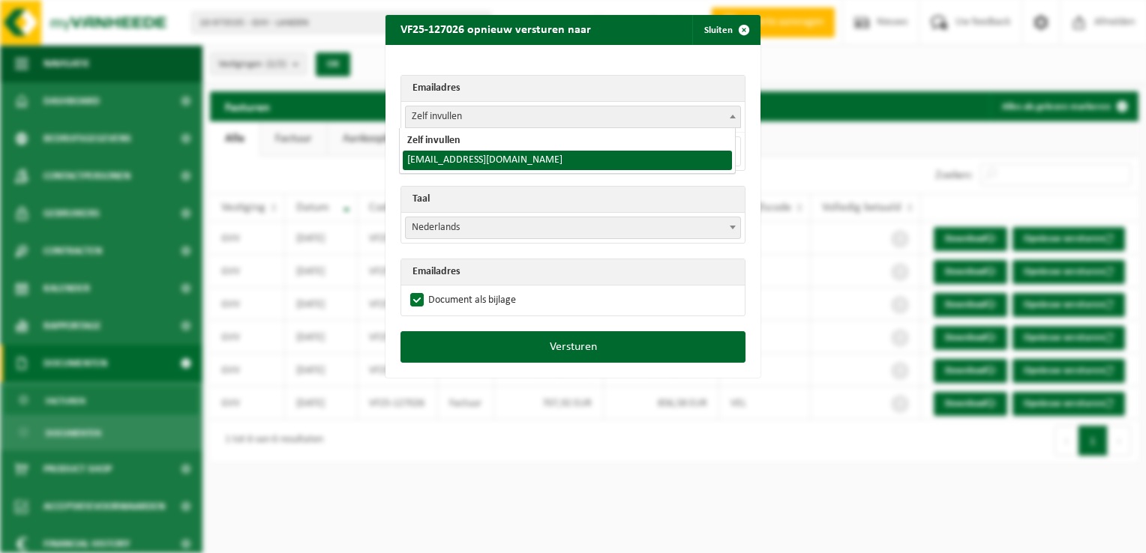
select select "[EMAIL_ADDRESS][DOMAIN_NAME]"
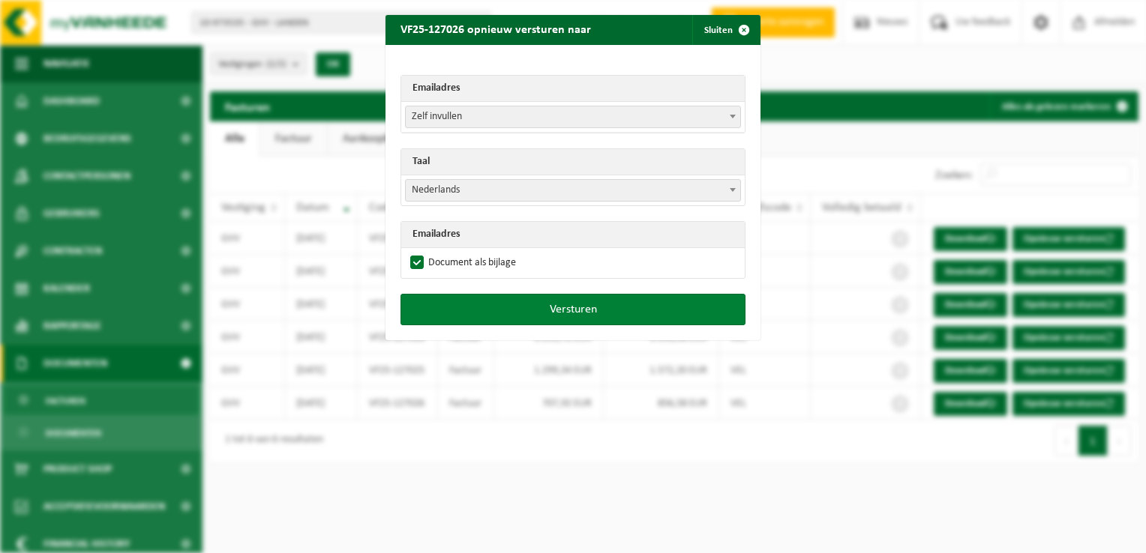
click at [502, 310] on button "Versturen" at bounding box center [572, 309] width 345 height 31
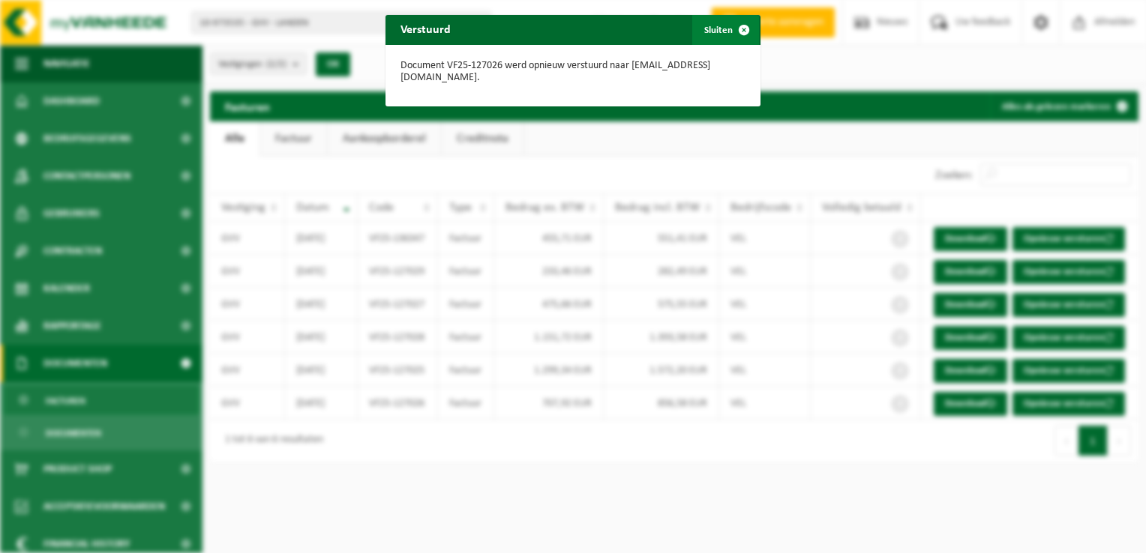
click at [739, 26] on span "button" at bounding box center [744, 30] width 30 height 30
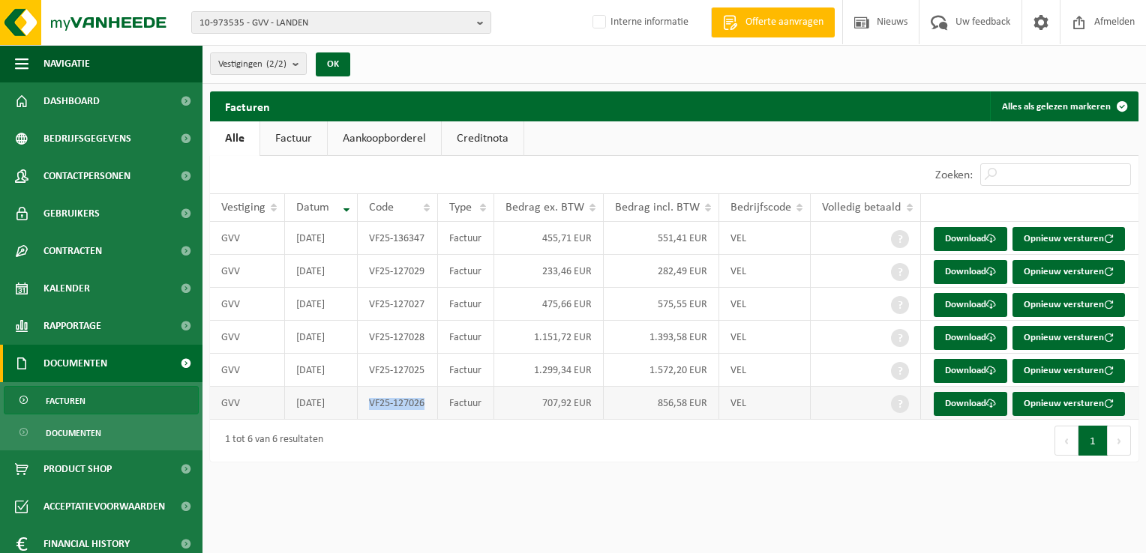
drag, startPoint x: 426, startPoint y: 404, endPoint x: 369, endPoint y: 403, distance: 57.0
click at [369, 403] on td "VF25-127026" at bounding box center [398, 403] width 80 height 33
copy td "VF25-127026"
